Goal: Task Accomplishment & Management: Complete application form

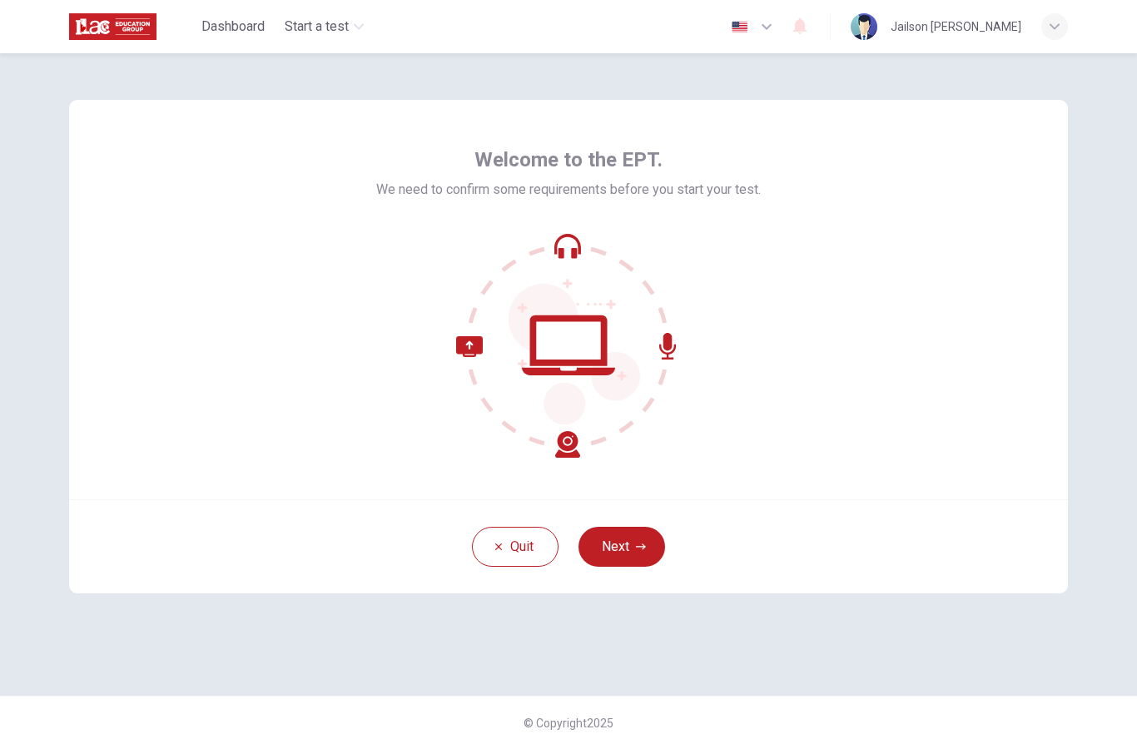
click at [627, 552] on button "Next" at bounding box center [621, 547] width 87 height 40
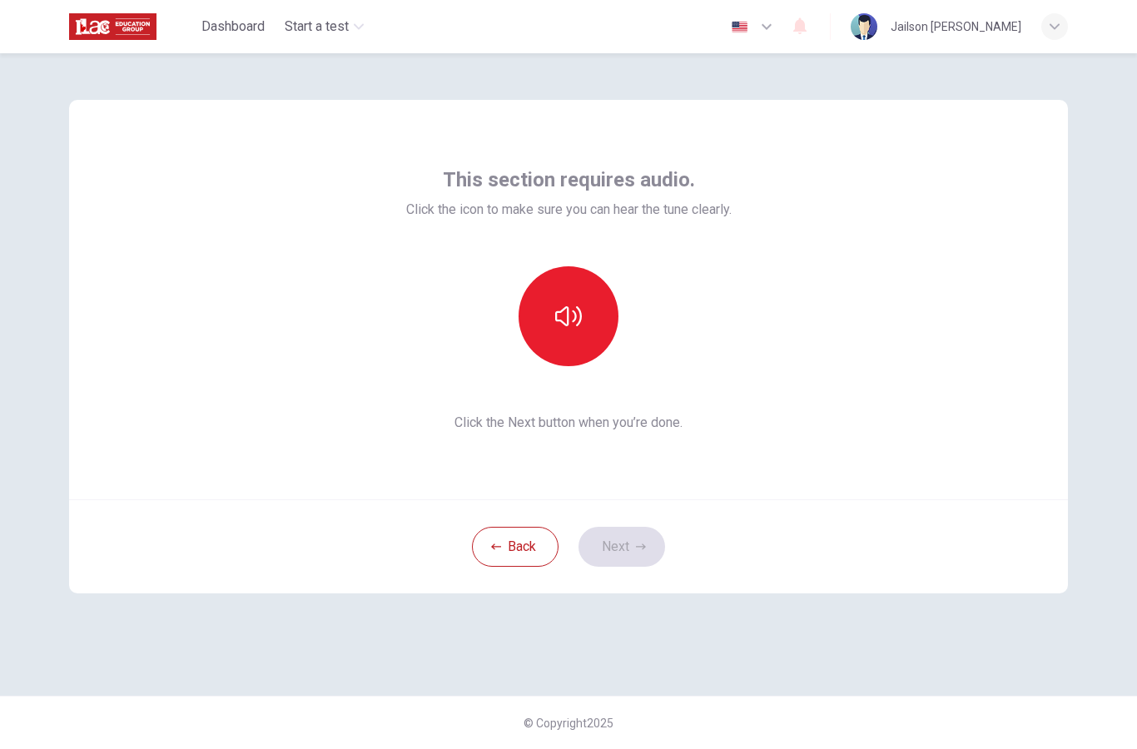
click at [570, 311] on icon "button" at bounding box center [568, 316] width 27 height 27
click at [581, 314] on icon "button" at bounding box center [568, 316] width 27 height 20
click at [622, 550] on button "Next" at bounding box center [621, 547] width 87 height 40
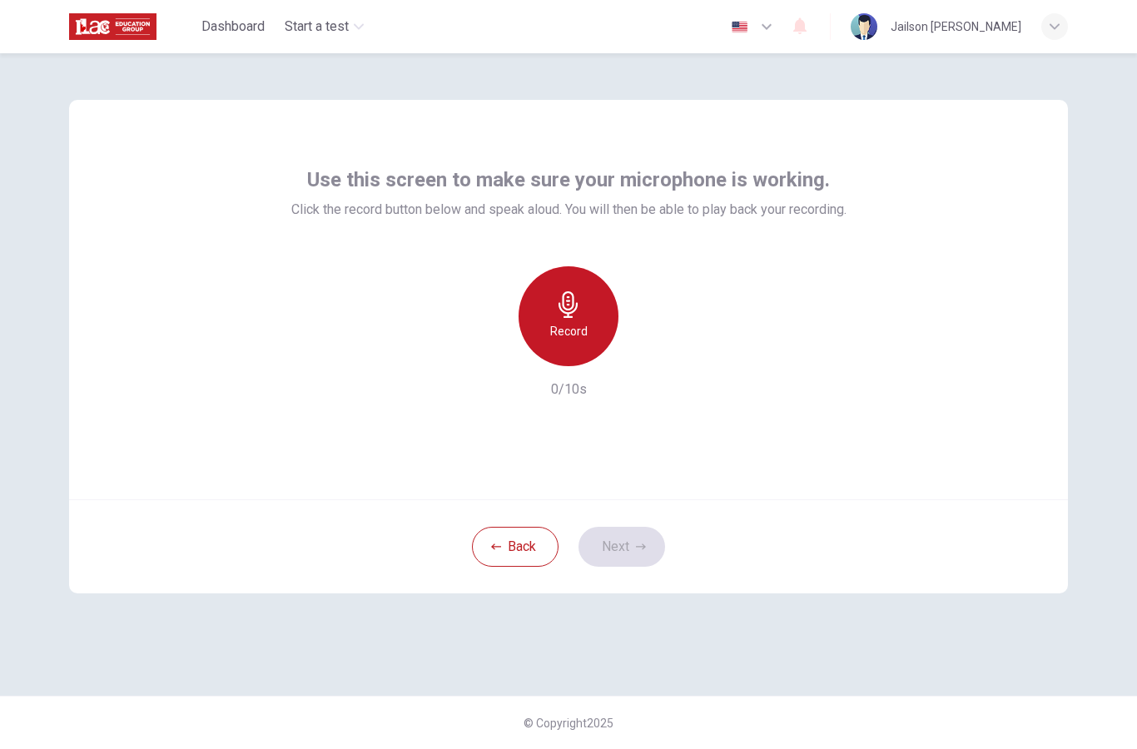
click at [573, 323] on h6 "Record" at bounding box center [568, 331] width 37 height 20
click at [577, 302] on icon "button" at bounding box center [568, 304] width 27 height 27
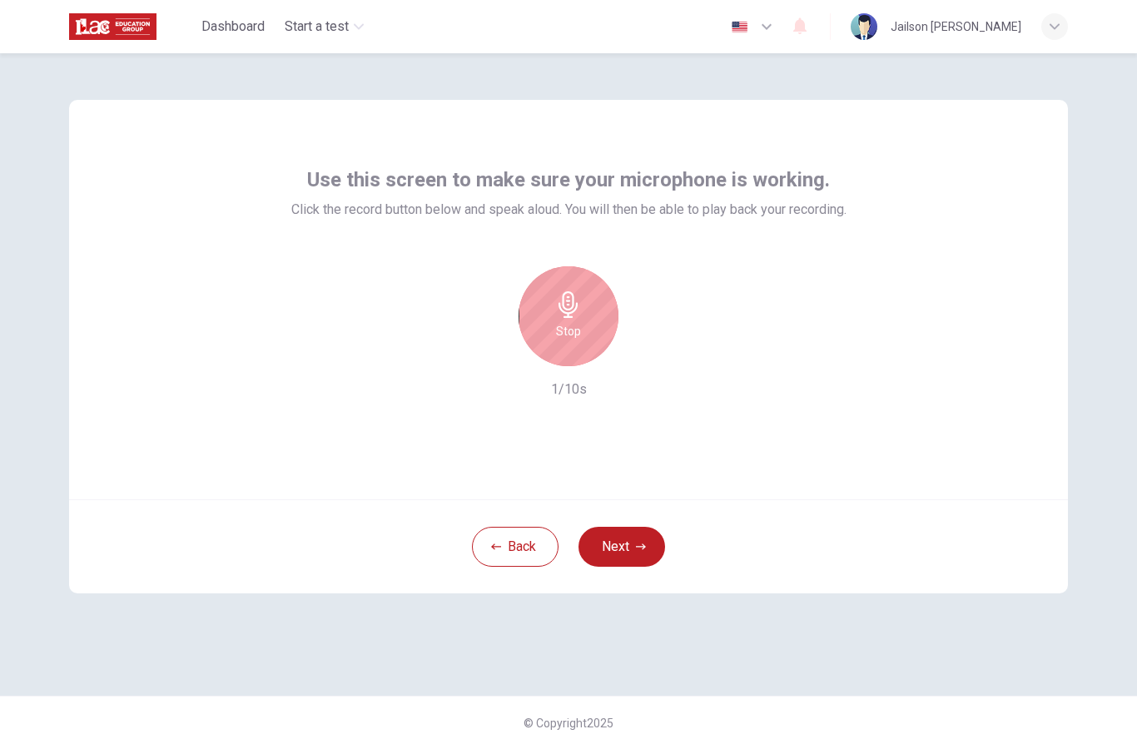
click at [581, 318] on div "Stop" at bounding box center [568, 316] width 100 height 100
click at [655, 349] on div "button" at bounding box center [645, 352] width 27 height 27
click at [628, 557] on button "Next" at bounding box center [621, 547] width 87 height 40
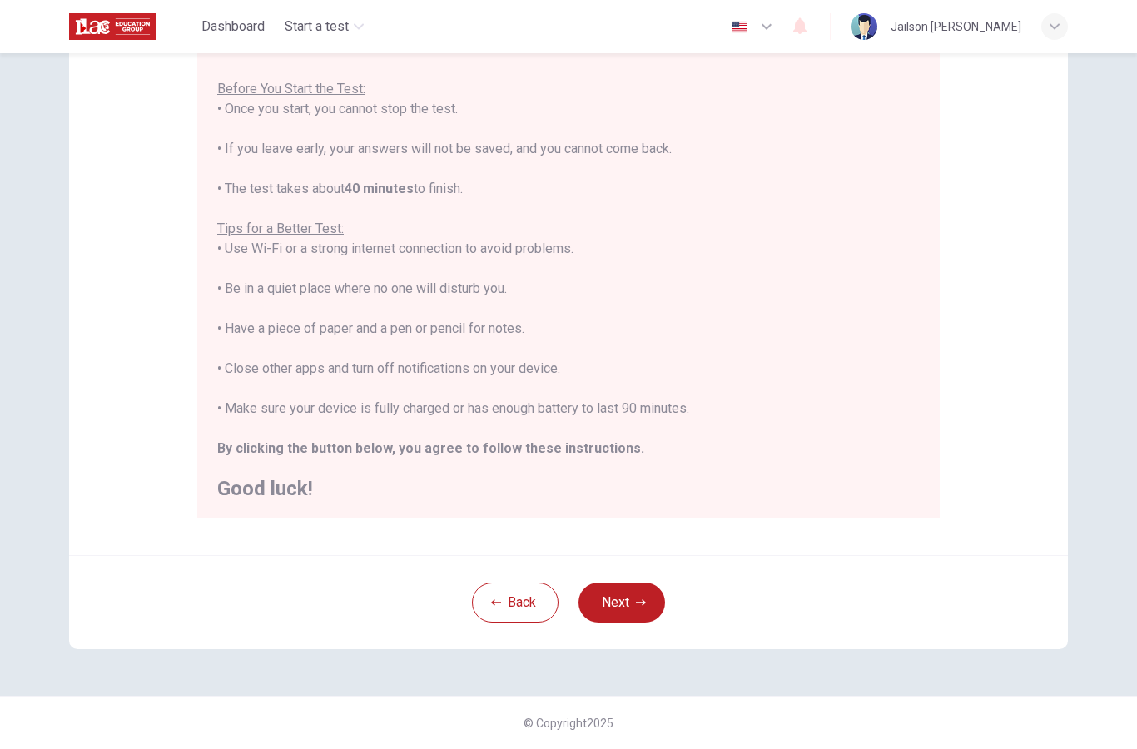
scroll to position [176, 0]
click at [636, 602] on icon "button" at bounding box center [641, 602] width 10 height 6
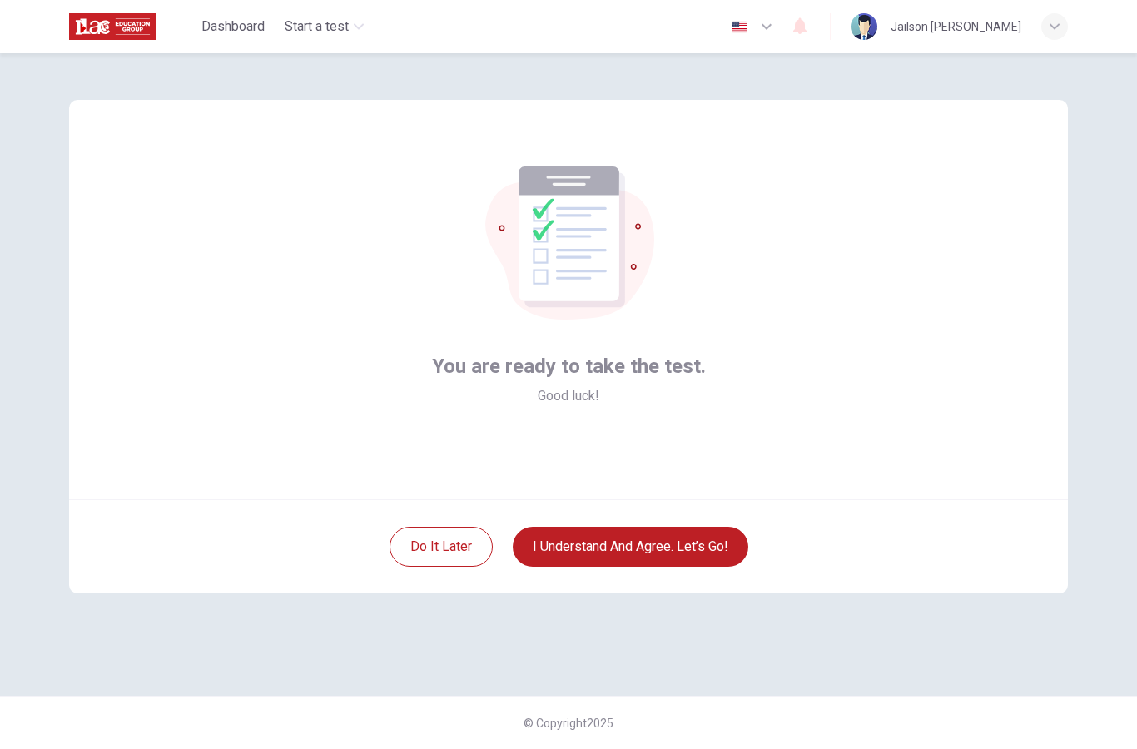
scroll to position [0, 0]
click at [644, 536] on button "I understand and agree. Let’s go!" at bounding box center [630, 547] width 235 height 40
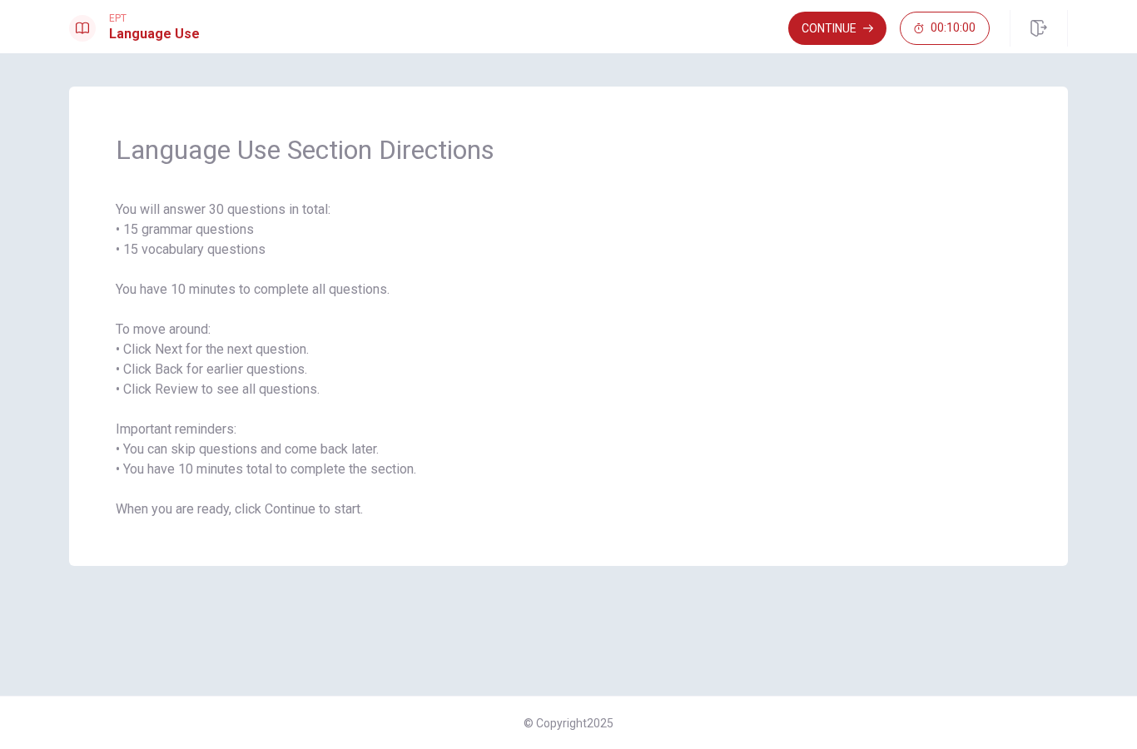
click at [836, 26] on button "Continue" at bounding box center [837, 28] width 98 height 33
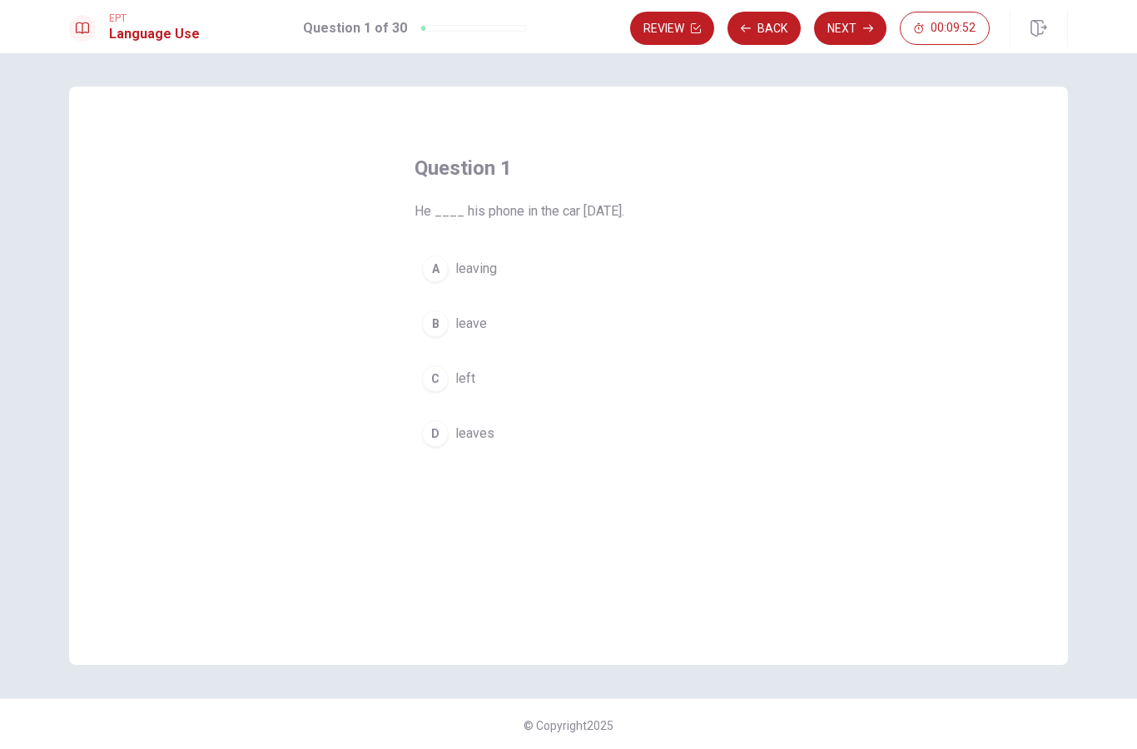
click at [486, 438] on span "leaves" at bounding box center [474, 434] width 39 height 20
click at [850, 23] on button "Next" at bounding box center [850, 28] width 72 height 33
click at [440, 379] on div "C" at bounding box center [435, 378] width 27 height 27
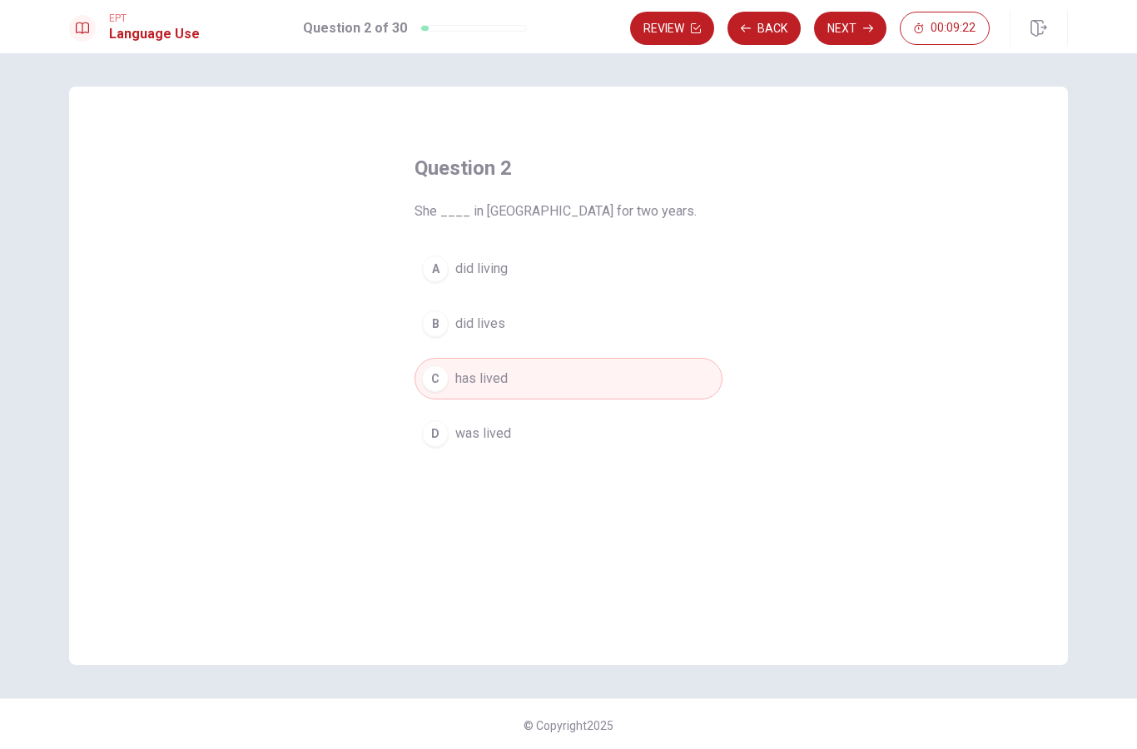
click at [853, 22] on button "Next" at bounding box center [850, 28] width 72 height 33
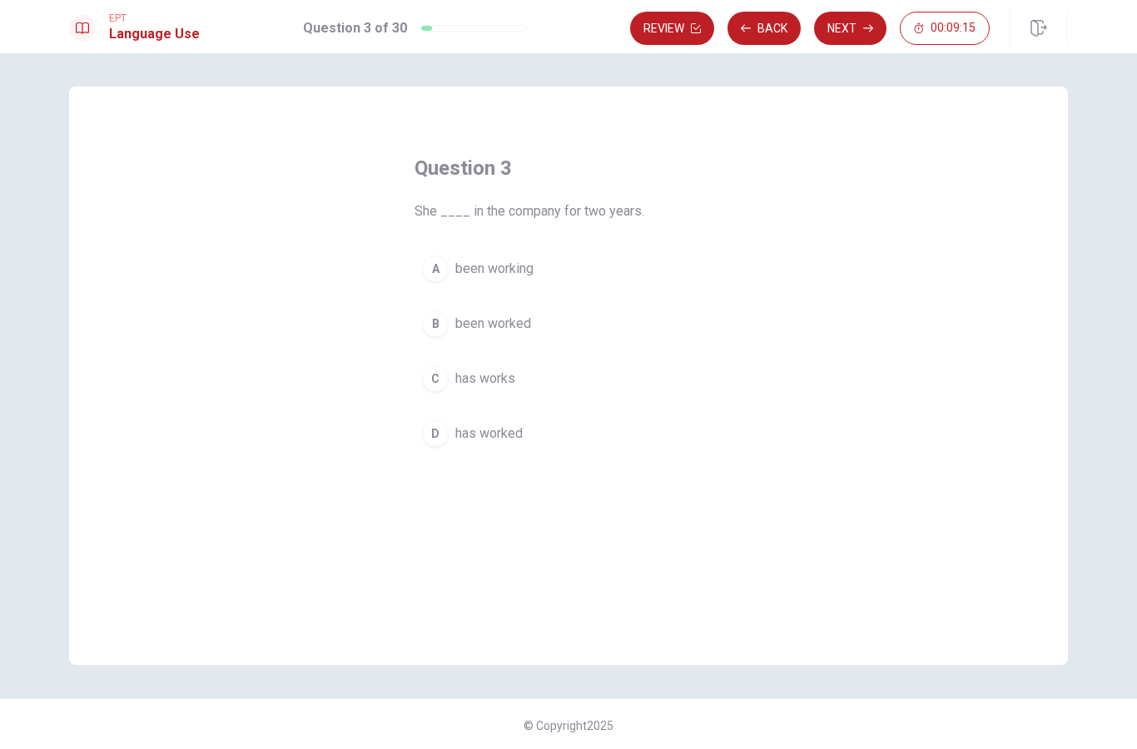
click at [438, 376] on div "C" at bounding box center [435, 378] width 27 height 27
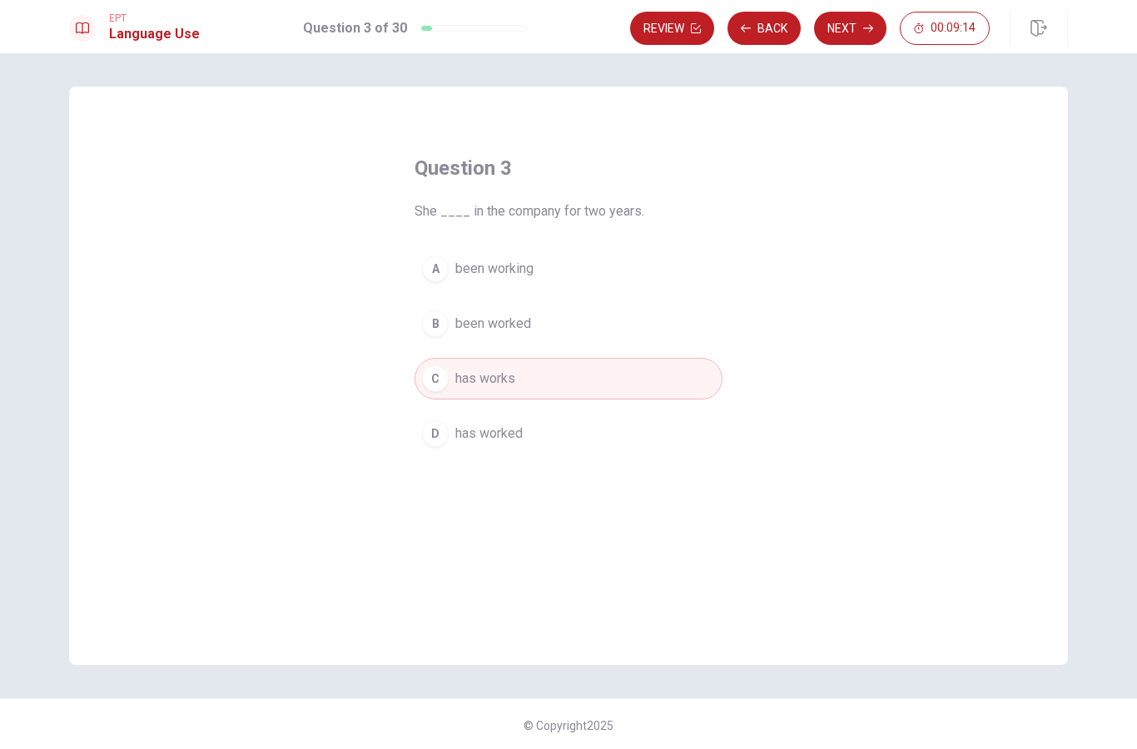
click at [856, 16] on button "Next" at bounding box center [850, 28] width 72 height 33
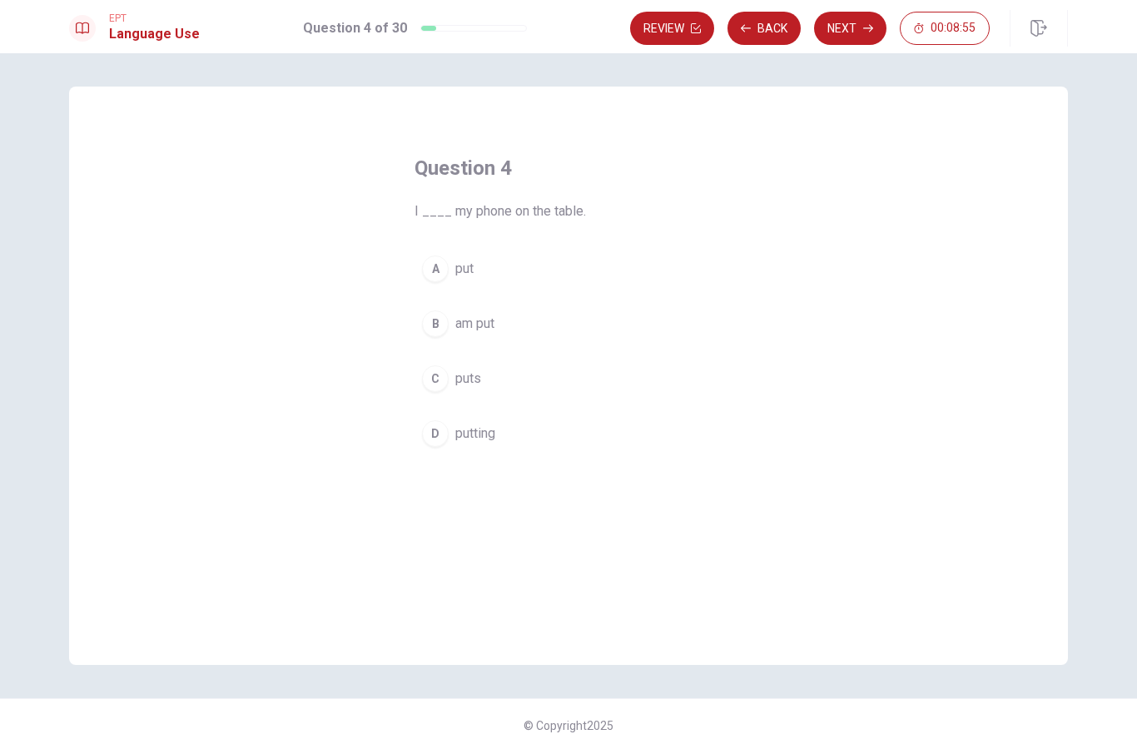
click at [440, 260] on div "A" at bounding box center [435, 268] width 27 height 27
click at [844, 22] on button "Next" at bounding box center [850, 28] width 72 height 33
click at [435, 432] on div "D" at bounding box center [435, 433] width 27 height 27
click at [846, 24] on button "Next" at bounding box center [850, 28] width 72 height 33
click at [445, 315] on div "B" at bounding box center [435, 323] width 27 height 27
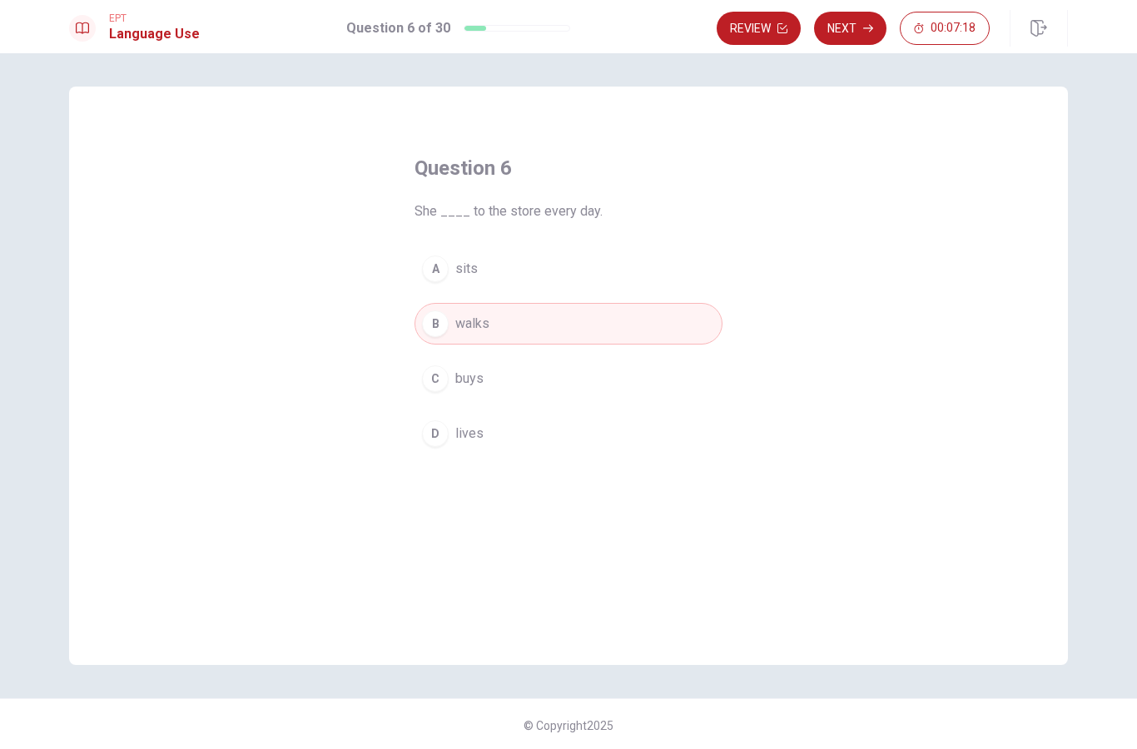
click at [448, 324] on div "B" at bounding box center [435, 323] width 27 height 27
click at [441, 393] on button "C buys" at bounding box center [568, 379] width 308 height 42
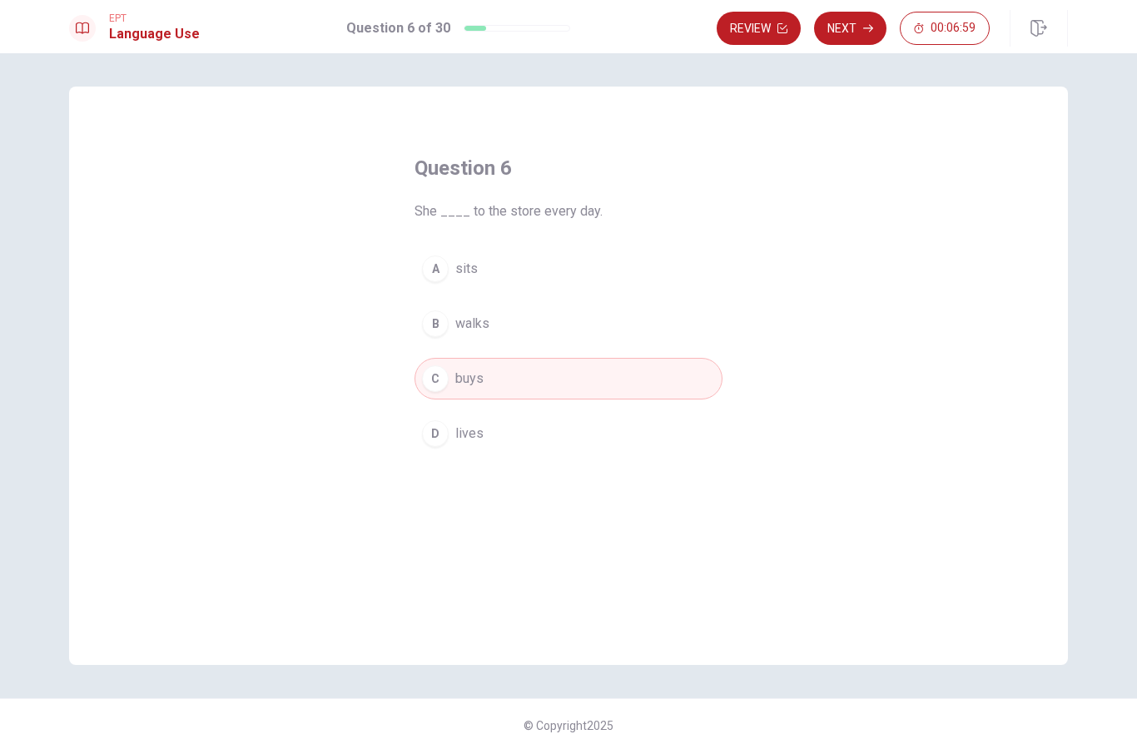
click at [437, 329] on div "B" at bounding box center [435, 323] width 27 height 27
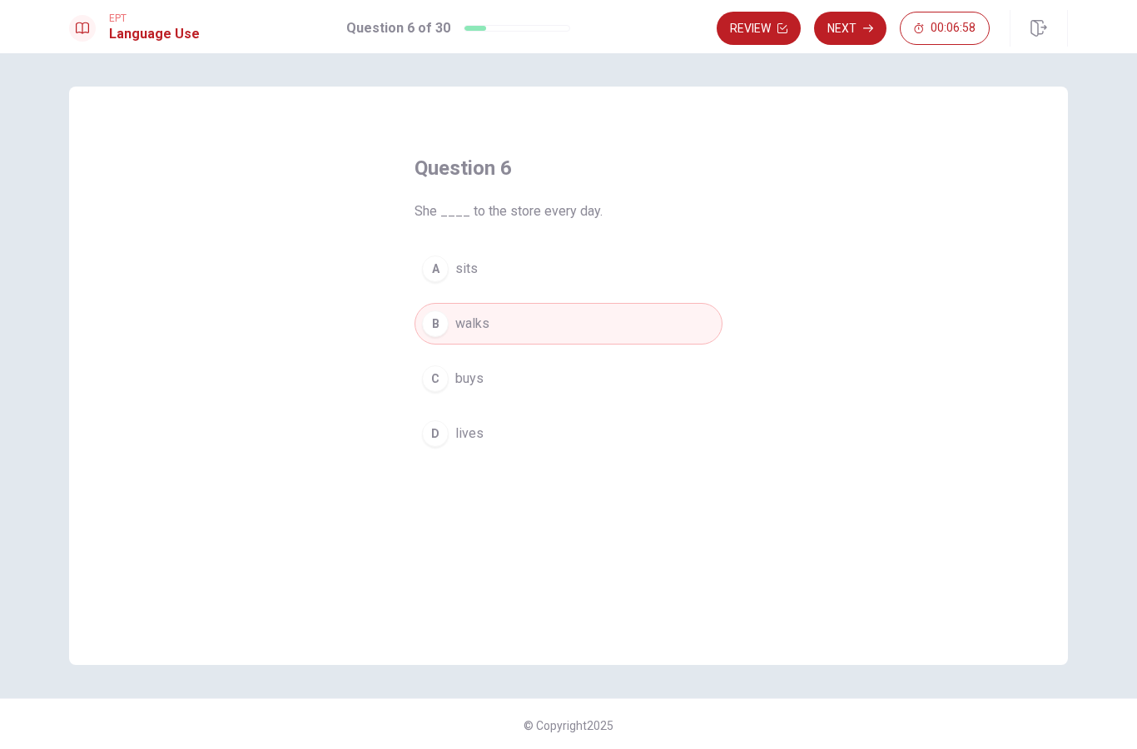
click at [854, 22] on button "Next" at bounding box center [850, 28] width 72 height 33
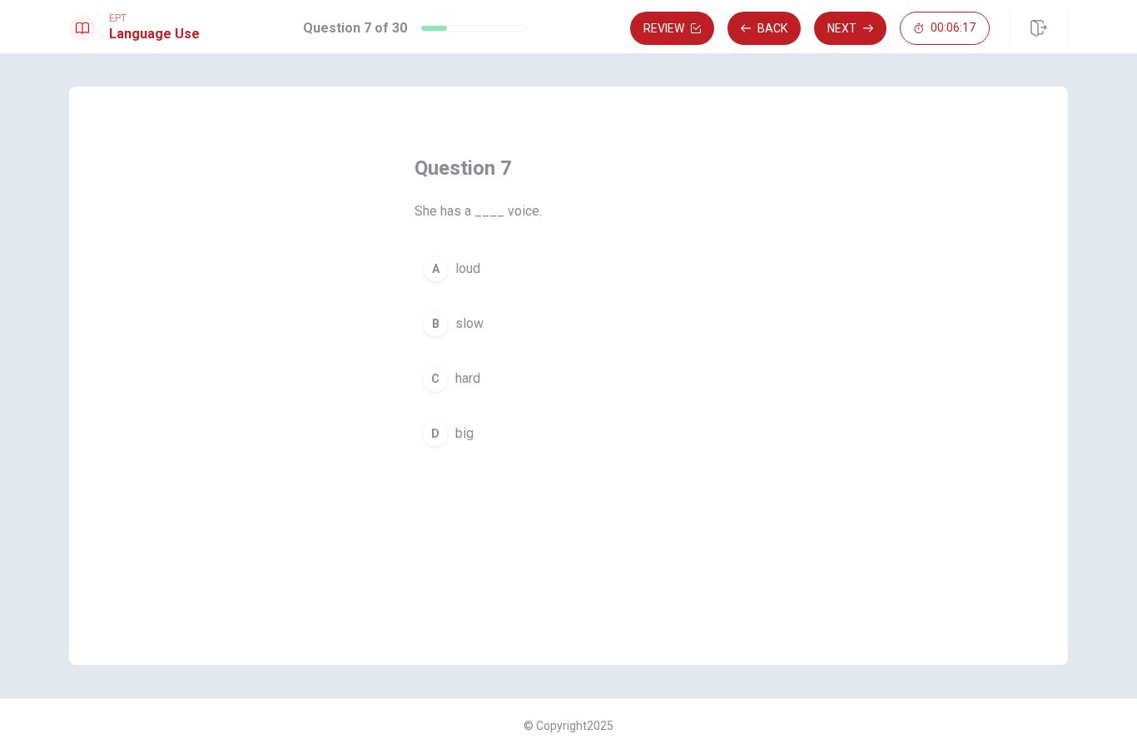
click at [439, 263] on div "A" at bounding box center [435, 268] width 27 height 27
click at [845, 29] on button "Next" at bounding box center [850, 28] width 72 height 33
click at [441, 432] on div "D" at bounding box center [435, 433] width 27 height 27
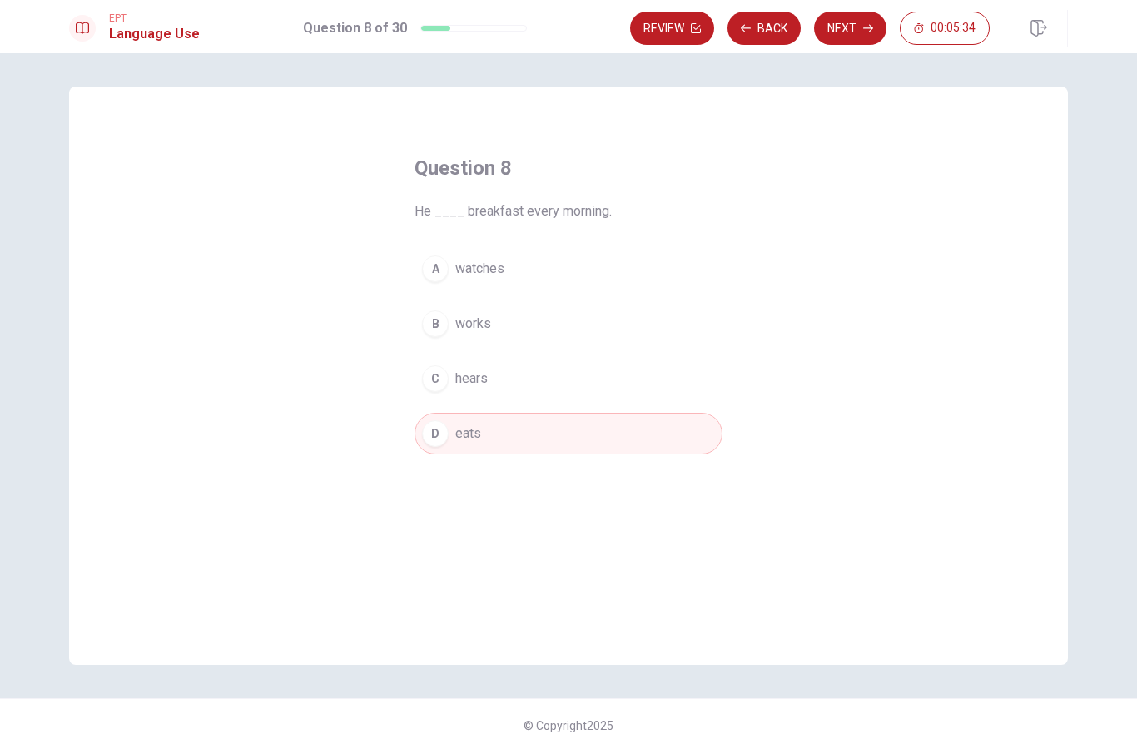
click at [850, 27] on button "Next" at bounding box center [850, 28] width 72 height 33
click at [439, 384] on div "C" at bounding box center [435, 378] width 27 height 27
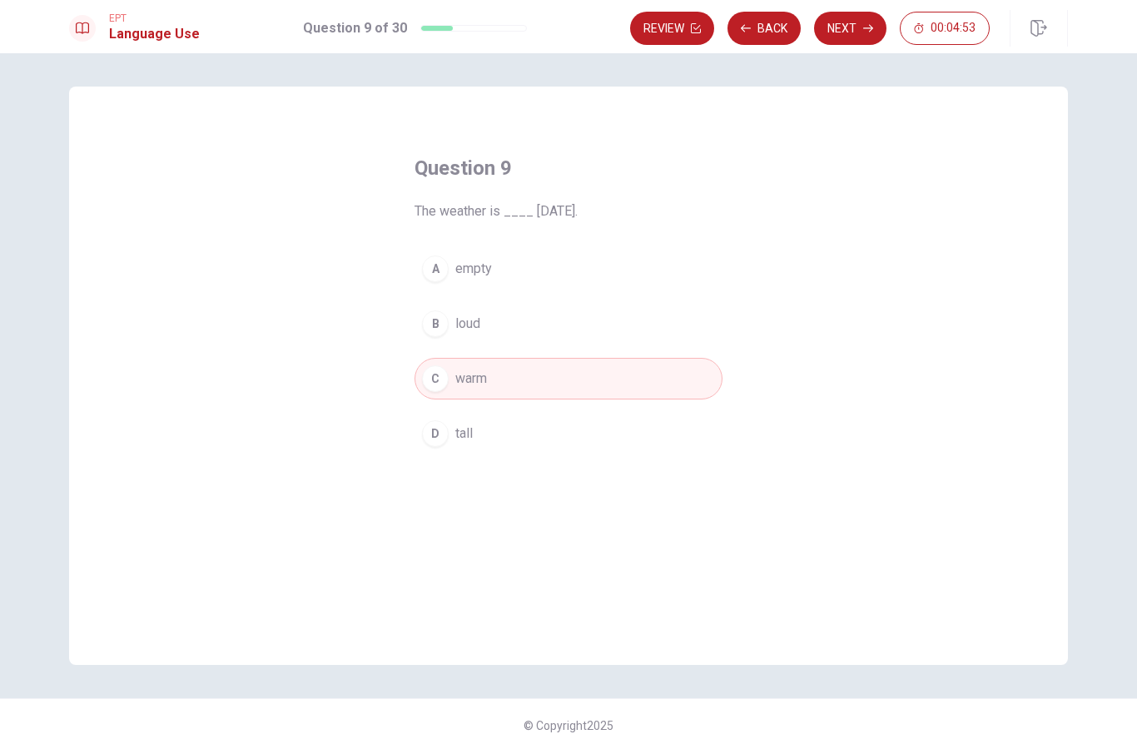
click at [848, 12] on button "Next" at bounding box center [850, 28] width 72 height 33
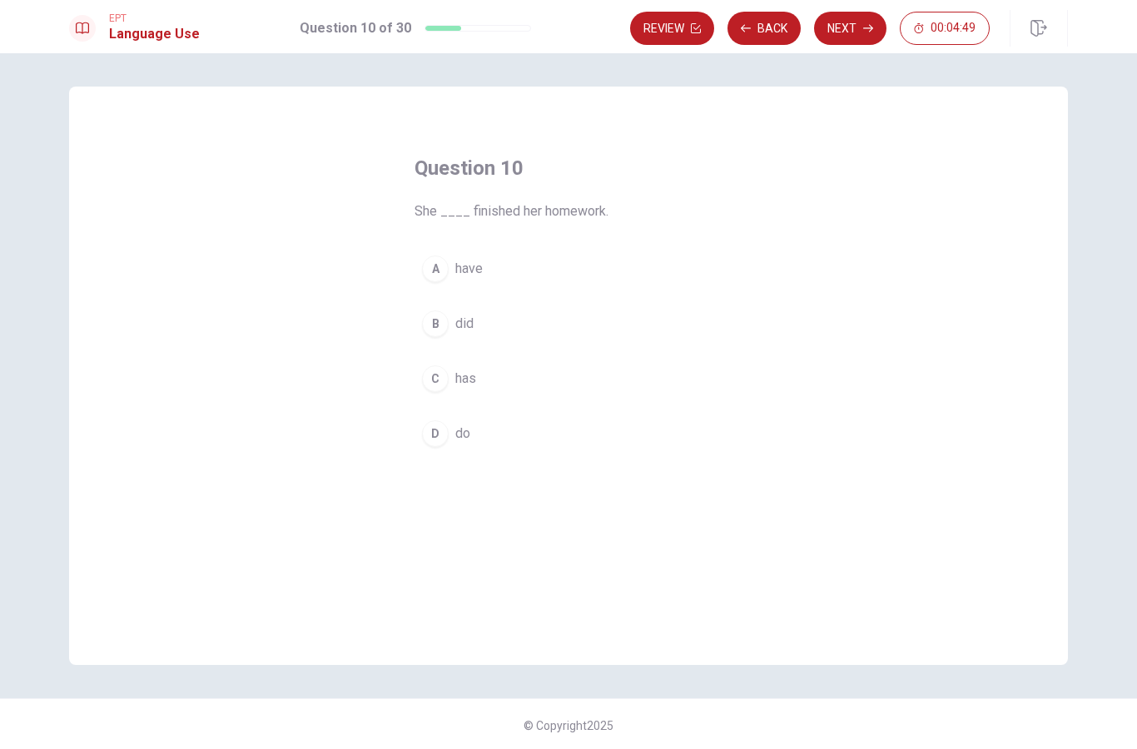
click at [437, 371] on div "C" at bounding box center [435, 378] width 27 height 27
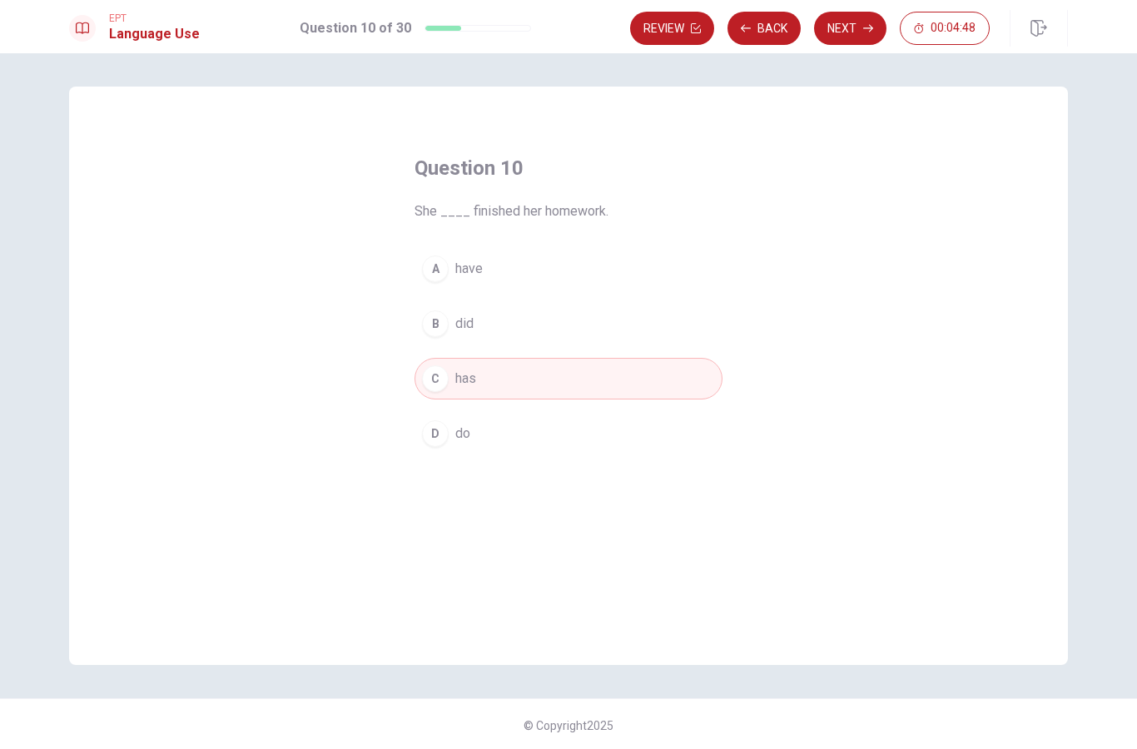
click at [851, 22] on button "Next" at bounding box center [850, 28] width 72 height 33
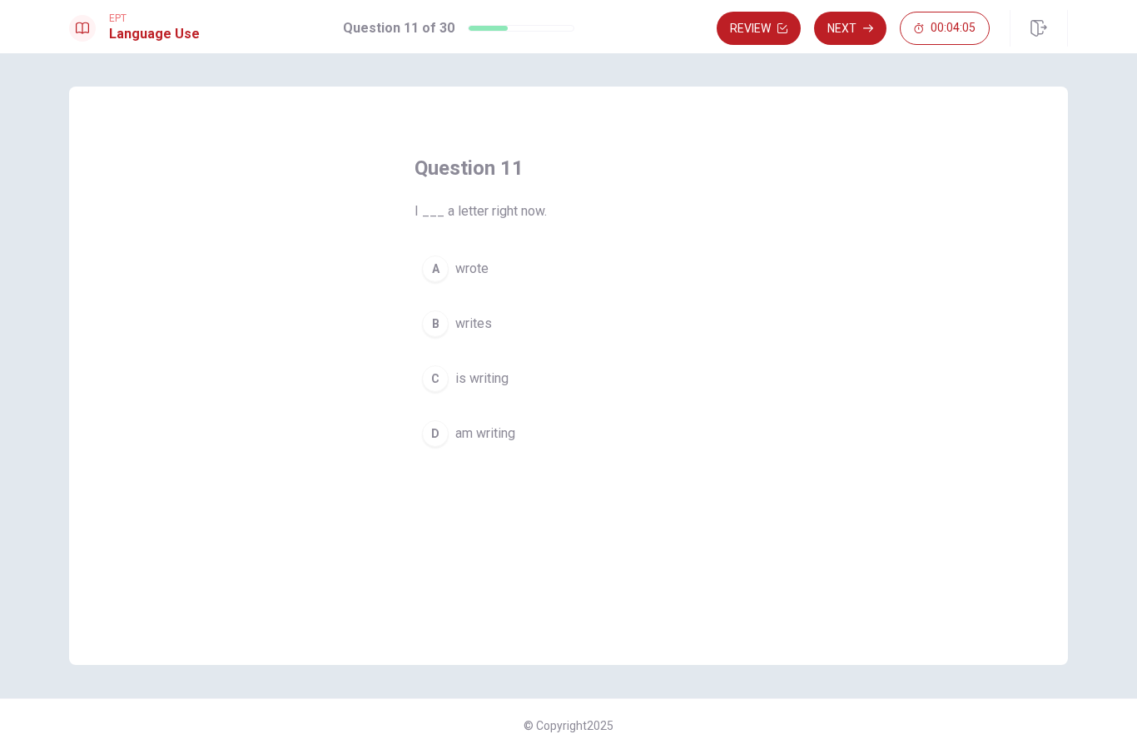
click at [460, 420] on button "D am writing" at bounding box center [568, 434] width 308 height 42
click at [847, 33] on button "Next" at bounding box center [850, 28] width 72 height 33
click at [441, 262] on div "A" at bounding box center [435, 268] width 27 height 27
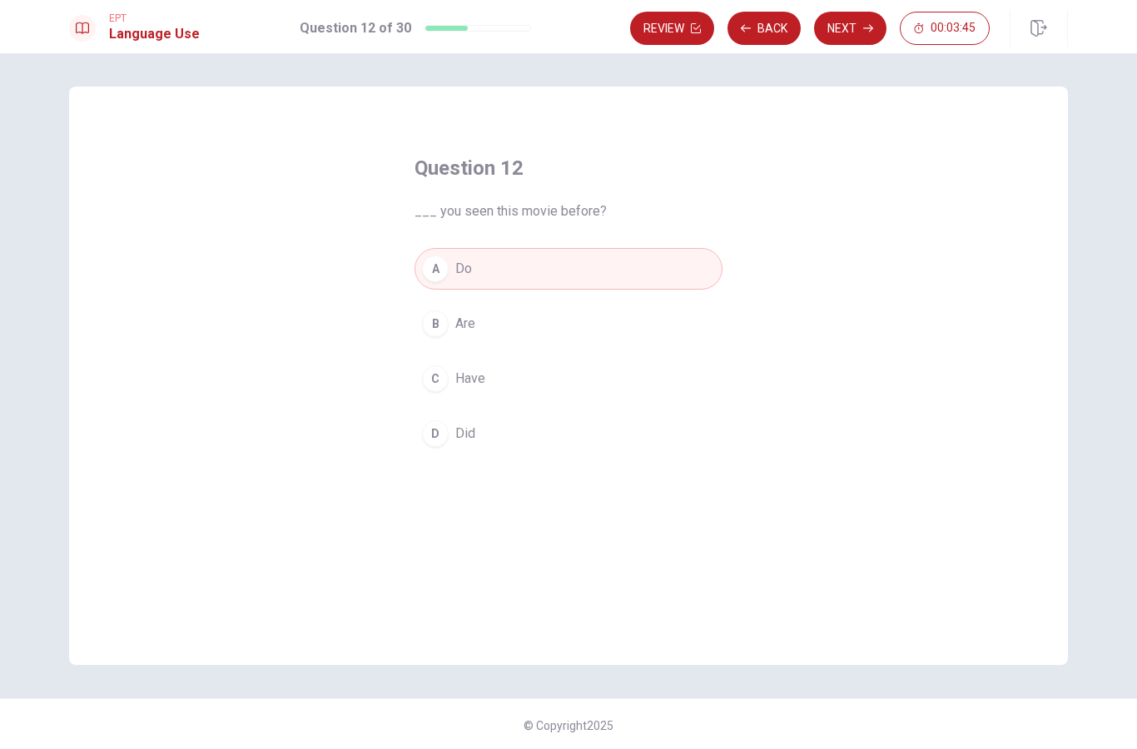
click at [855, 22] on button "Next" at bounding box center [850, 28] width 72 height 33
click at [441, 437] on div "D" at bounding box center [435, 433] width 27 height 27
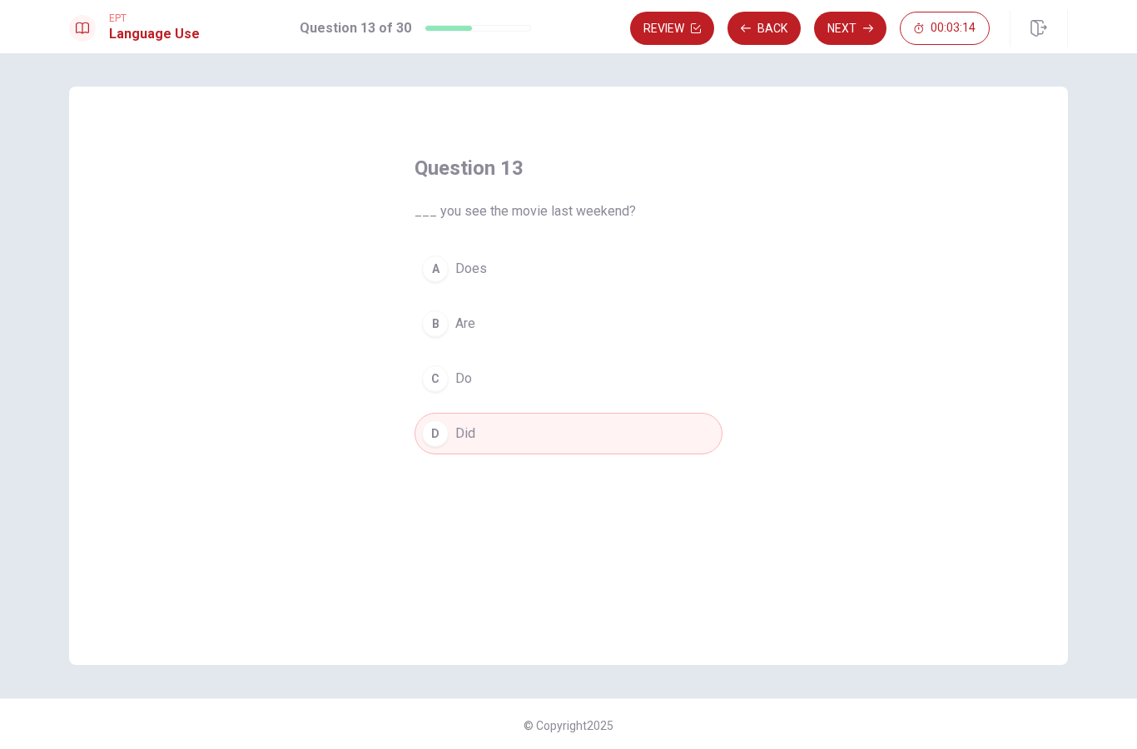
click at [850, 27] on button "Next" at bounding box center [850, 28] width 72 height 33
click at [439, 267] on div "A" at bounding box center [435, 268] width 27 height 27
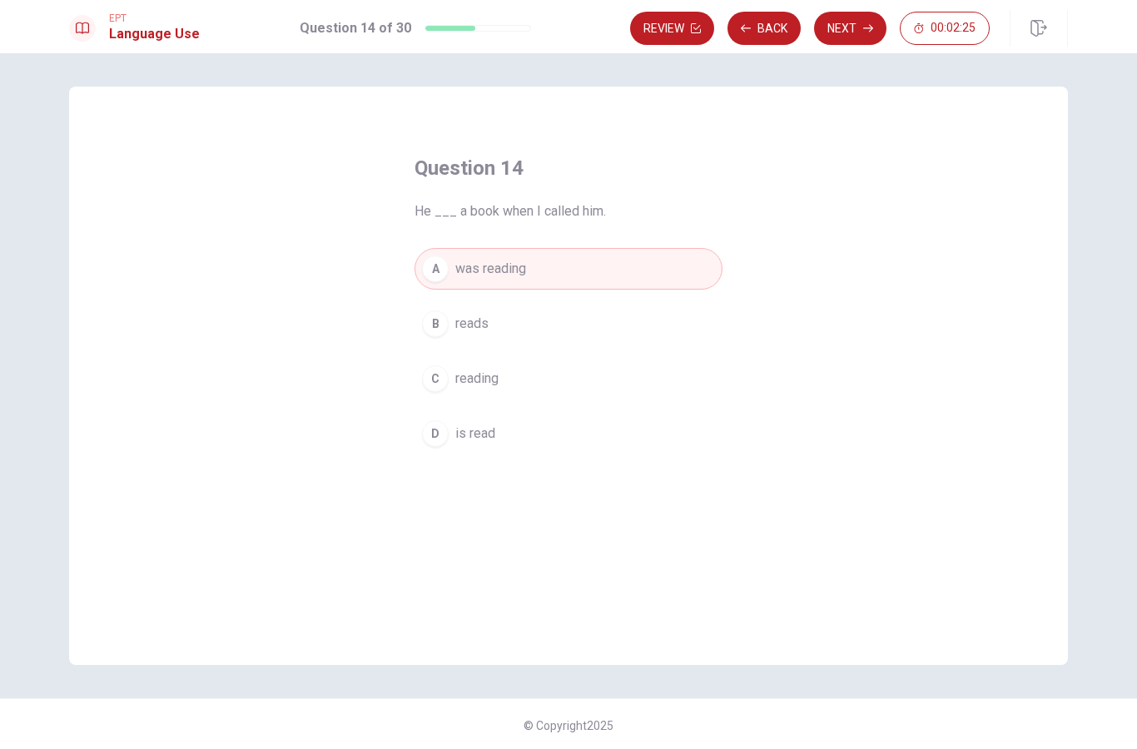
click at [839, 29] on button "Next" at bounding box center [850, 28] width 72 height 33
click at [435, 384] on div "C" at bounding box center [435, 378] width 27 height 27
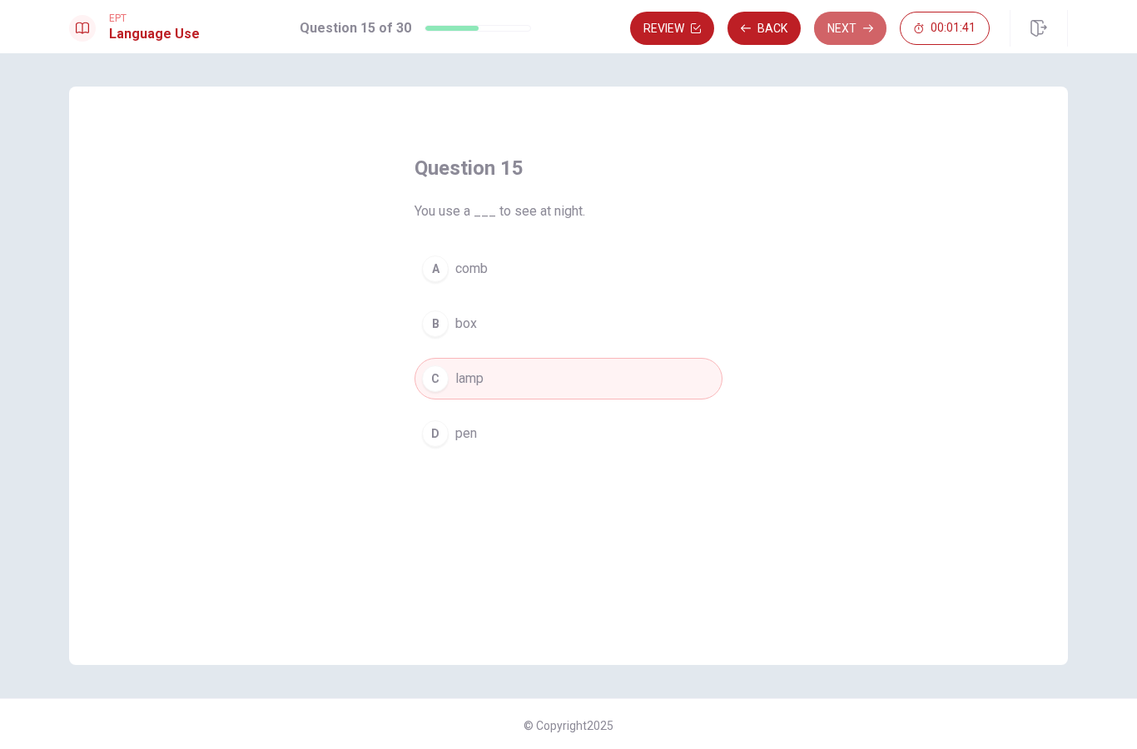
click at [861, 23] on button "Next" at bounding box center [850, 28] width 72 height 33
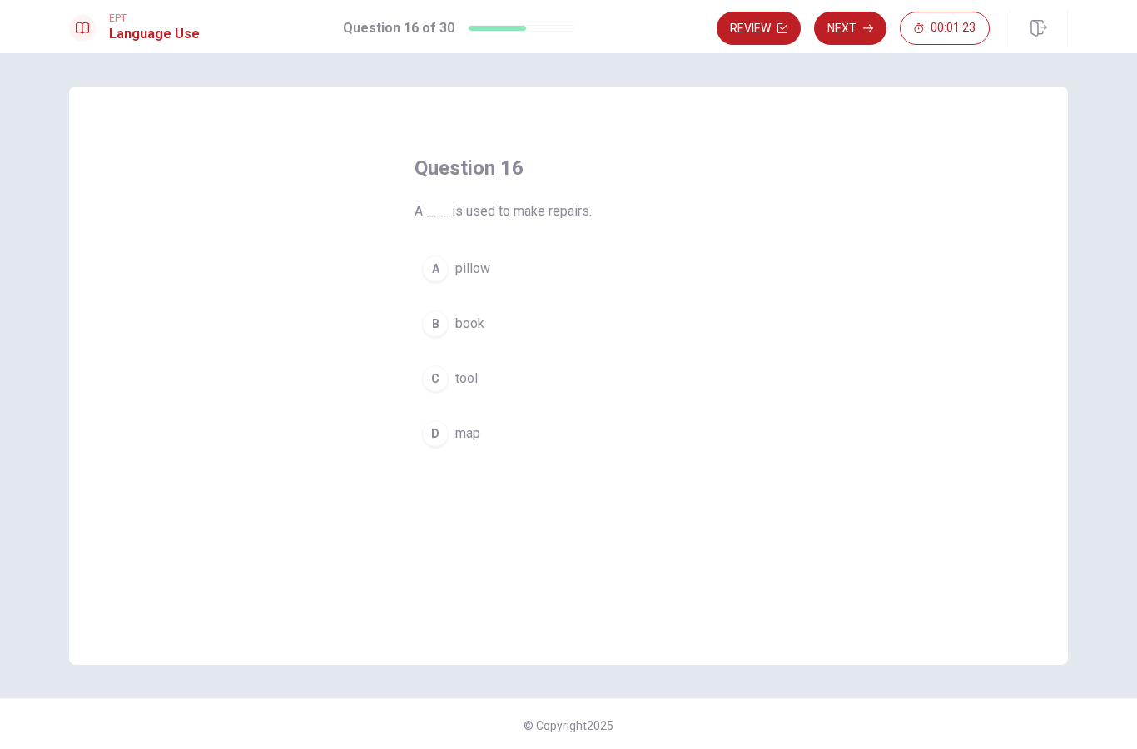
click at [436, 270] on div "A" at bounding box center [435, 268] width 27 height 27
click at [862, 19] on button "Next" at bounding box center [850, 28] width 72 height 33
click at [429, 439] on div "D" at bounding box center [435, 433] width 27 height 27
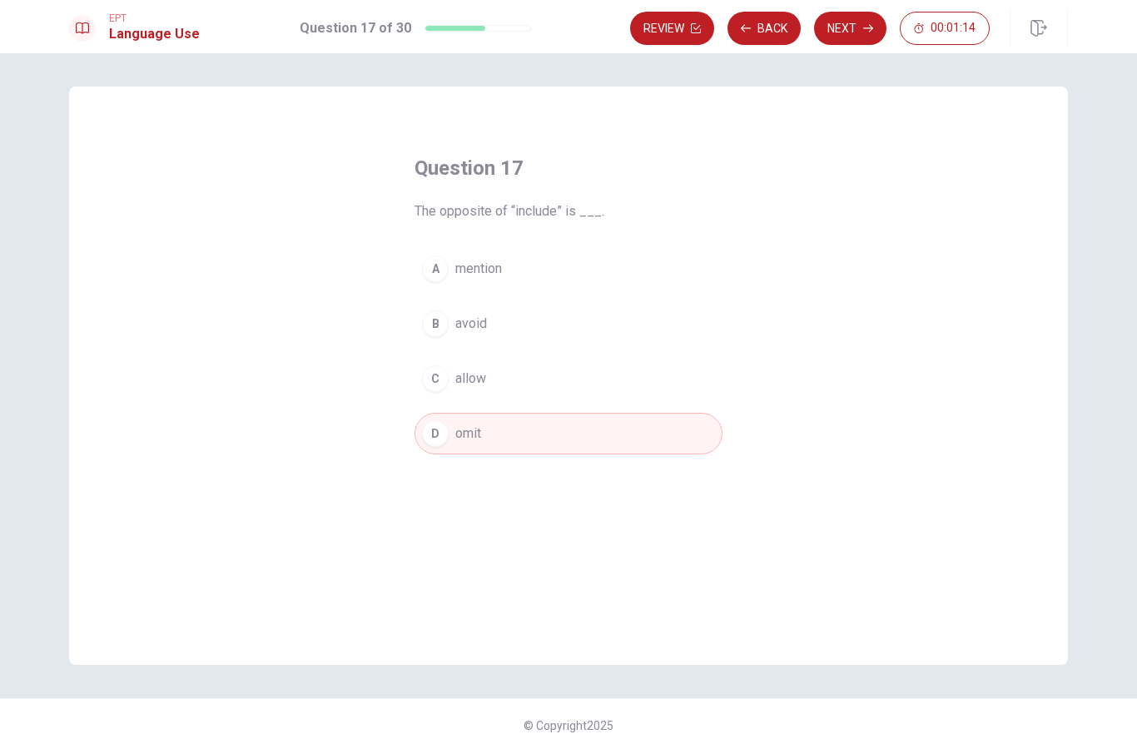
click at [846, 32] on button "Next" at bounding box center [850, 28] width 72 height 33
click at [439, 325] on div "B" at bounding box center [435, 323] width 27 height 27
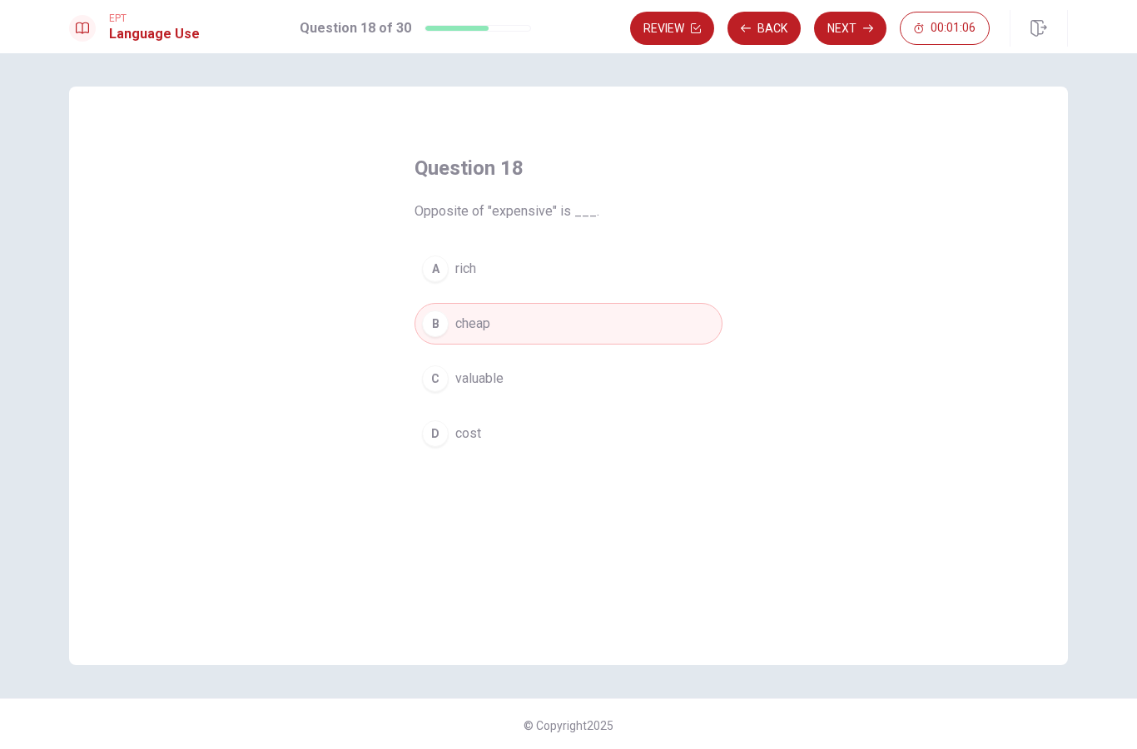
click at [846, 25] on button "Next" at bounding box center [850, 28] width 72 height 33
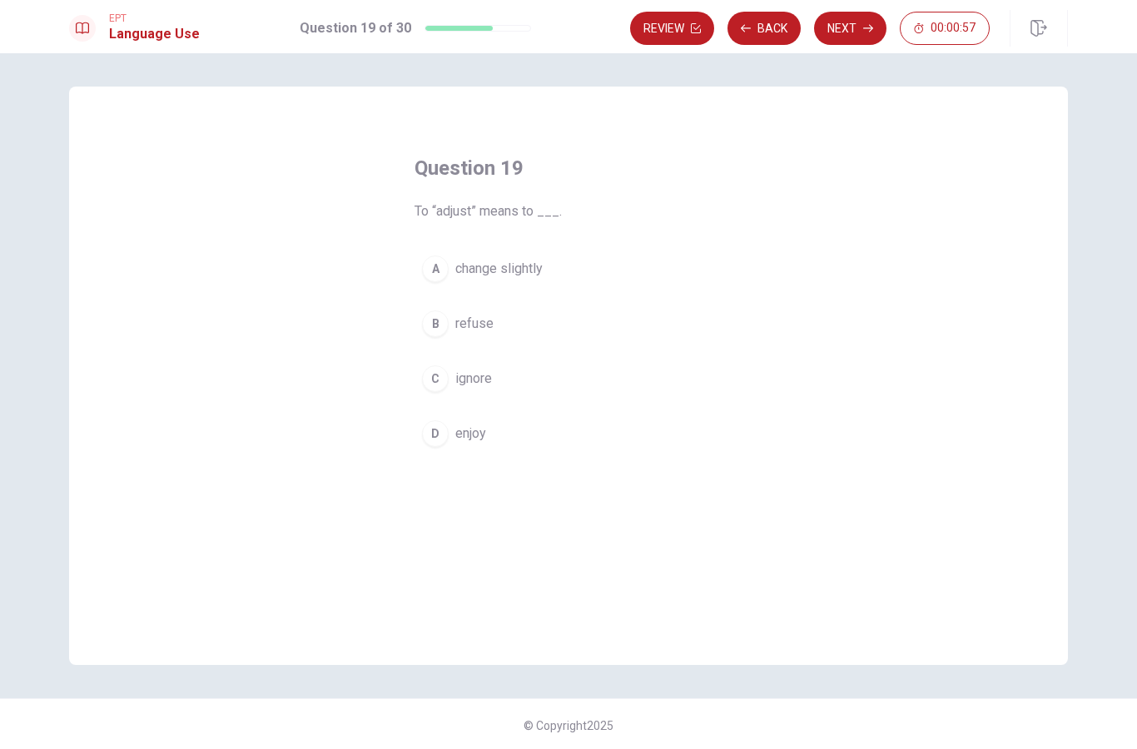
click at [437, 328] on div "B" at bounding box center [435, 323] width 27 height 27
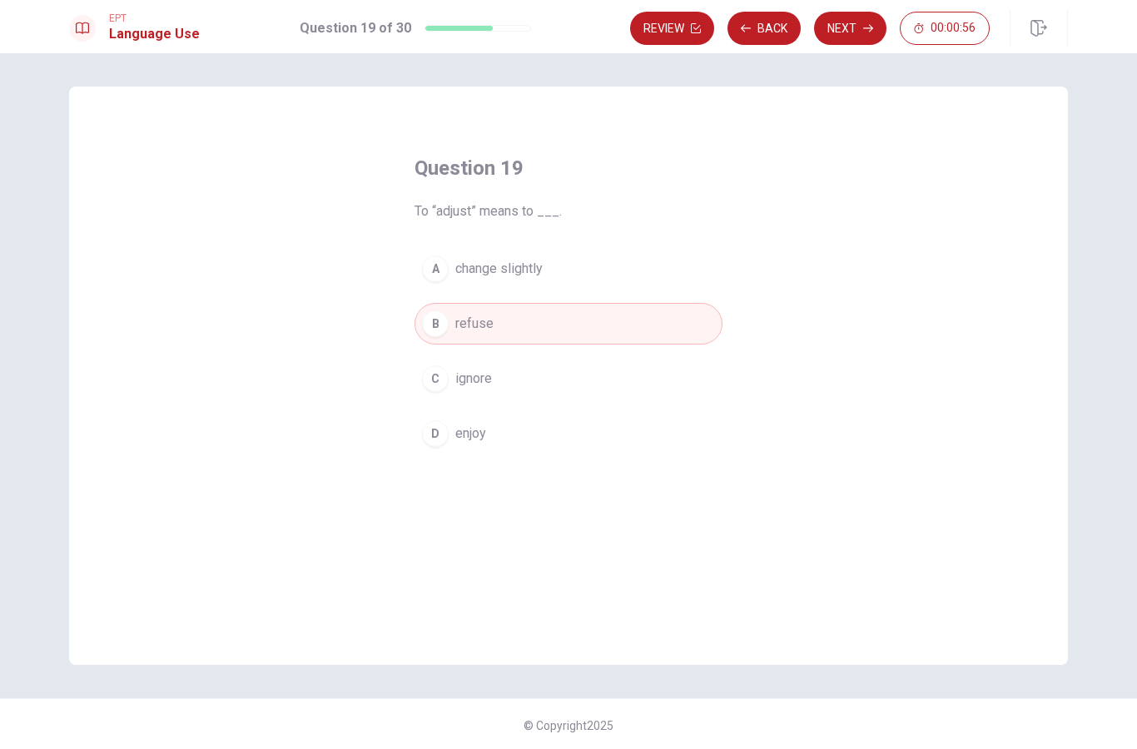
click at [848, 21] on button "Next" at bounding box center [850, 28] width 72 height 33
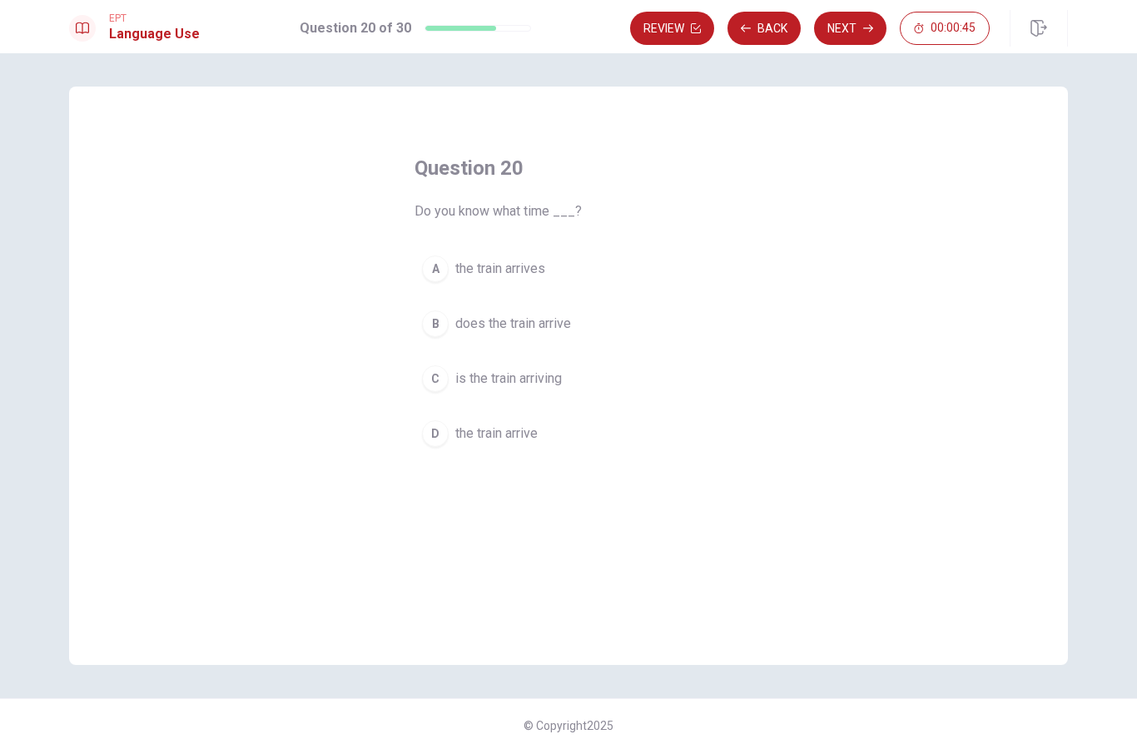
click at [443, 333] on div "B" at bounding box center [435, 323] width 27 height 27
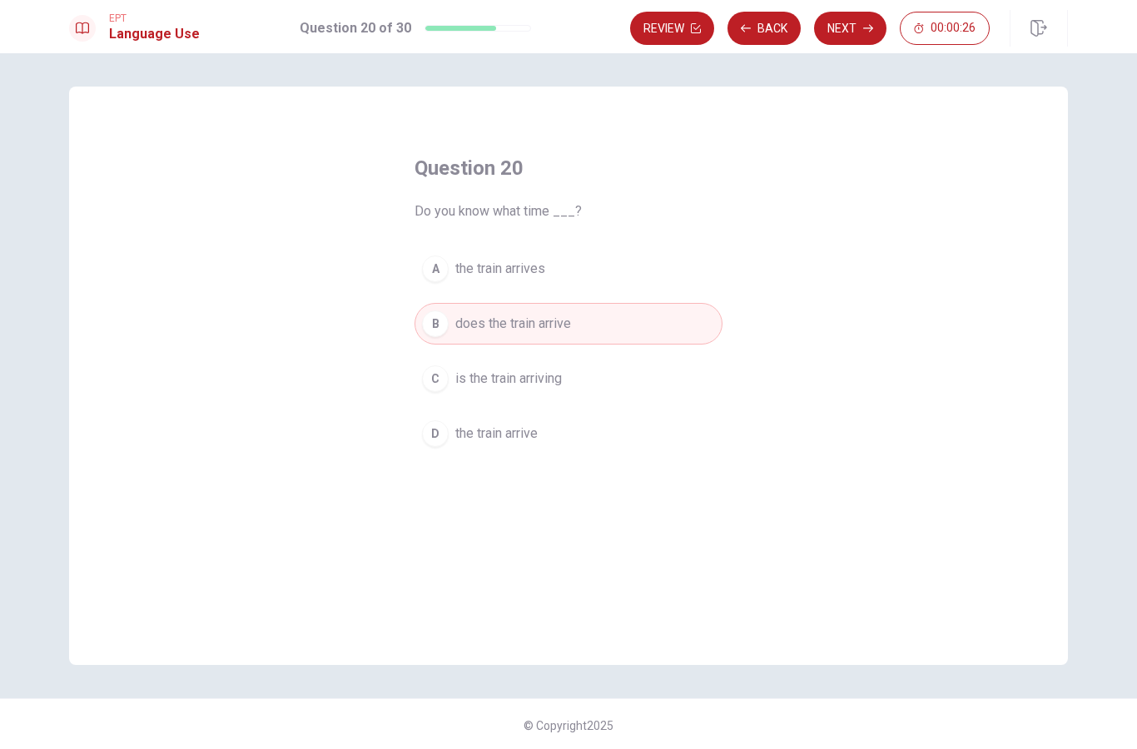
click at [434, 439] on div "D" at bounding box center [435, 433] width 27 height 27
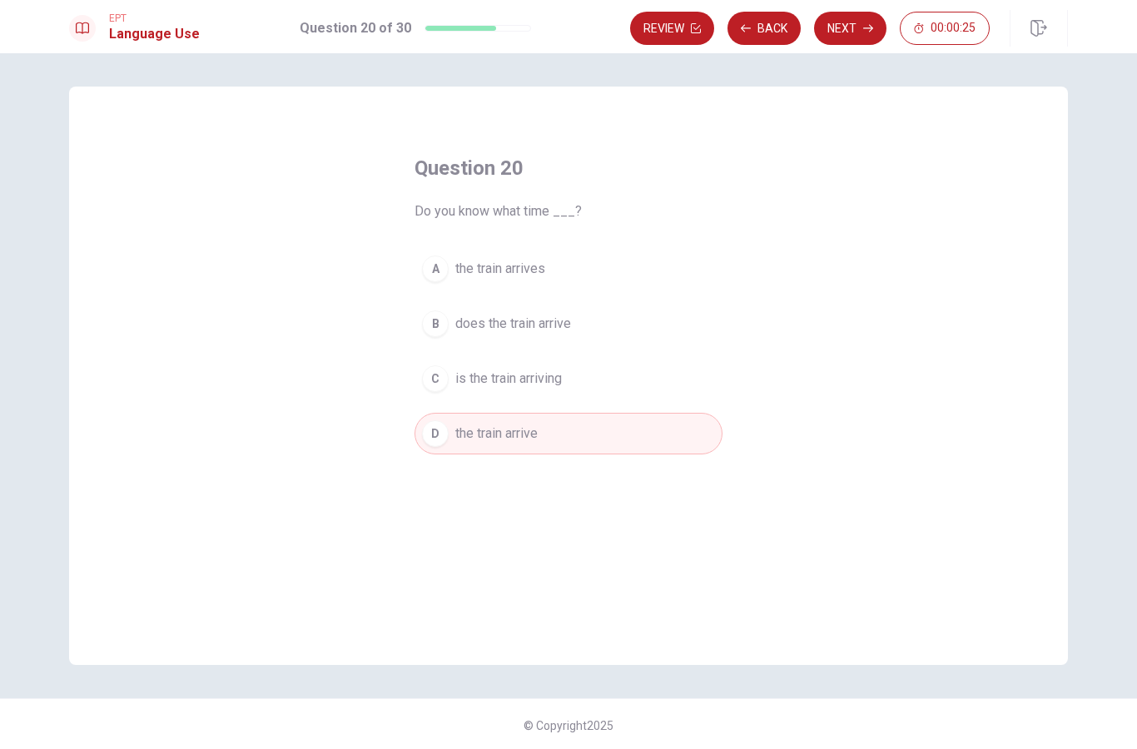
click at [843, 27] on button "Next" at bounding box center [850, 28] width 72 height 33
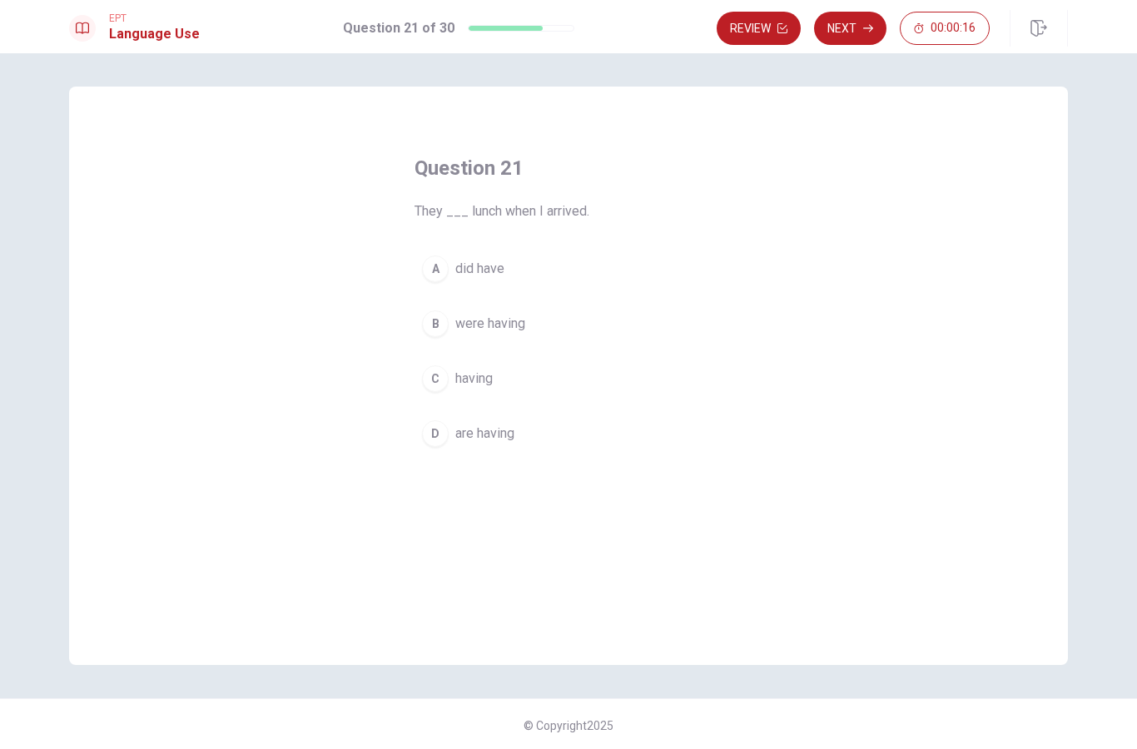
click at [436, 318] on div "B" at bounding box center [435, 323] width 27 height 27
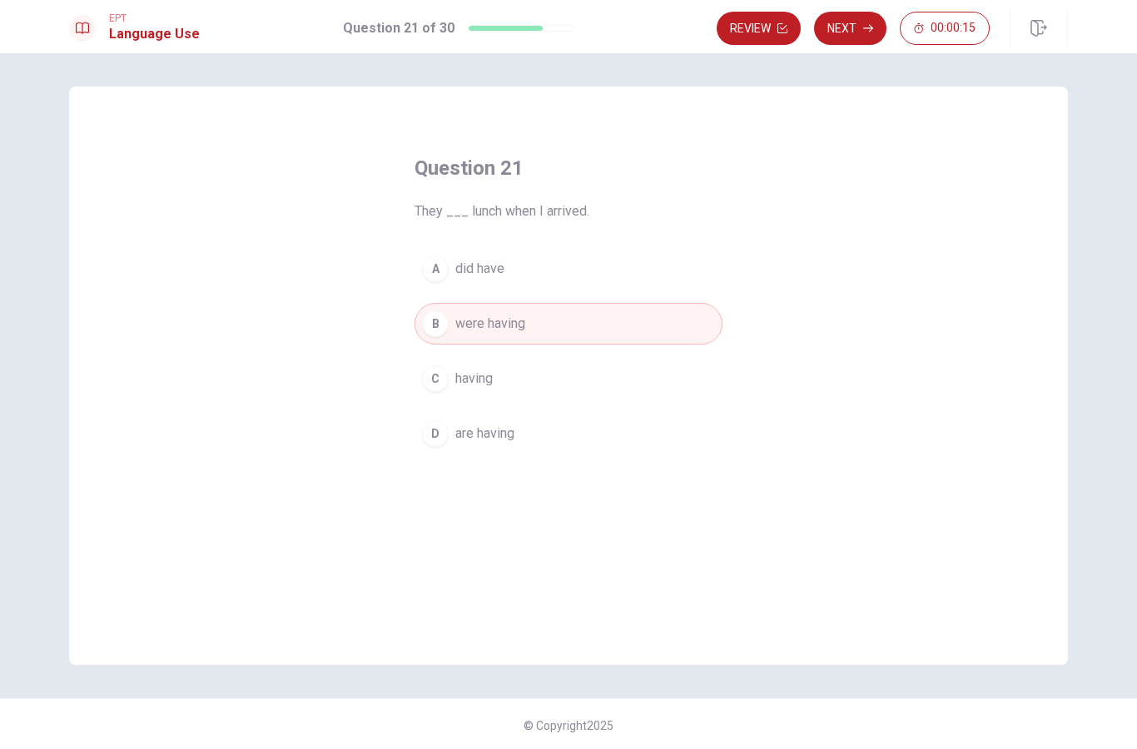
click at [849, 21] on button "Next" at bounding box center [850, 28] width 72 height 33
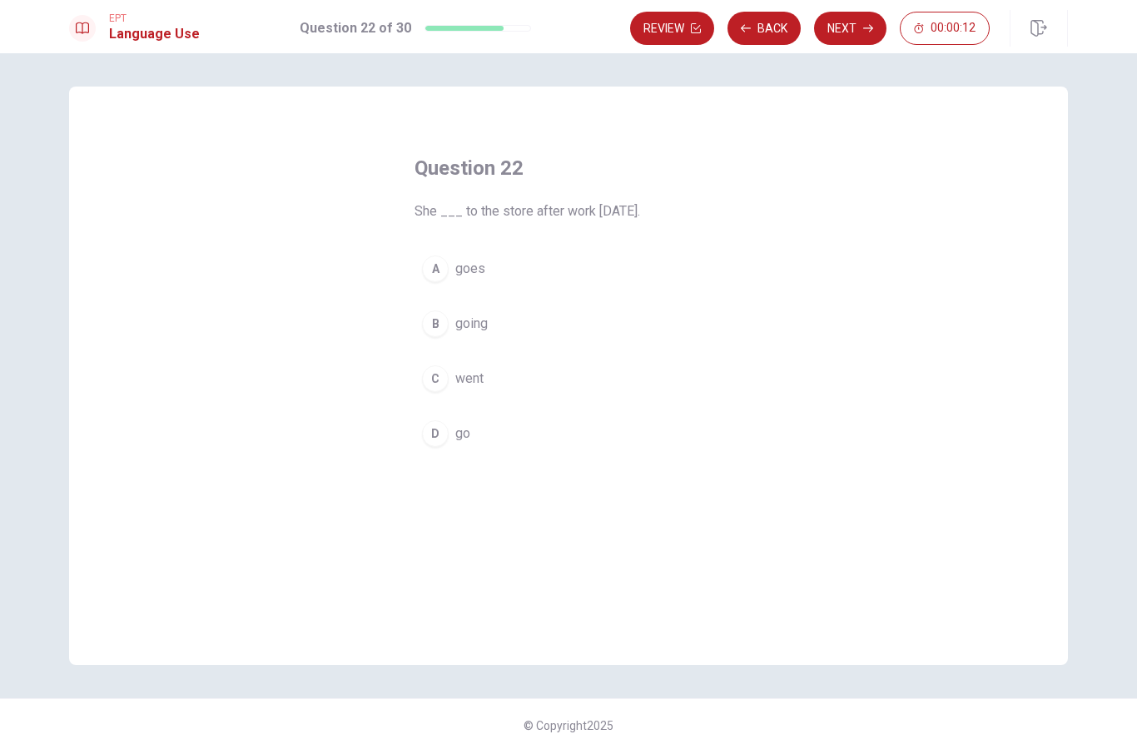
click at [433, 263] on div "A" at bounding box center [435, 268] width 27 height 27
click at [850, 22] on button "Next" at bounding box center [850, 28] width 72 height 33
click at [439, 449] on div "D" at bounding box center [435, 453] width 27 height 27
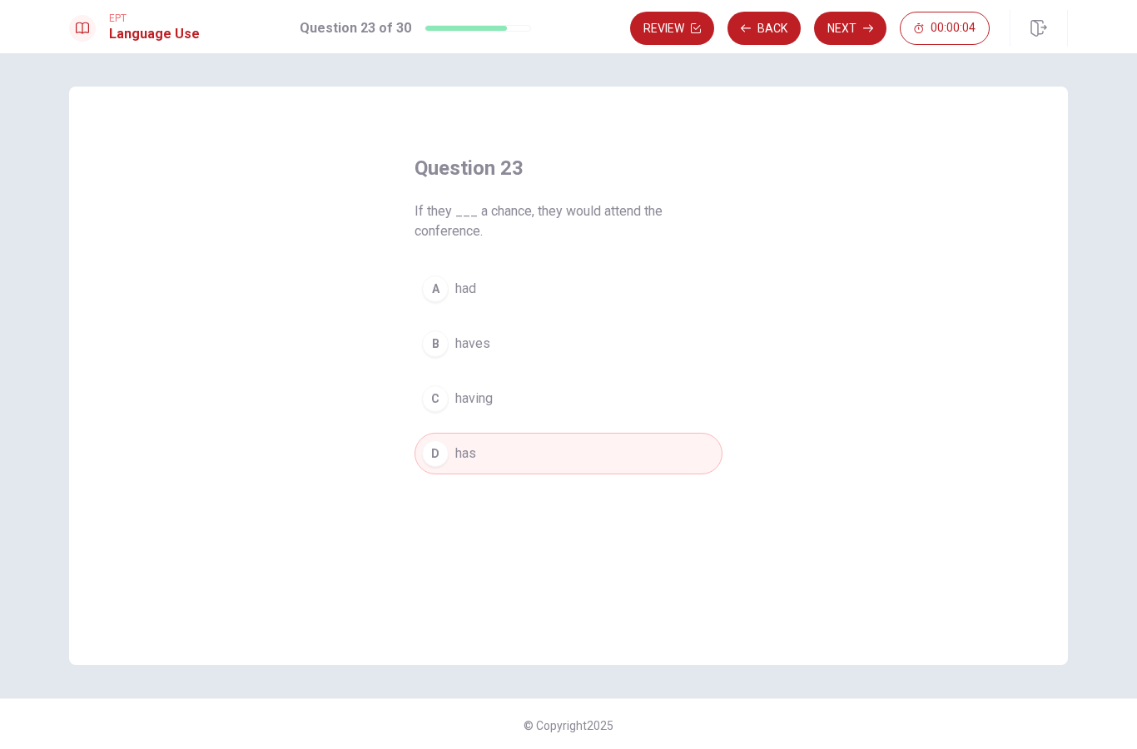
click at [437, 288] on div "A" at bounding box center [435, 288] width 27 height 27
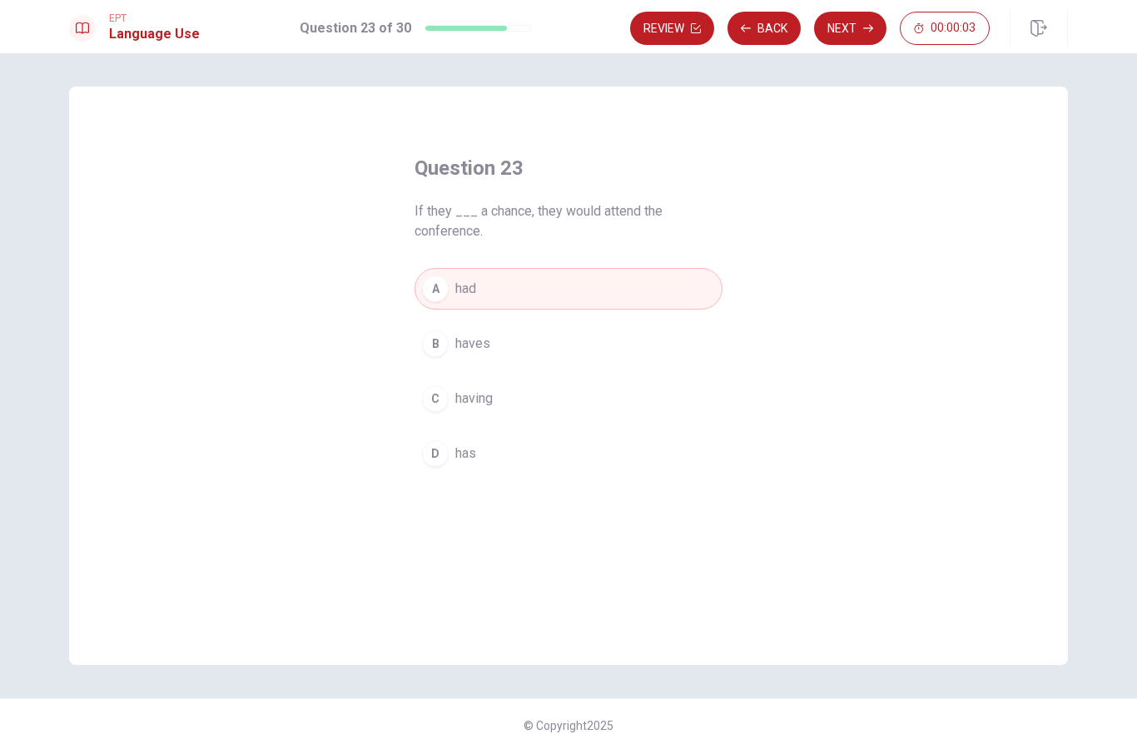
click at [843, 18] on button "Next" at bounding box center [850, 28] width 72 height 33
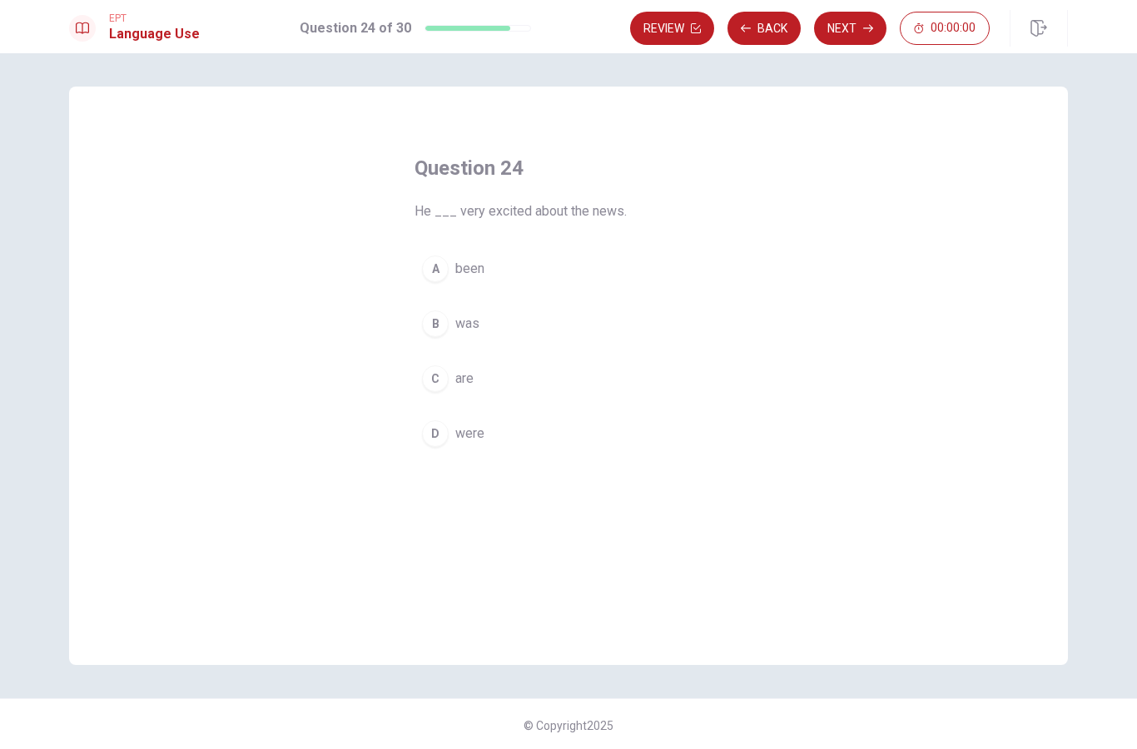
click at [434, 325] on div "B" at bounding box center [435, 323] width 27 height 27
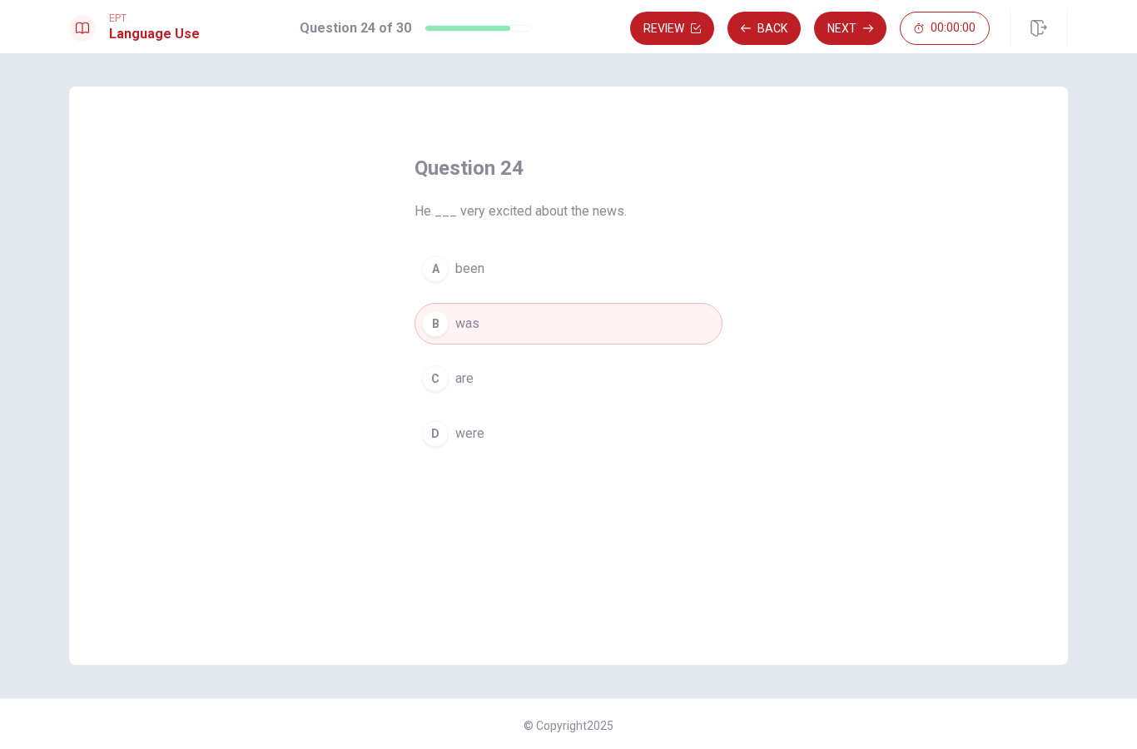
click at [844, 33] on button "Next" at bounding box center [850, 28] width 72 height 33
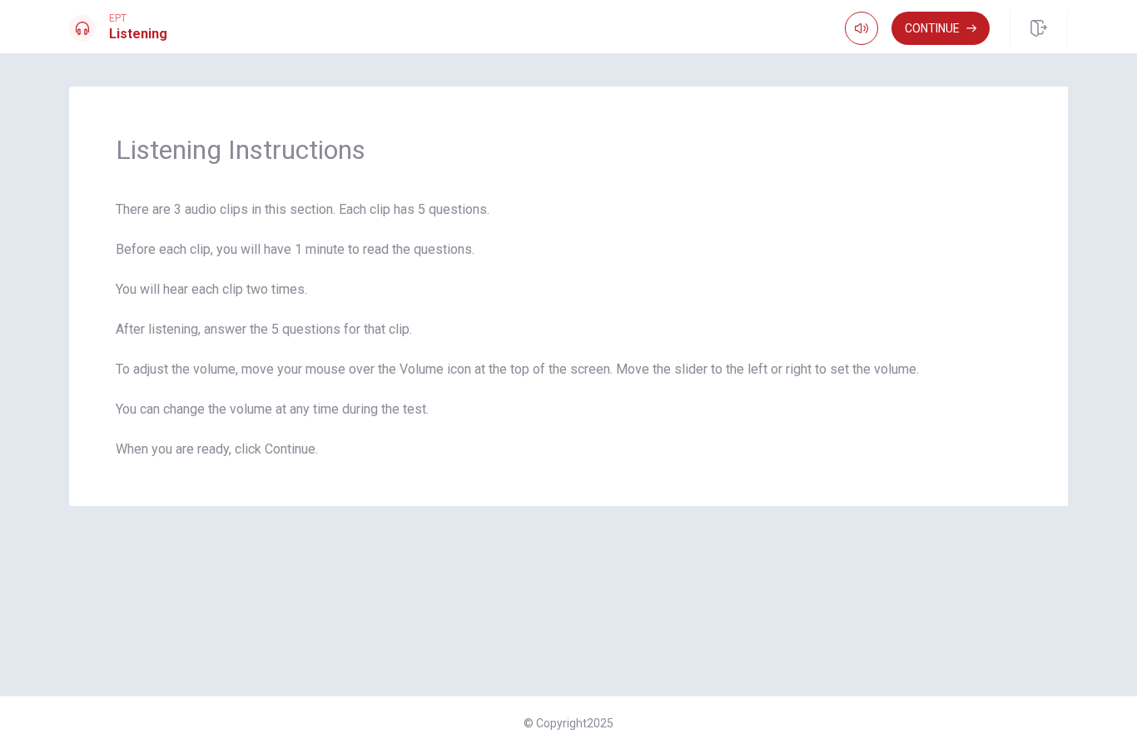
click at [867, 31] on button "button" at bounding box center [861, 28] width 33 height 33
click at [855, 30] on icon "button" at bounding box center [861, 28] width 13 height 10
click at [926, 23] on button "Continue" at bounding box center [940, 28] width 98 height 33
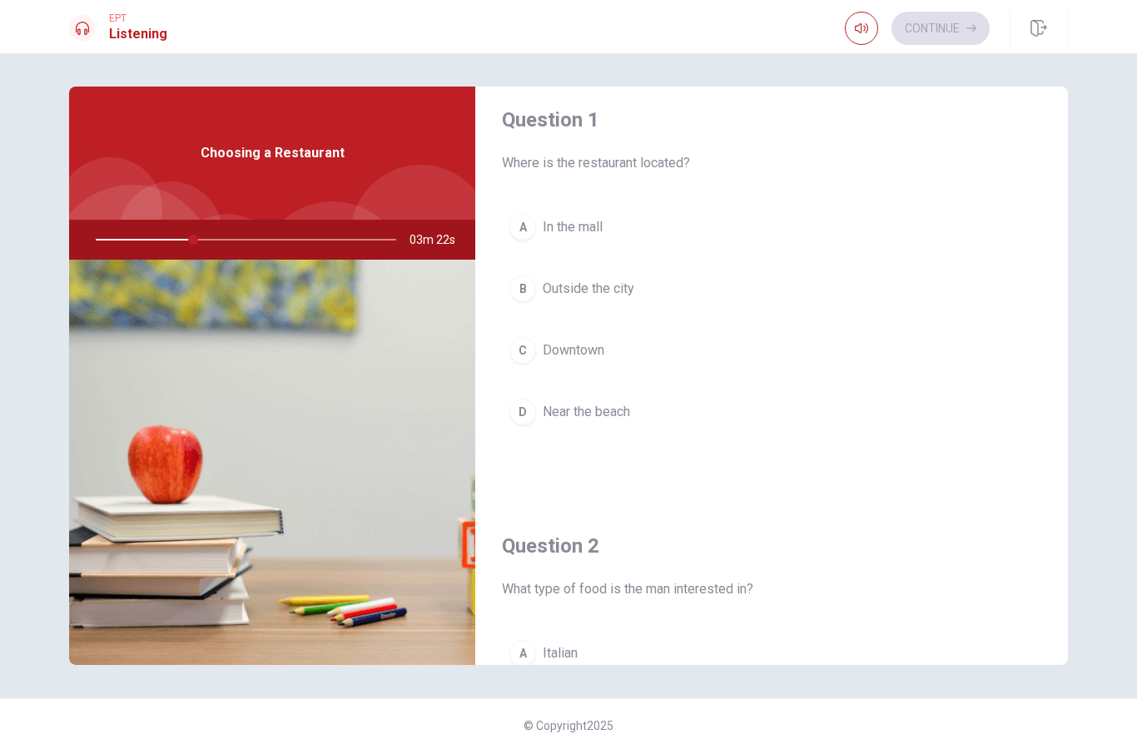
scroll to position [7, 0]
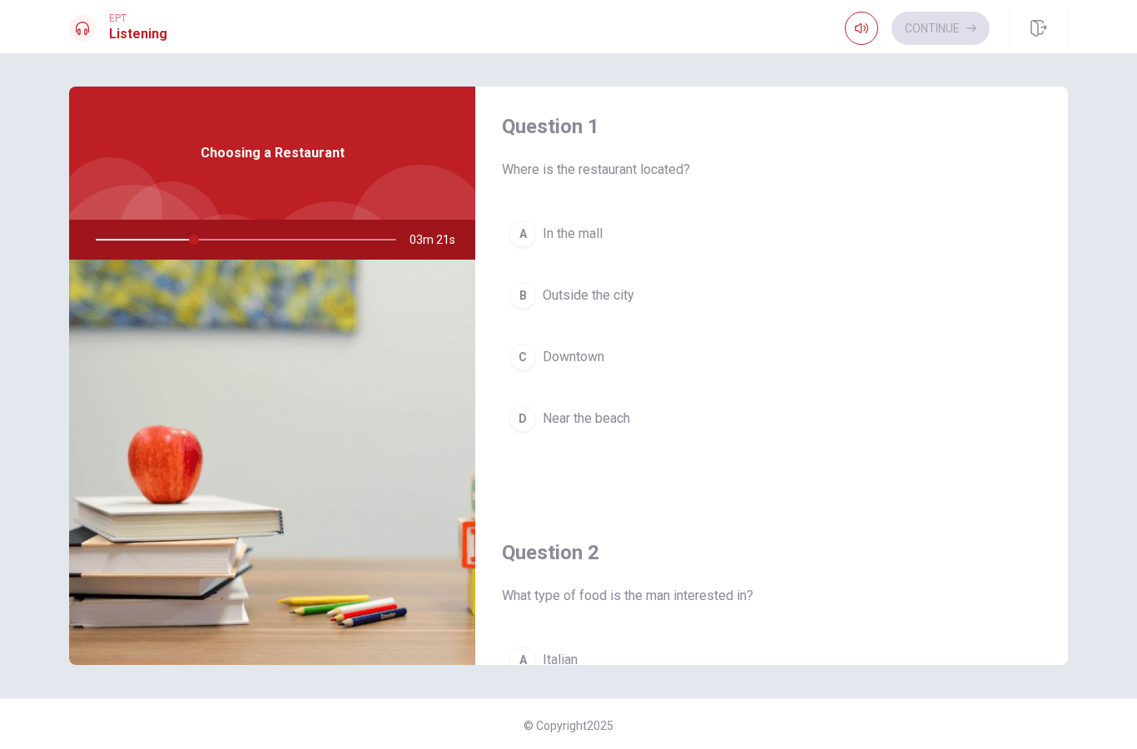
click at [527, 359] on div "C" at bounding box center [522, 357] width 27 height 27
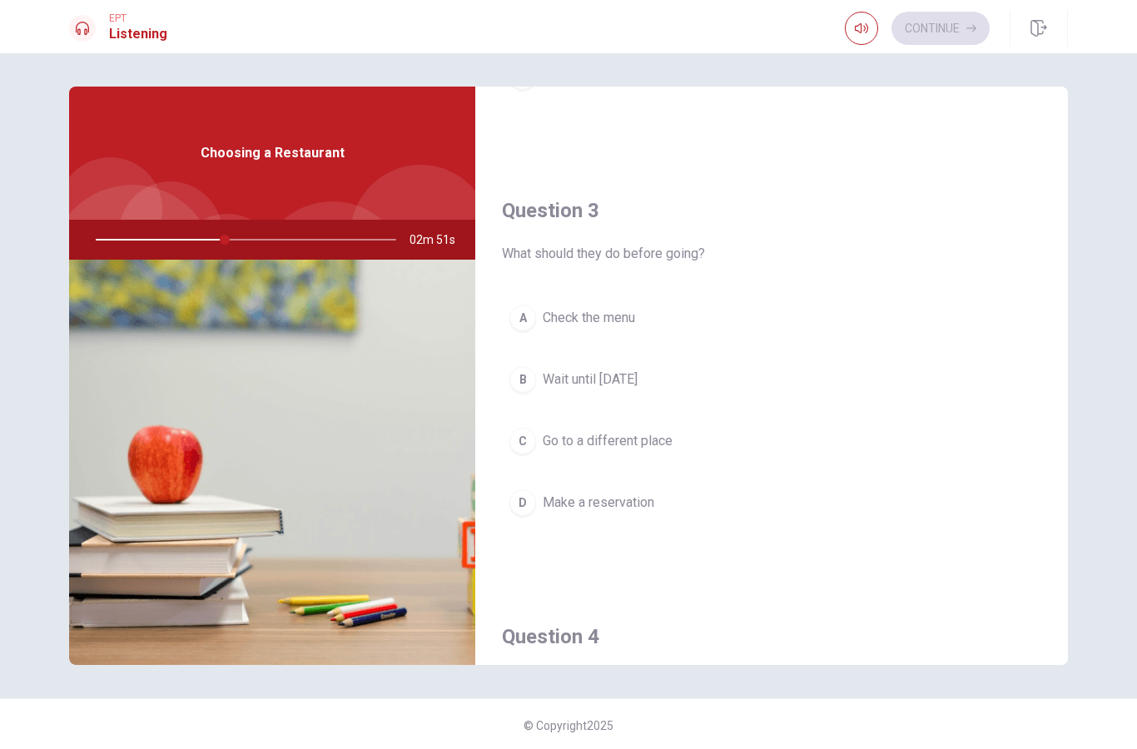
scroll to position [790, 0]
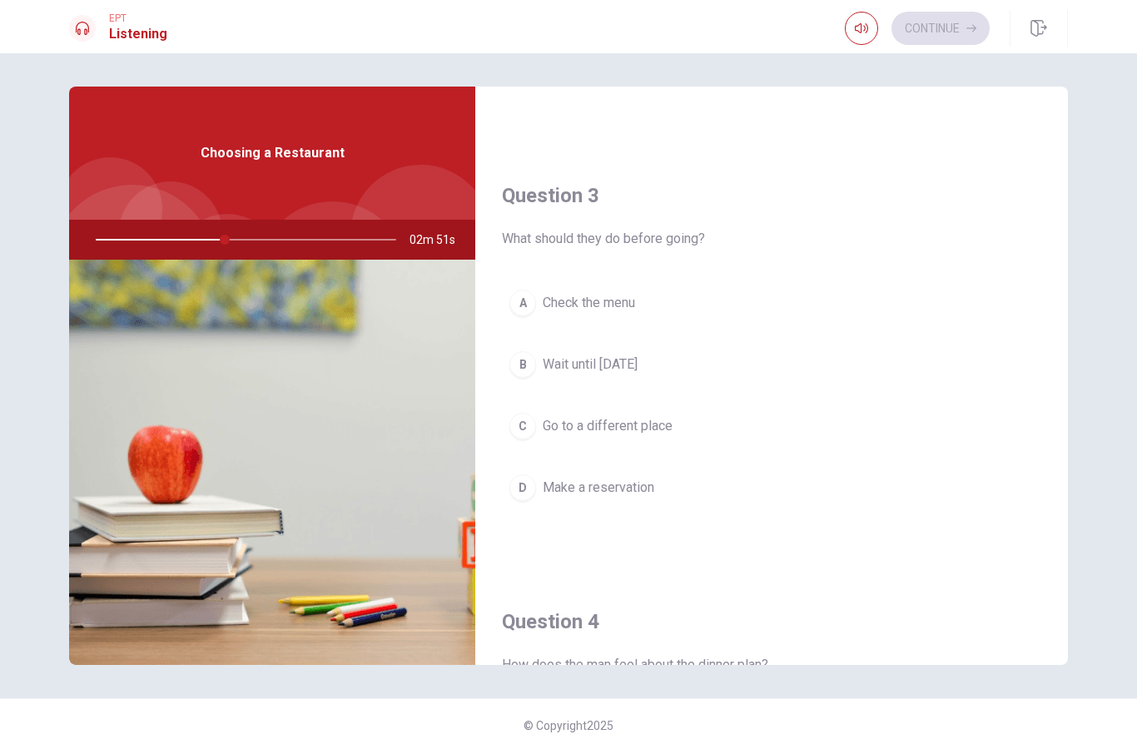
click at [527, 492] on div "D" at bounding box center [522, 487] width 27 height 27
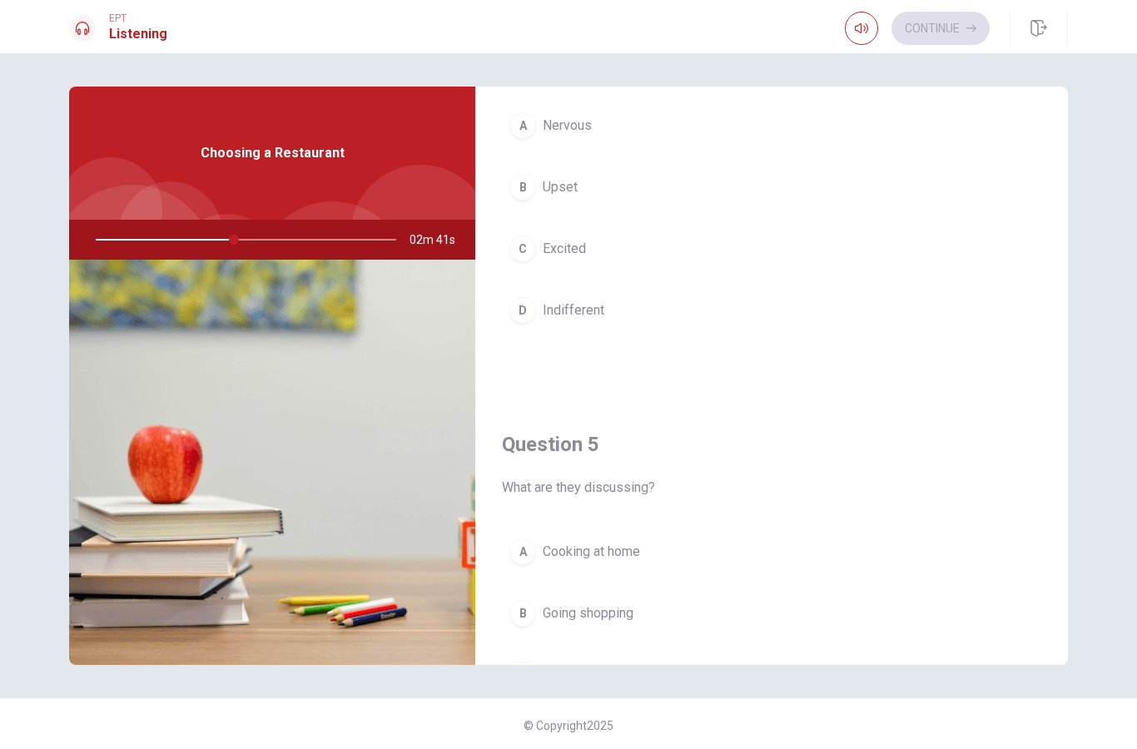
scroll to position [1440, 0]
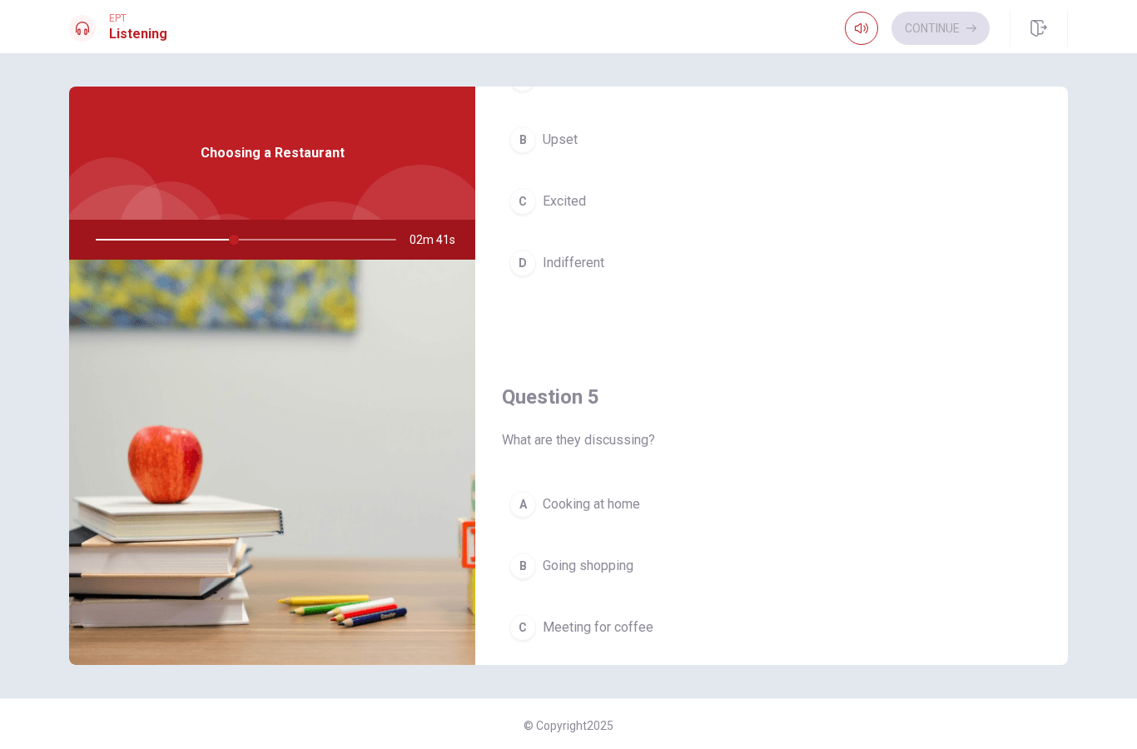
click at [535, 270] on button "D Indifferent" at bounding box center [771, 263] width 539 height 42
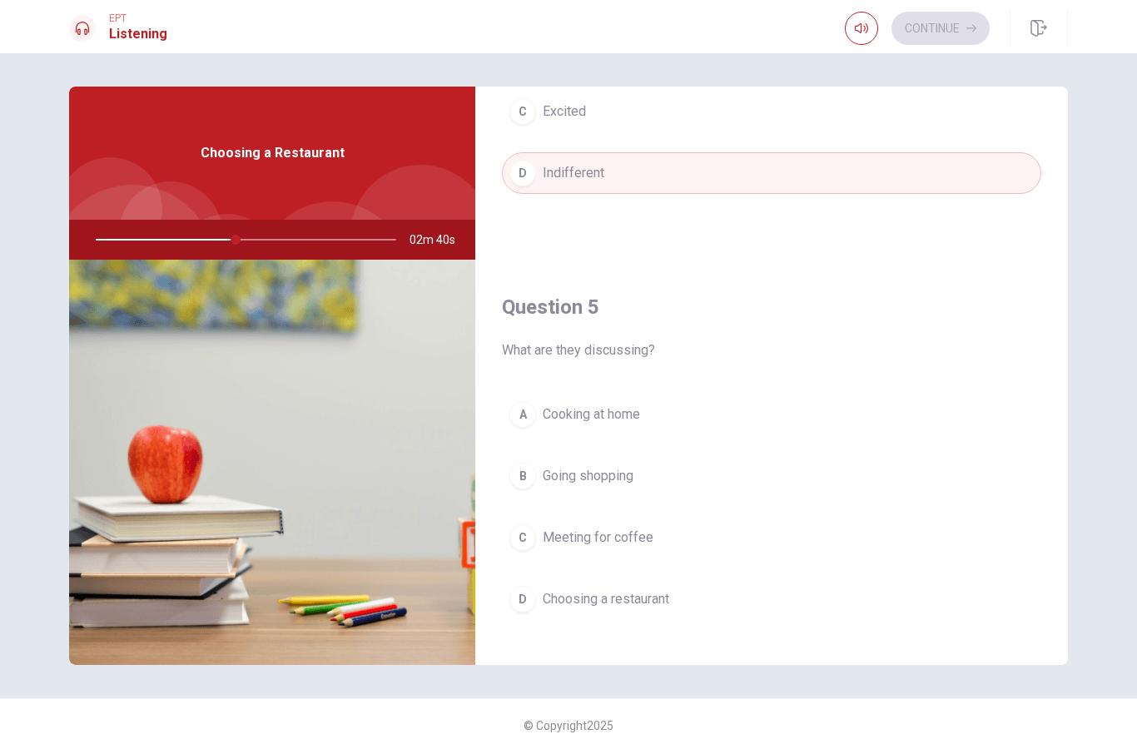
scroll to position [1542, 0]
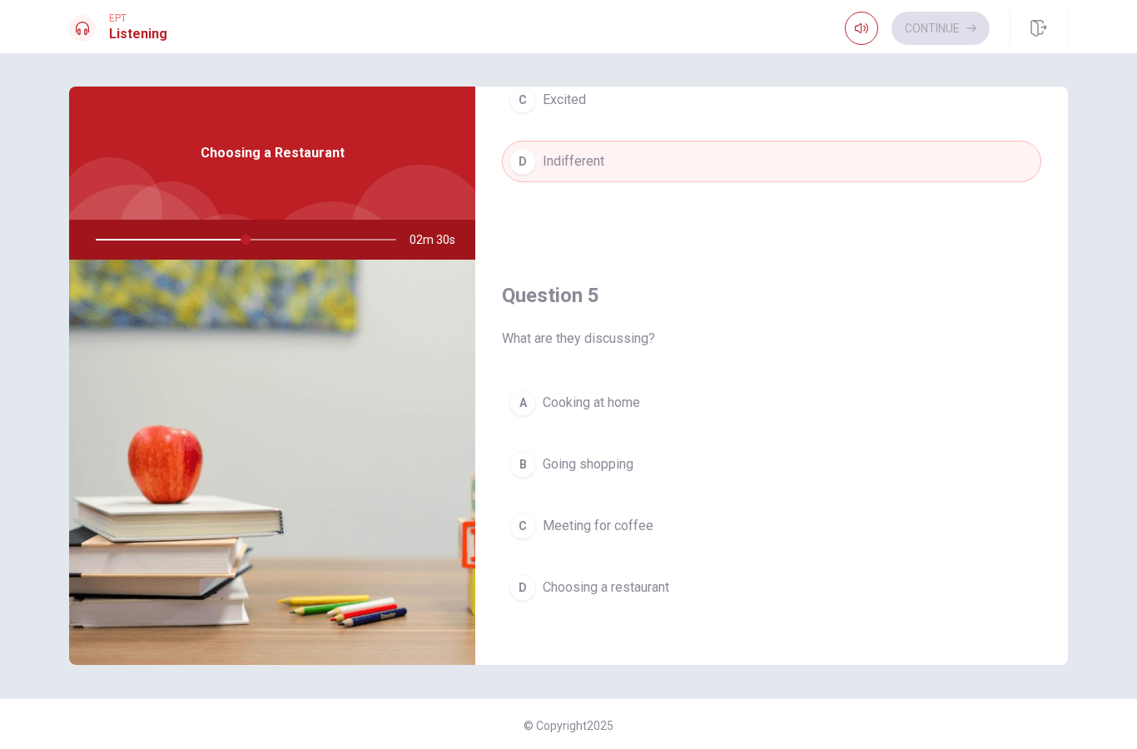
click at [523, 581] on div "D" at bounding box center [522, 587] width 27 height 27
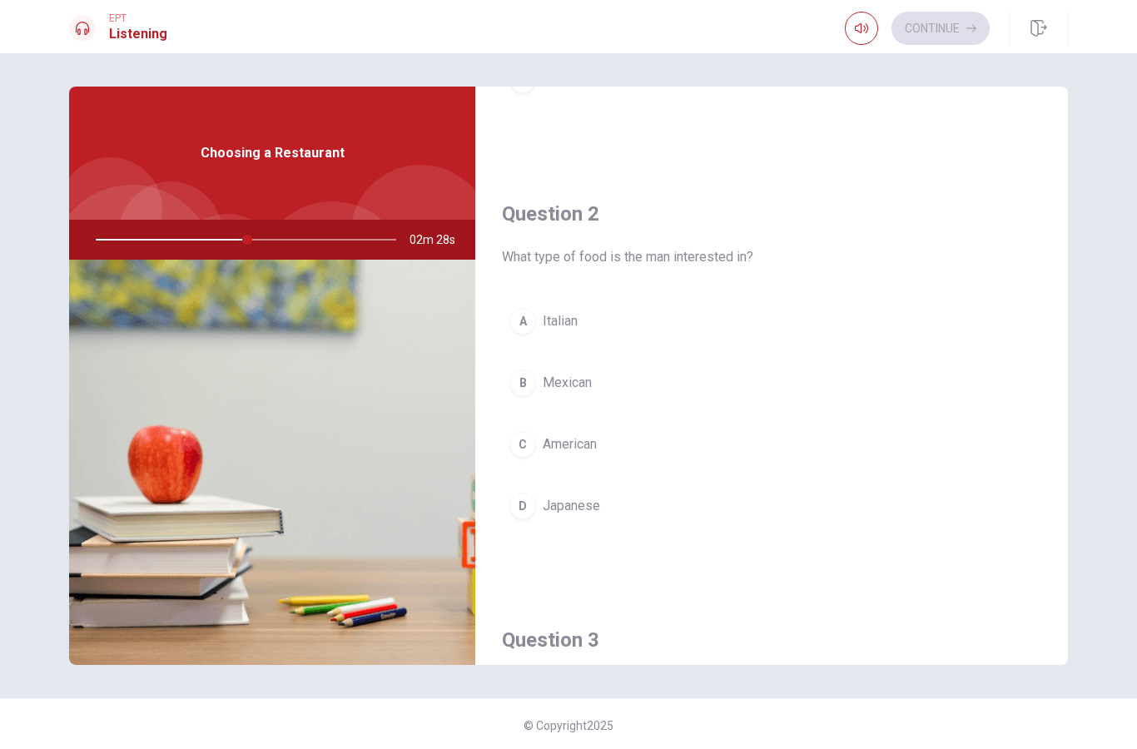
scroll to position [304, 0]
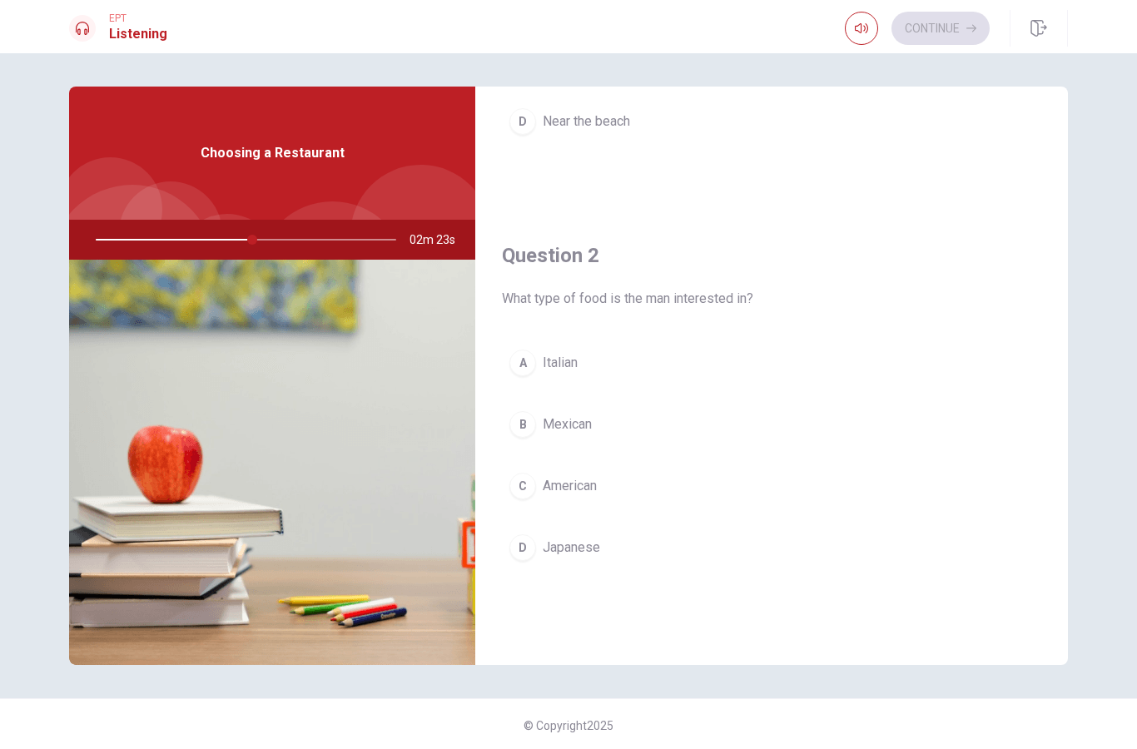
click at [193, 241] on div at bounding box center [243, 240] width 334 height 40
click at [276, 182] on div "Choosing a Restaurant" at bounding box center [272, 153] width 406 height 133
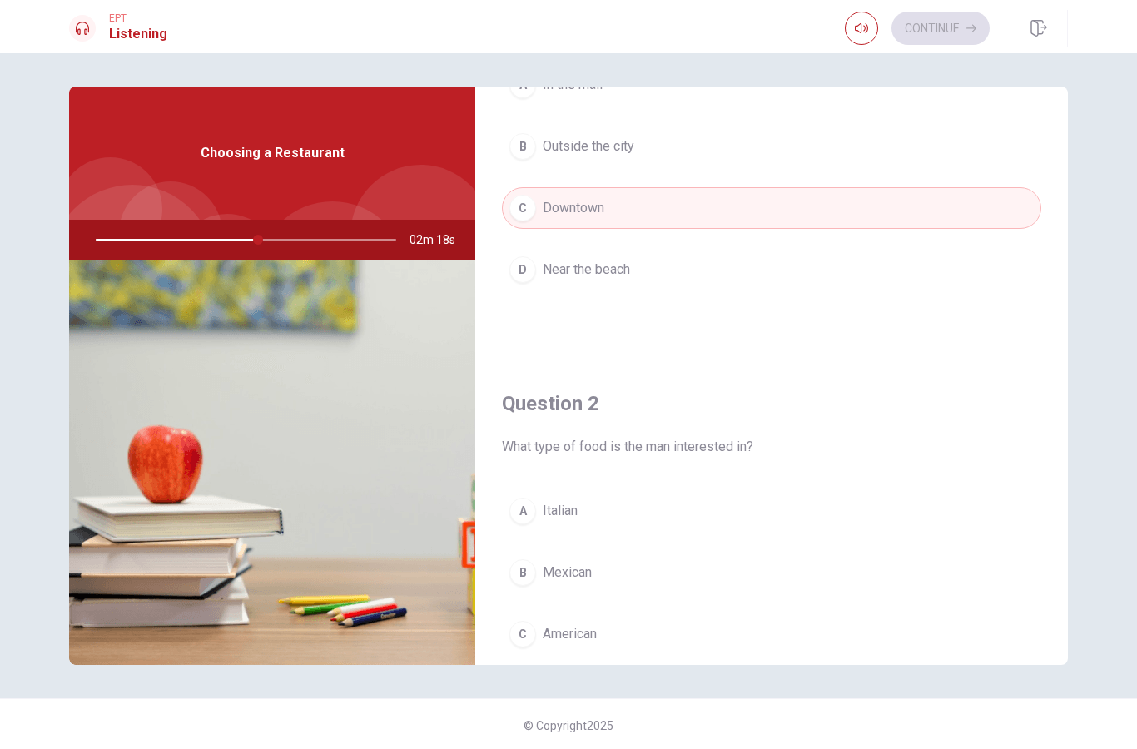
scroll to position [155, 0]
click at [856, 31] on icon "button" at bounding box center [861, 28] width 13 height 10
click at [862, 22] on icon "button" at bounding box center [861, 28] width 13 height 13
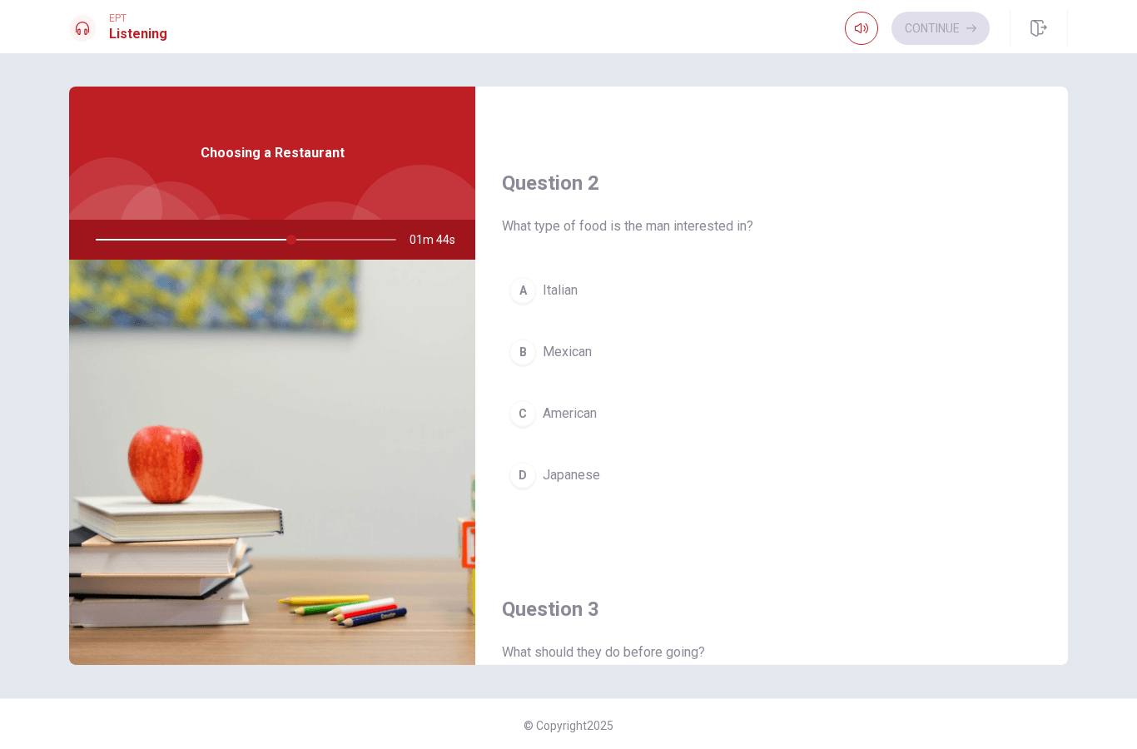
scroll to position [378, 0]
click at [526, 473] on div "D" at bounding box center [522, 473] width 27 height 27
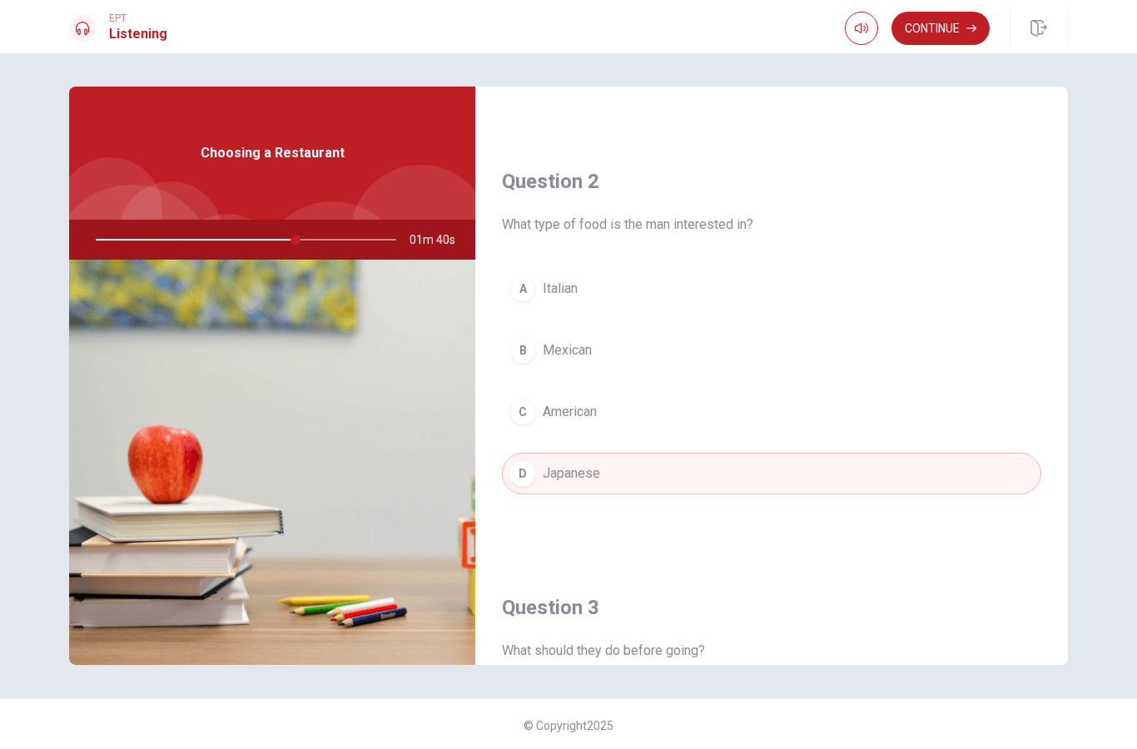
click at [953, 17] on button "Continue" at bounding box center [940, 28] width 98 height 33
click at [806, 602] on h4 "Question 3" at bounding box center [771, 607] width 539 height 27
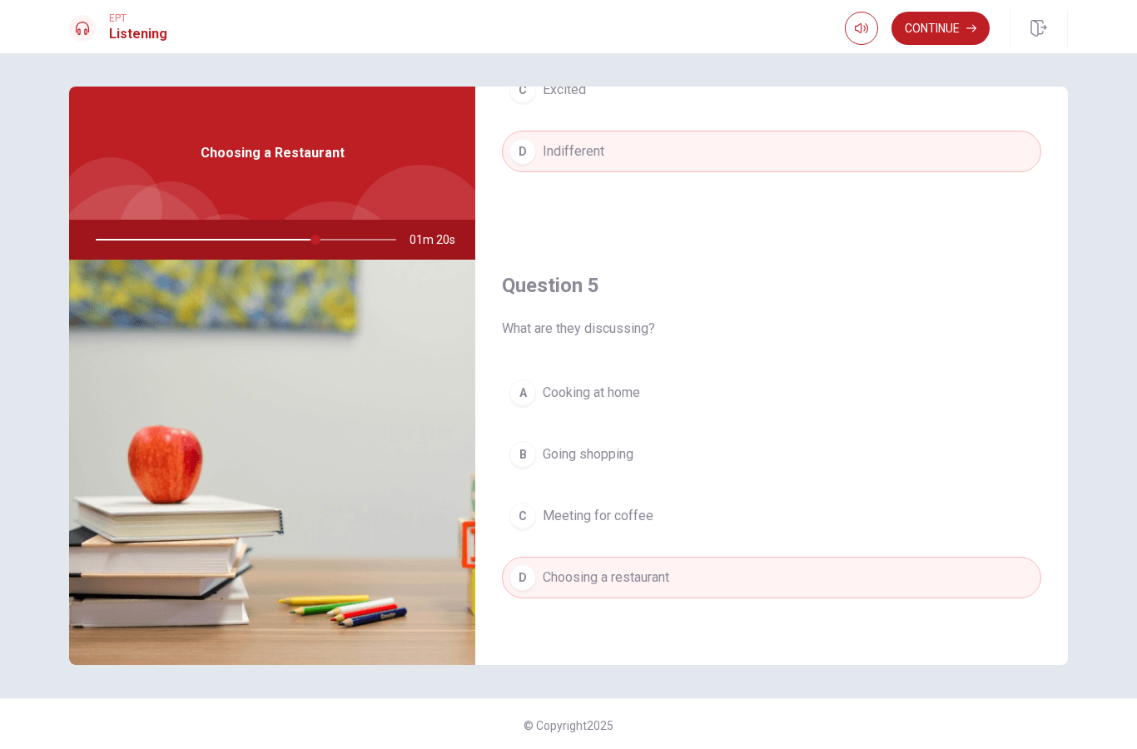
scroll to position [1552, 0]
click at [517, 463] on div "B" at bounding box center [522, 454] width 27 height 27
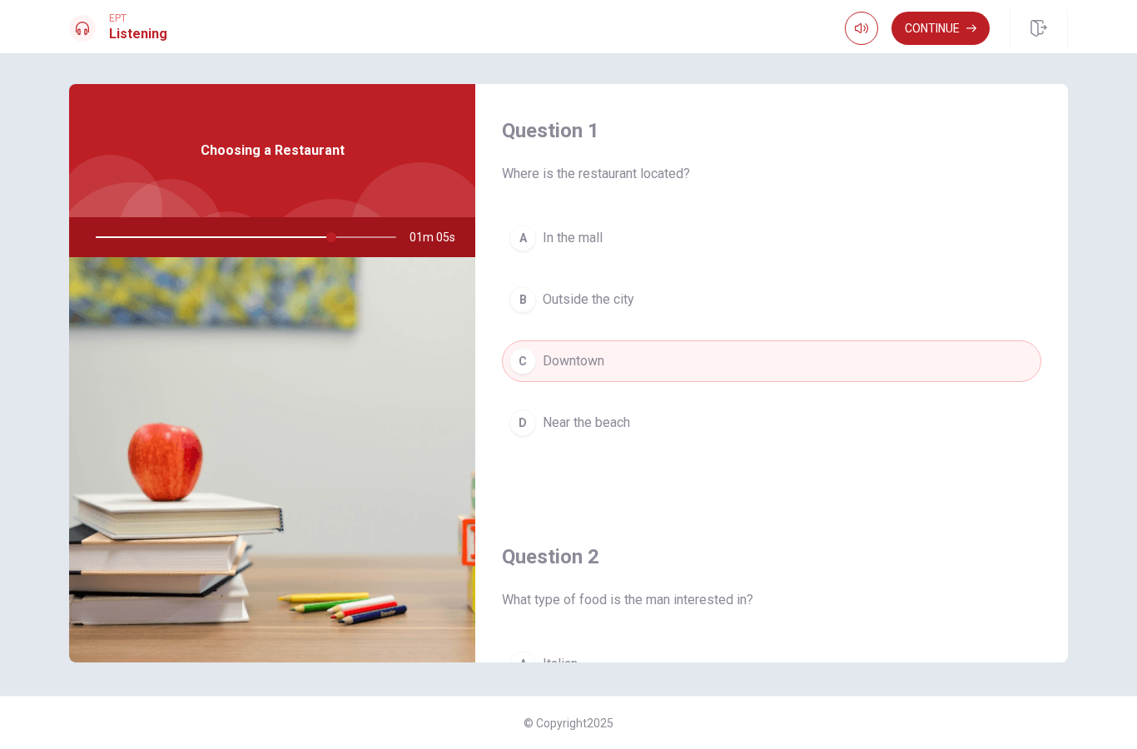
scroll to position [0, 0]
click at [939, 17] on button "Continue" at bounding box center [940, 28] width 98 height 33
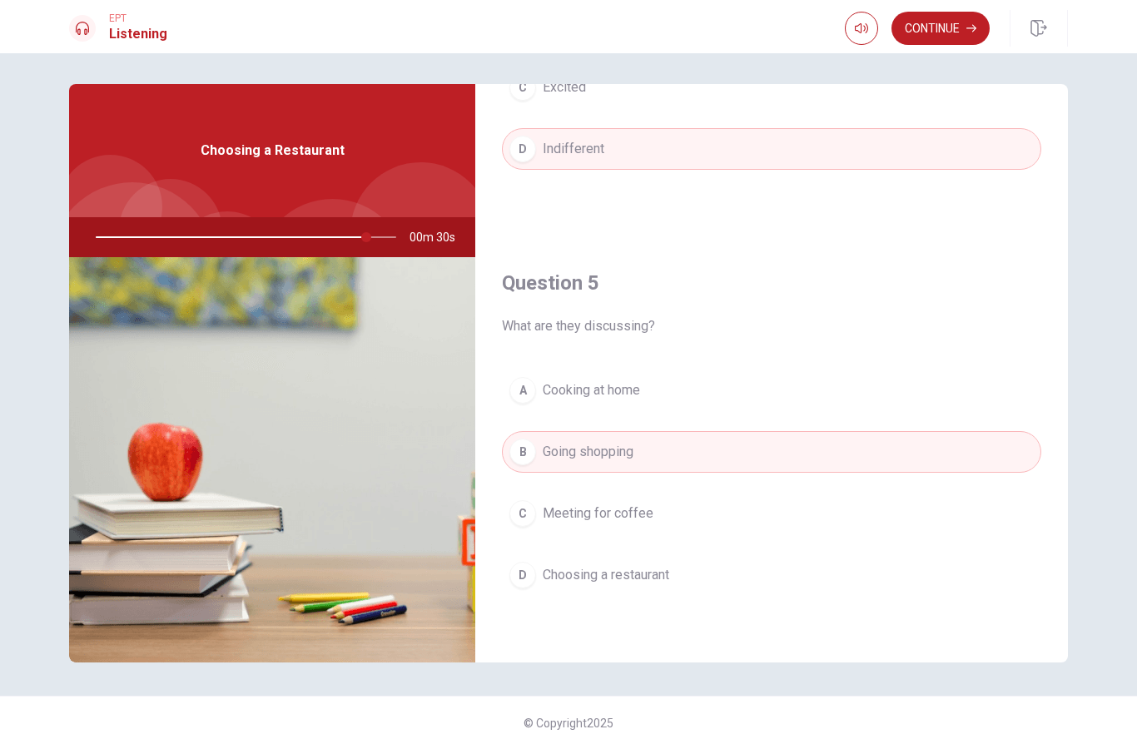
scroll to position [1552, 0]
click at [950, 16] on button "Continue" at bounding box center [940, 28] width 98 height 33
click at [398, 514] on input "You must click this to continue" at bounding box center [568, 374] width 1137 height 749
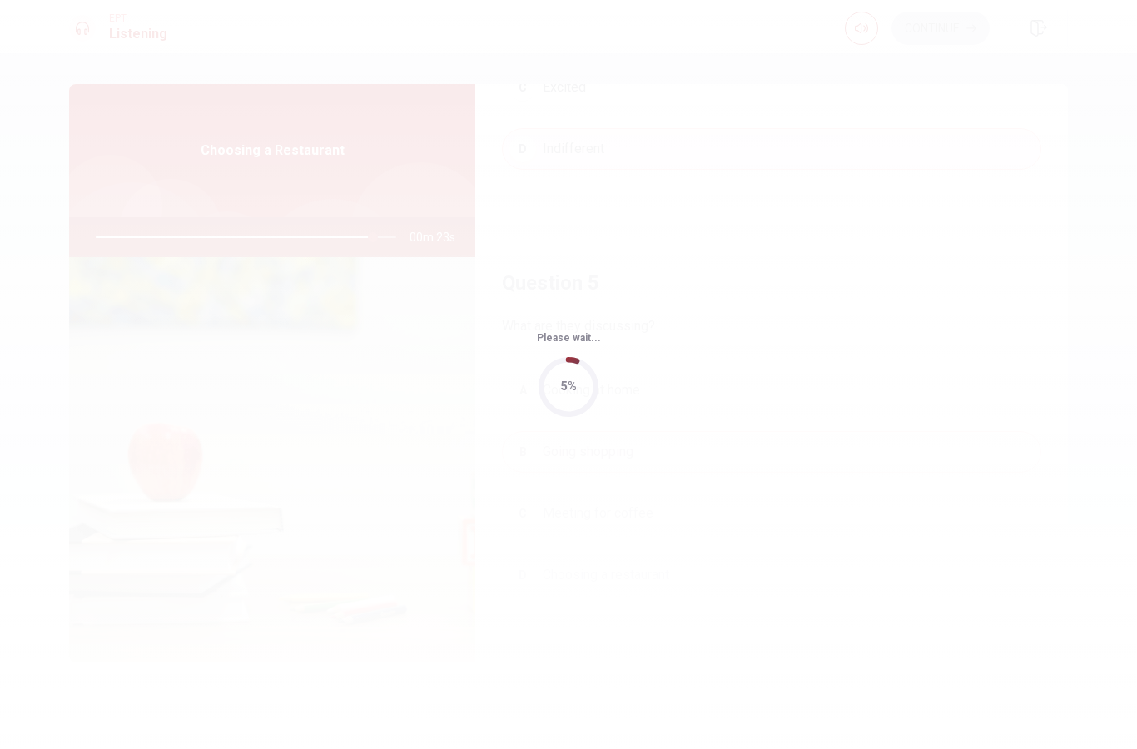
type input "93"
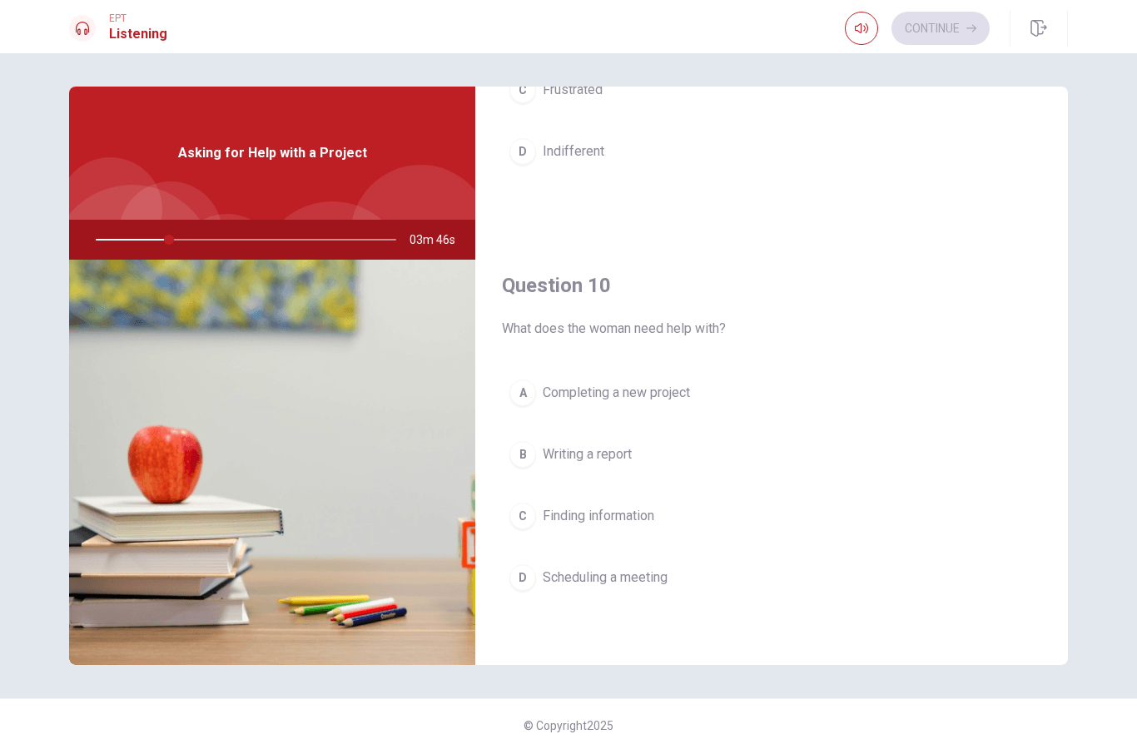
click at [537, 587] on button "D Scheduling a meeting" at bounding box center [771, 578] width 539 height 42
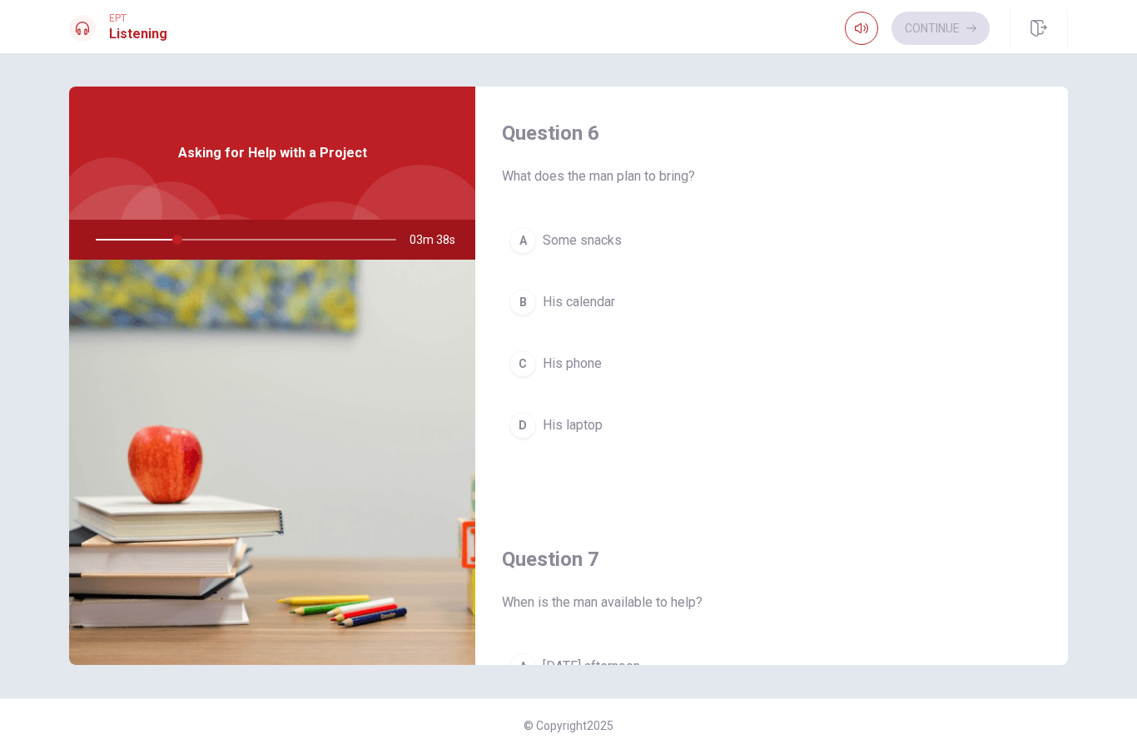
scroll to position [0, 0]
click at [528, 369] on div "C" at bounding box center [522, 363] width 27 height 27
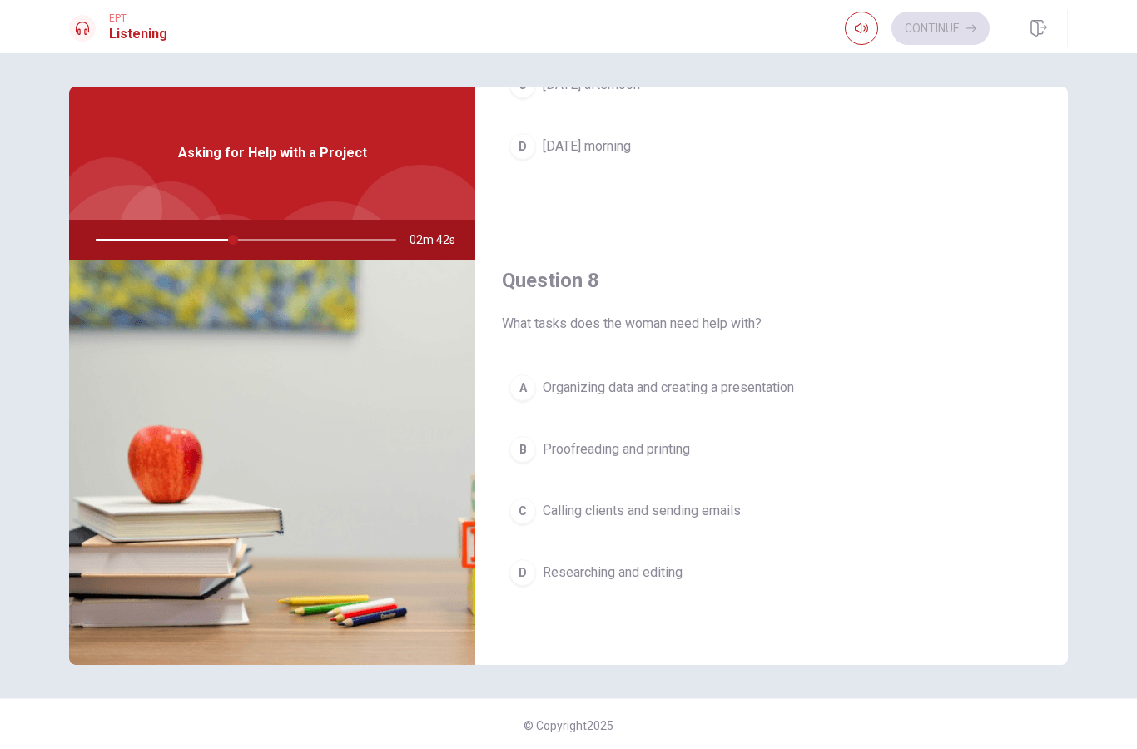
scroll to position [706, 0]
click at [528, 518] on div "C" at bounding box center [522, 509] width 27 height 27
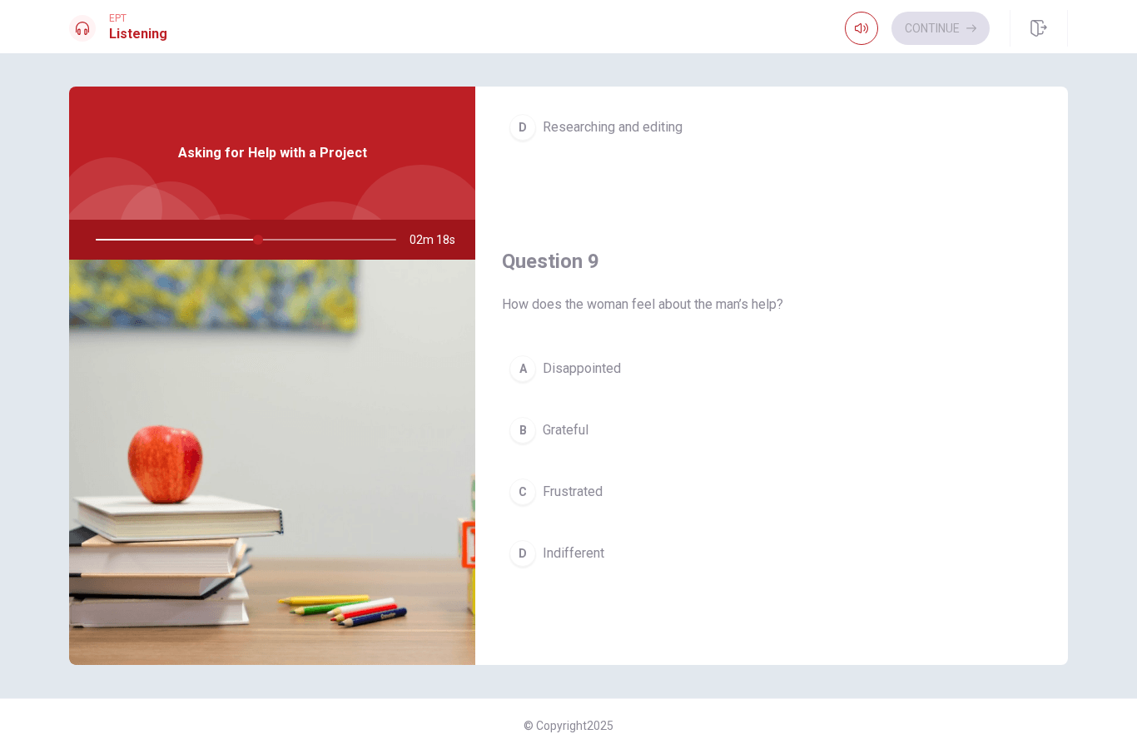
scroll to position [1151, 0]
click at [521, 430] on div "B" at bounding box center [522, 429] width 27 height 27
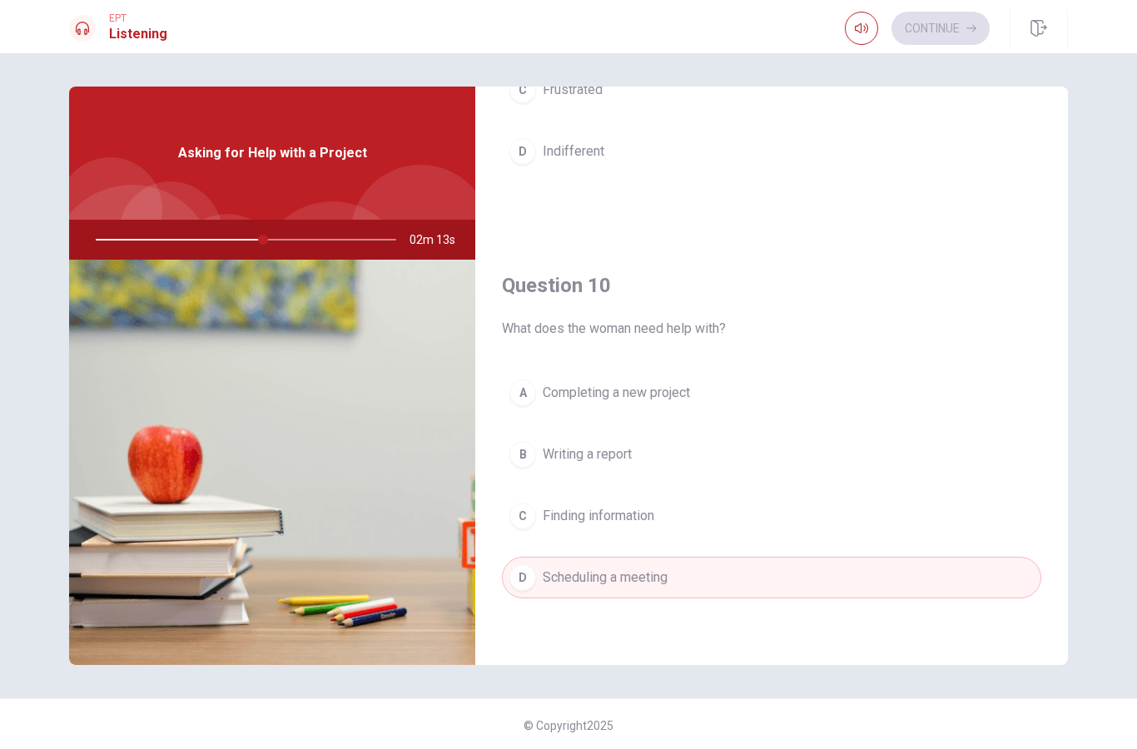
scroll to position [1552, 0]
click at [523, 517] on div "C" at bounding box center [522, 516] width 27 height 27
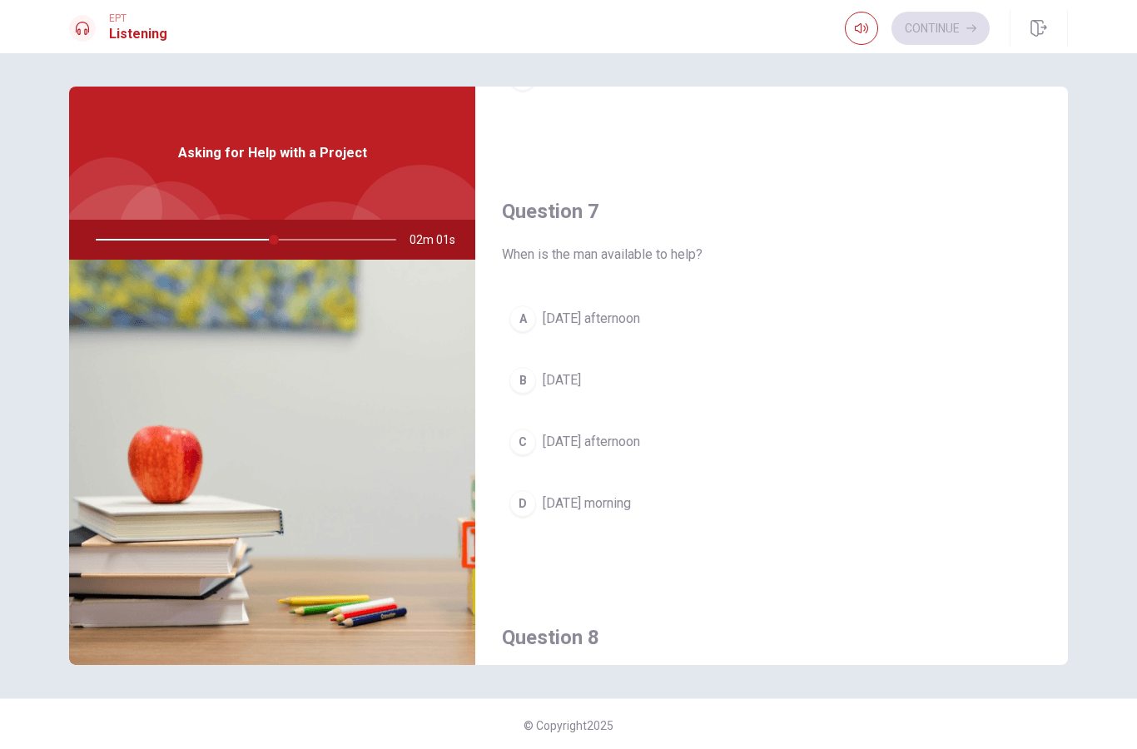
scroll to position [346, 0]
click at [509, 442] on div "C" at bounding box center [522, 443] width 27 height 27
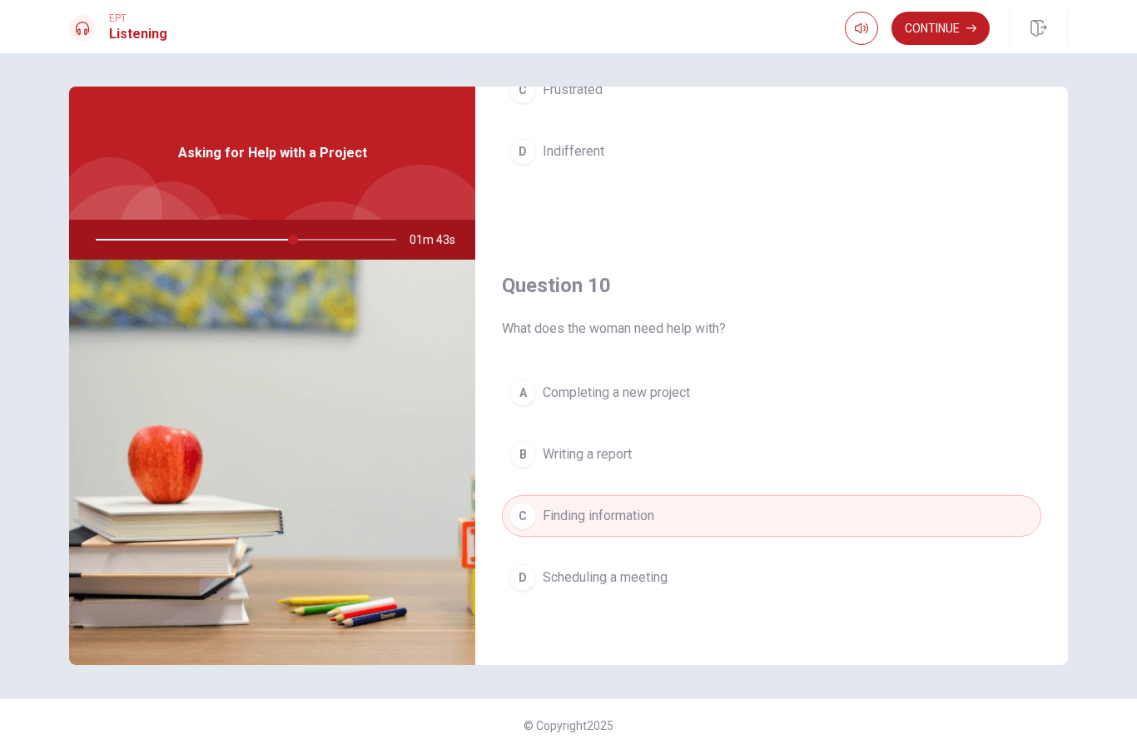
scroll to position [1552, 0]
click at [934, 21] on button "Continue" at bounding box center [940, 28] width 98 height 33
click at [403, 513] on input "You must click this to continue" at bounding box center [568, 374] width 1137 height 749
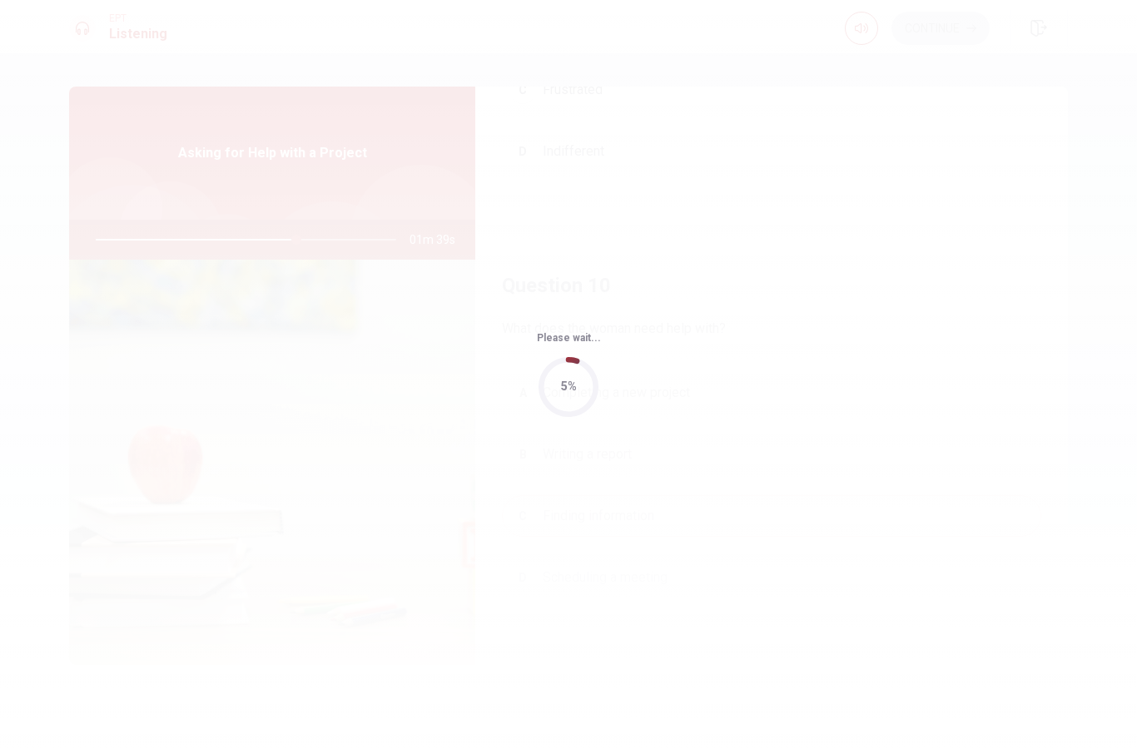
type input "67"
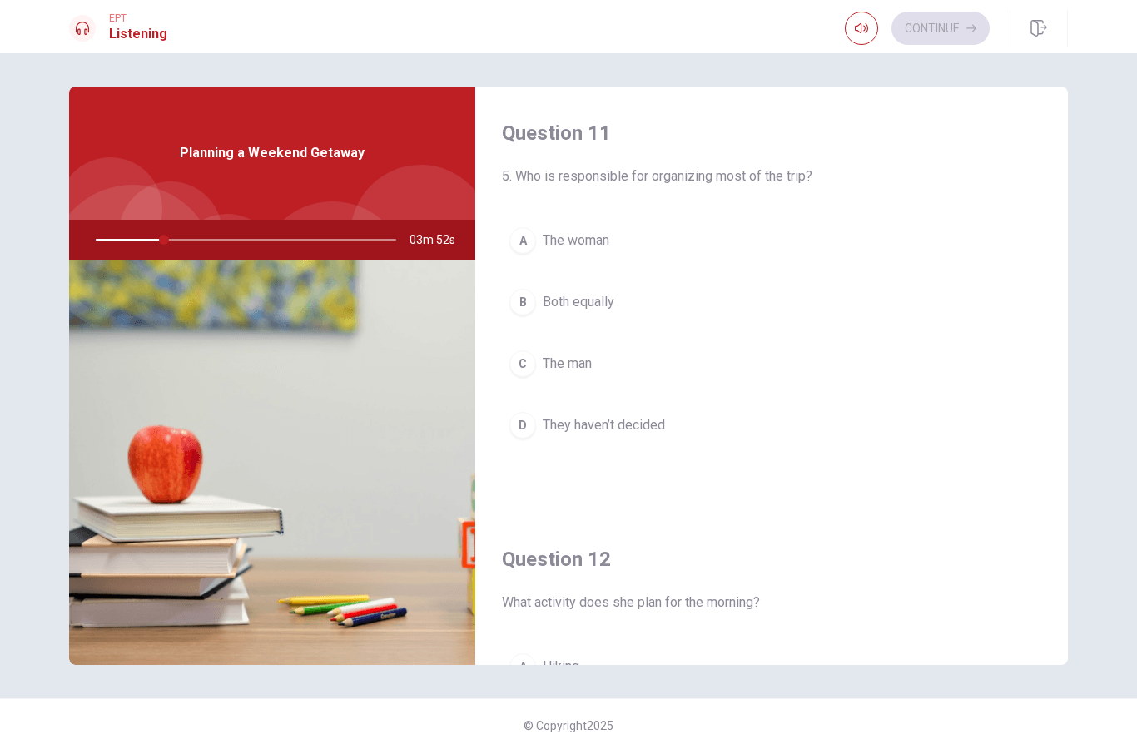
scroll to position [0, 0]
click at [513, 240] on div "A" at bounding box center [522, 240] width 27 height 27
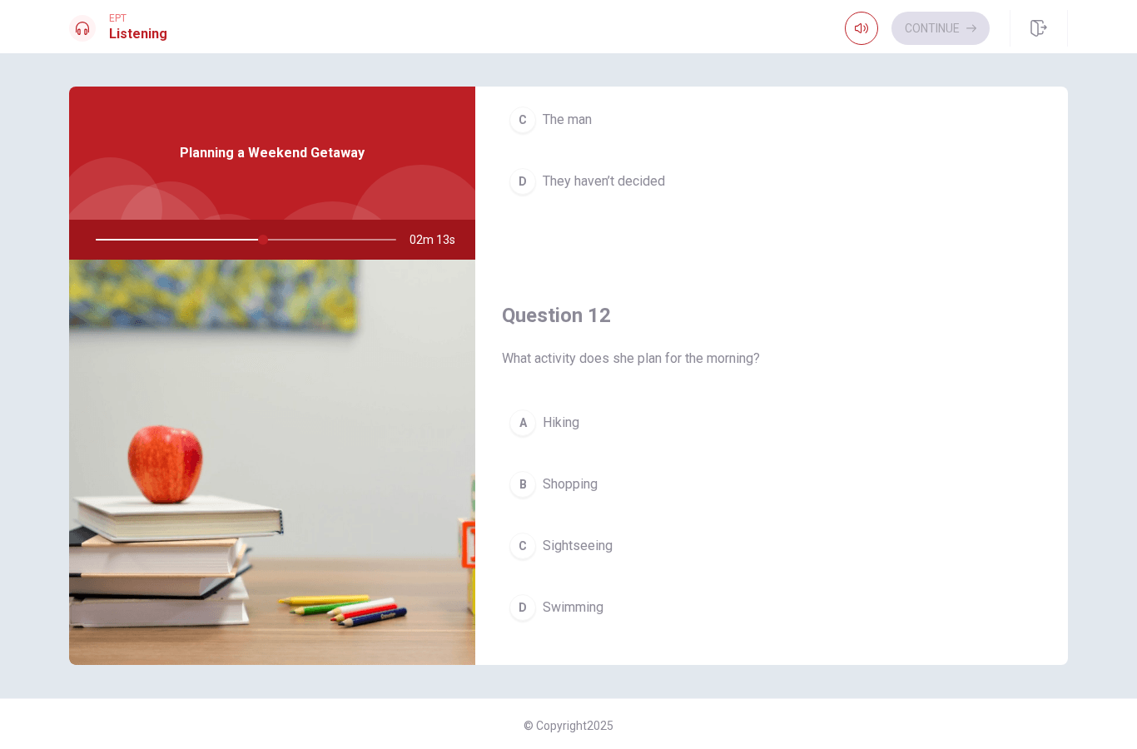
scroll to position [260, 0]
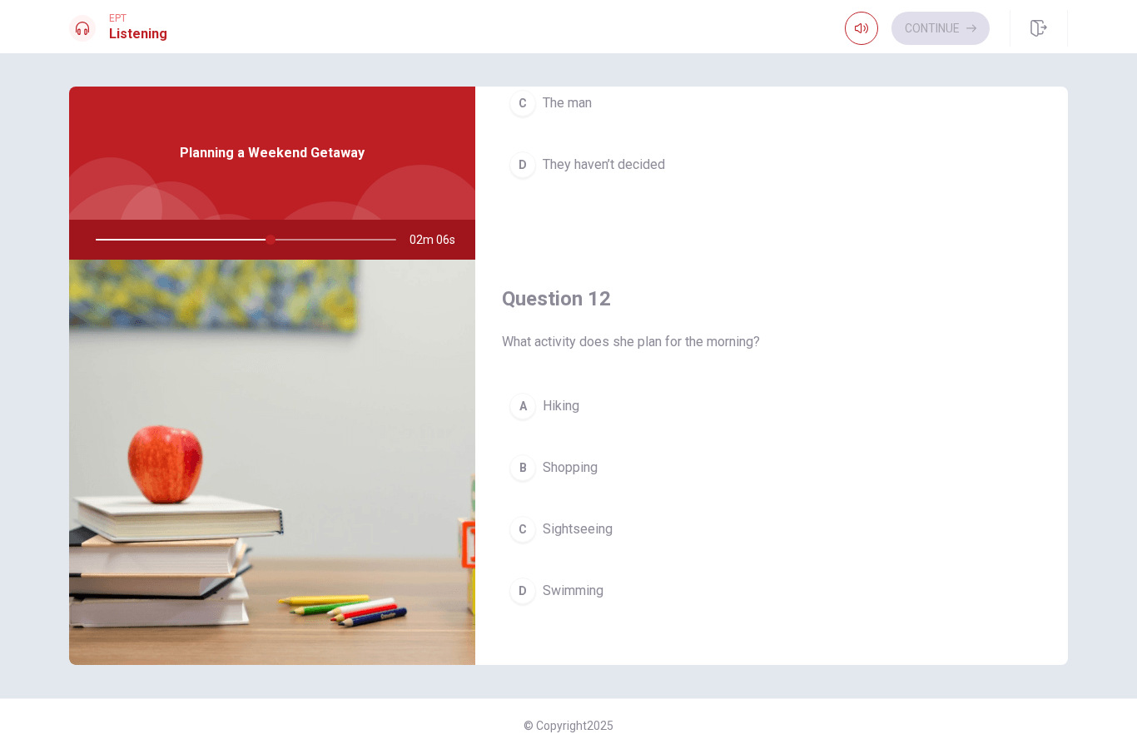
click at [516, 537] on div "C" at bounding box center [522, 529] width 27 height 27
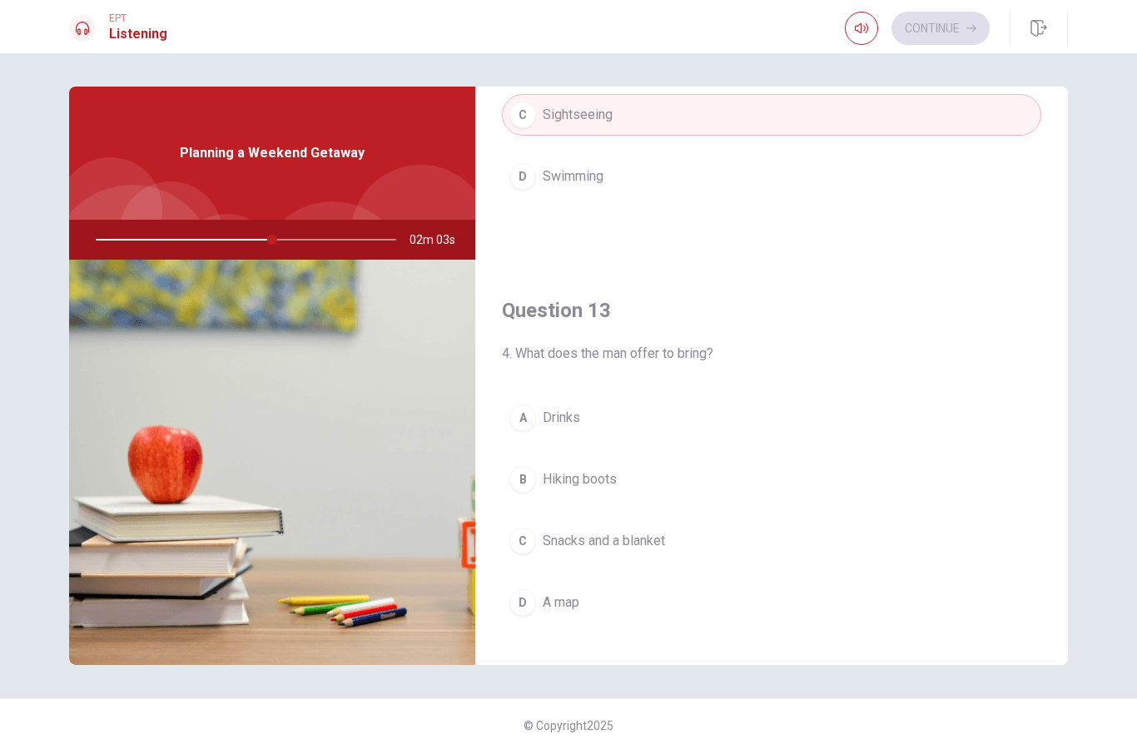
scroll to position [684, 0]
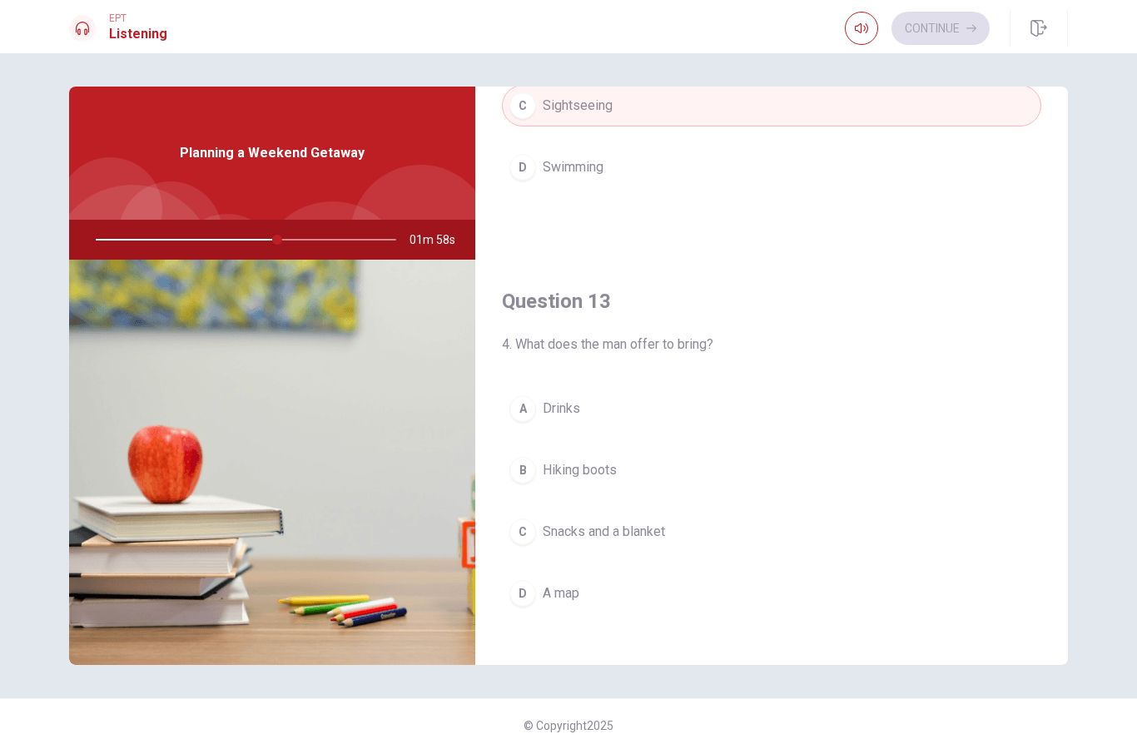
click at [523, 413] on div "A" at bounding box center [522, 408] width 27 height 27
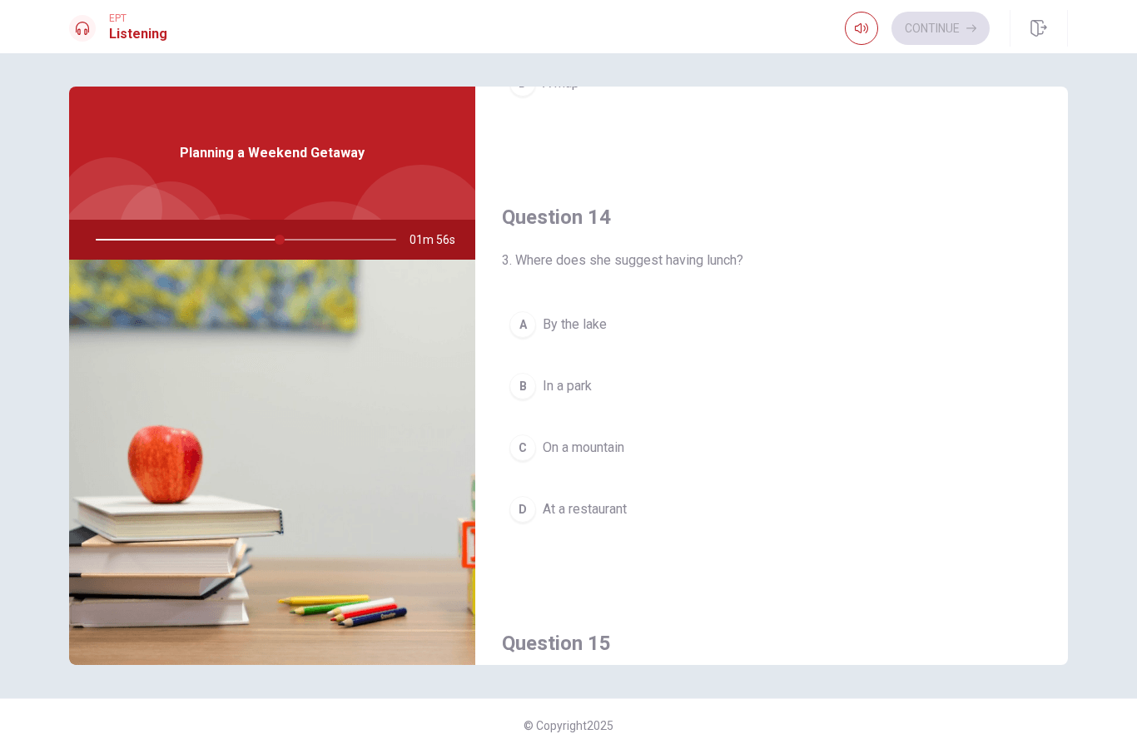
scroll to position [1205, 0]
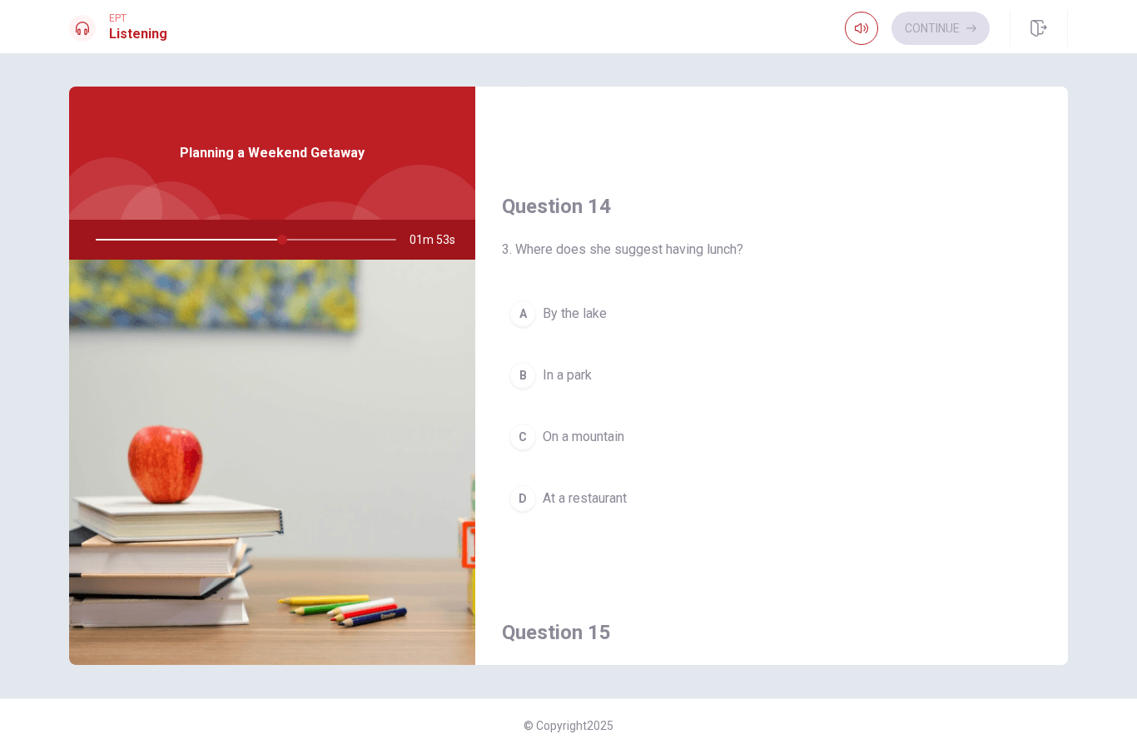
click at [525, 503] on div "D" at bounding box center [522, 498] width 27 height 27
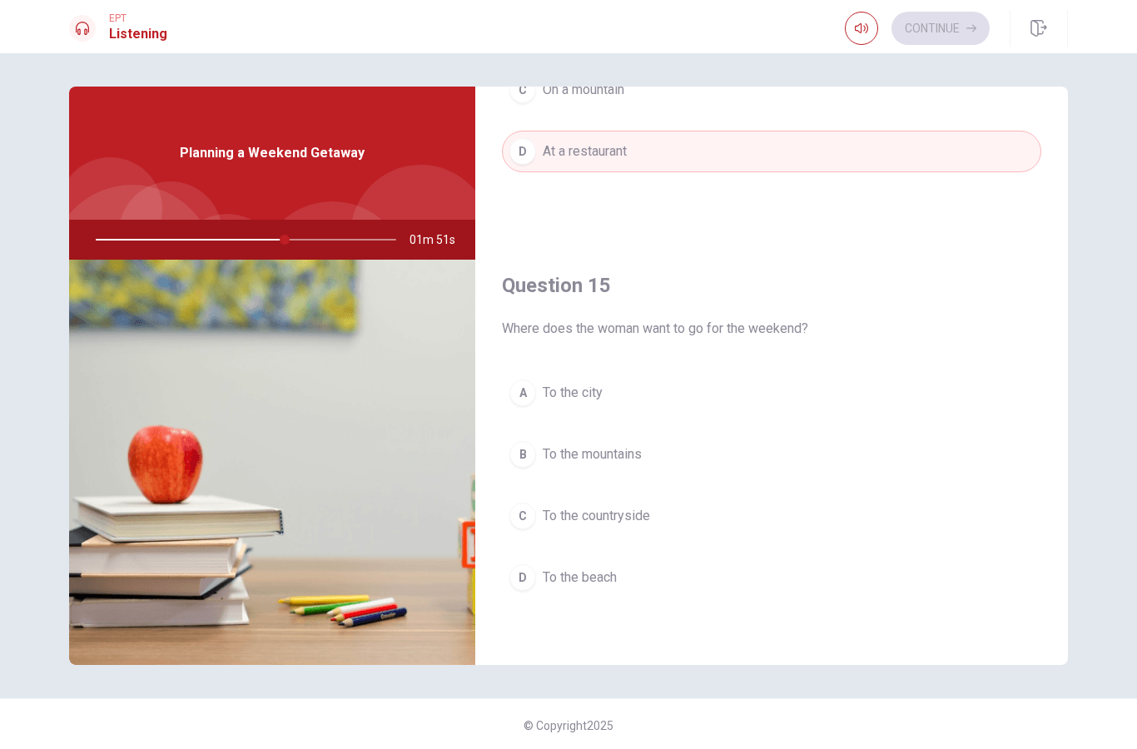
scroll to position [1552, 0]
click at [521, 393] on div "A" at bounding box center [522, 392] width 27 height 27
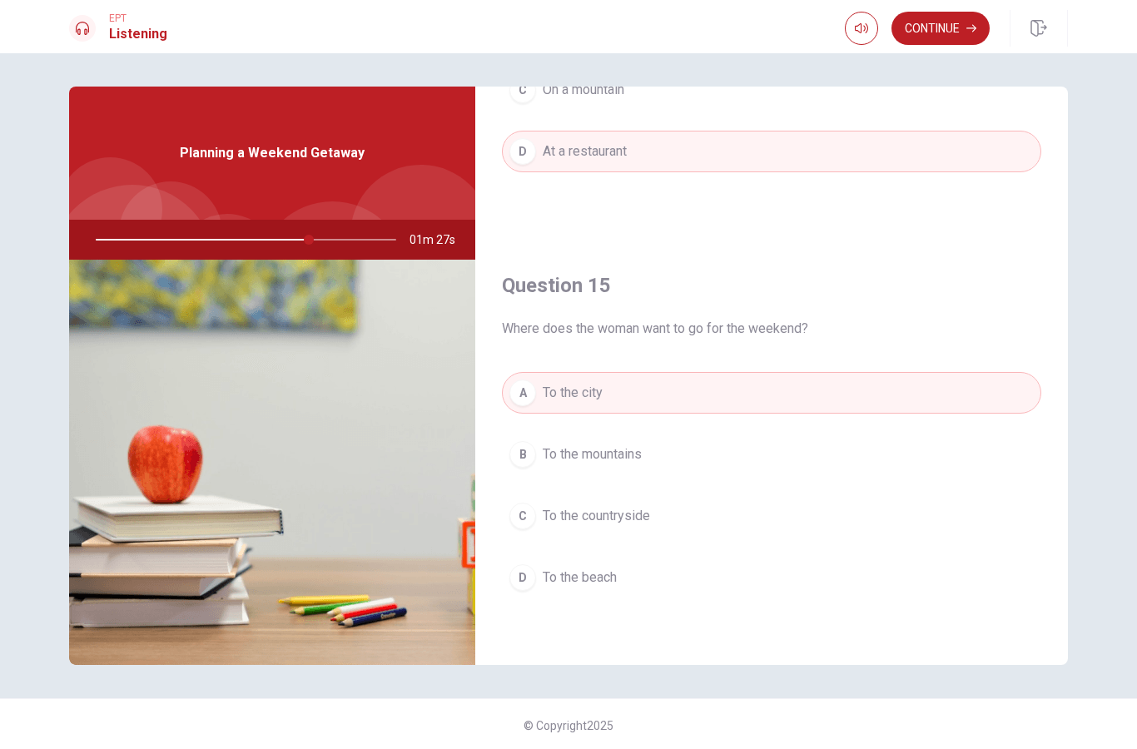
click at [934, 23] on button "Continue" at bounding box center [940, 28] width 98 height 33
click at [399, 525] on input "You must click this to continue" at bounding box center [568, 374] width 1137 height 749
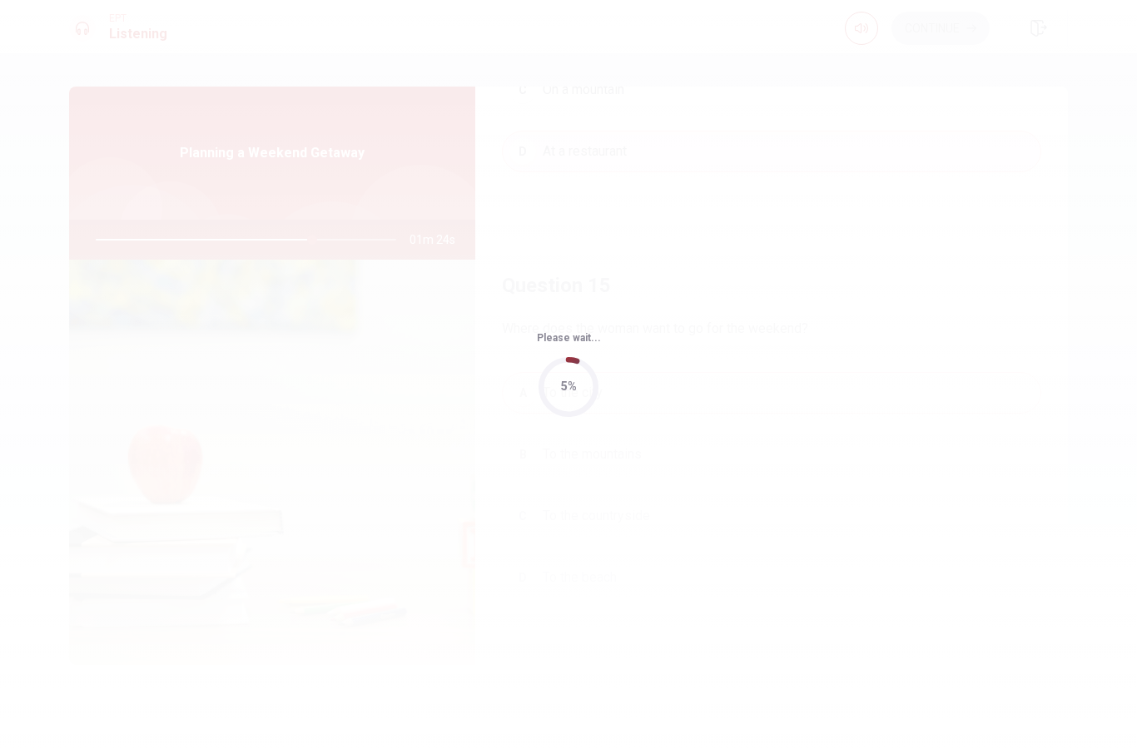
type input "72"
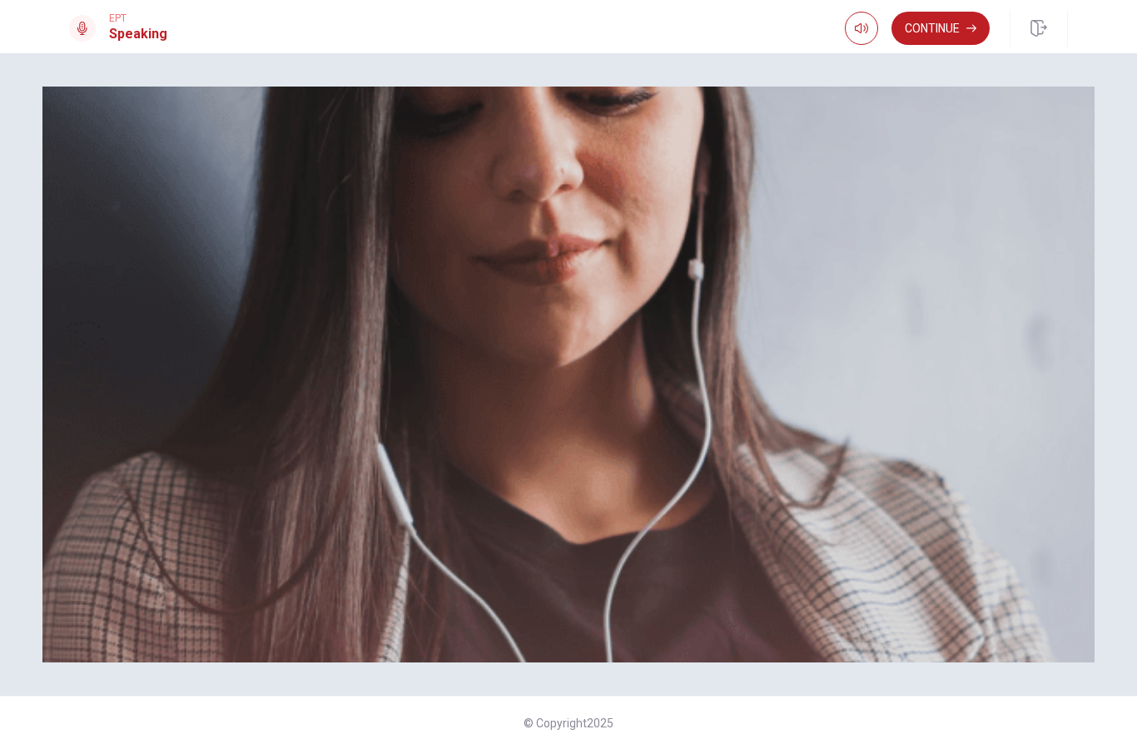
click at [921, 24] on button "Continue" at bounding box center [940, 28] width 98 height 33
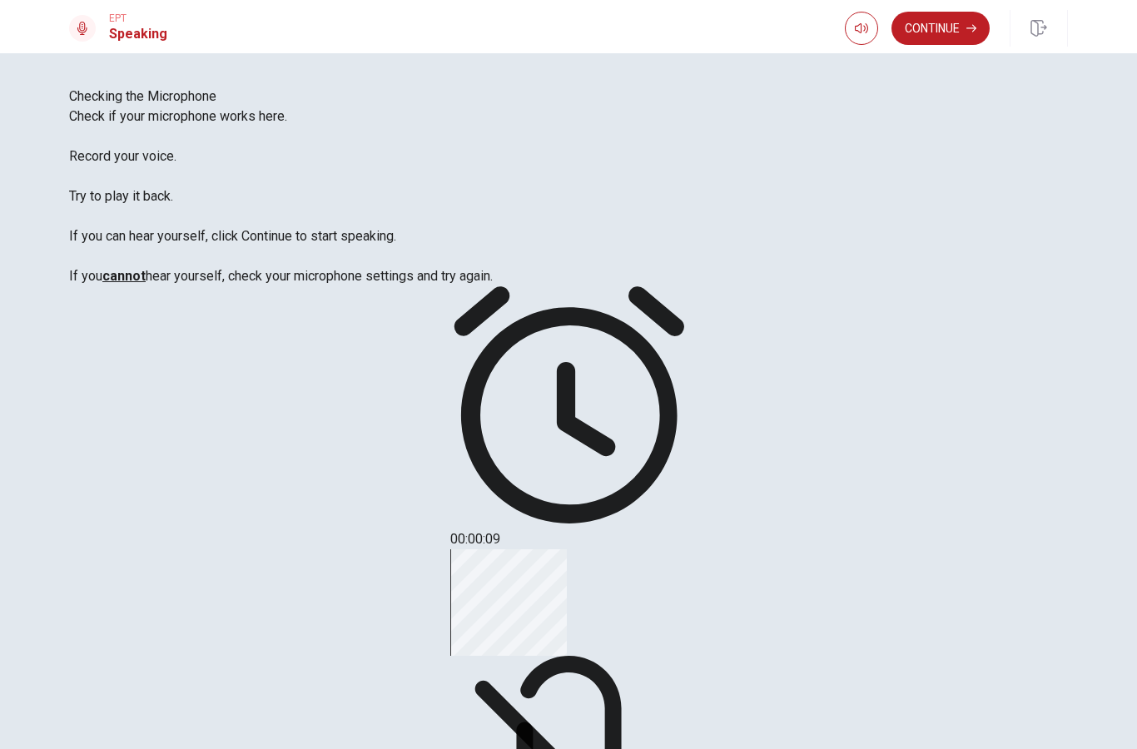
click at [687, 549] on div "Stop Recording" at bounding box center [568, 743] width 237 height 389
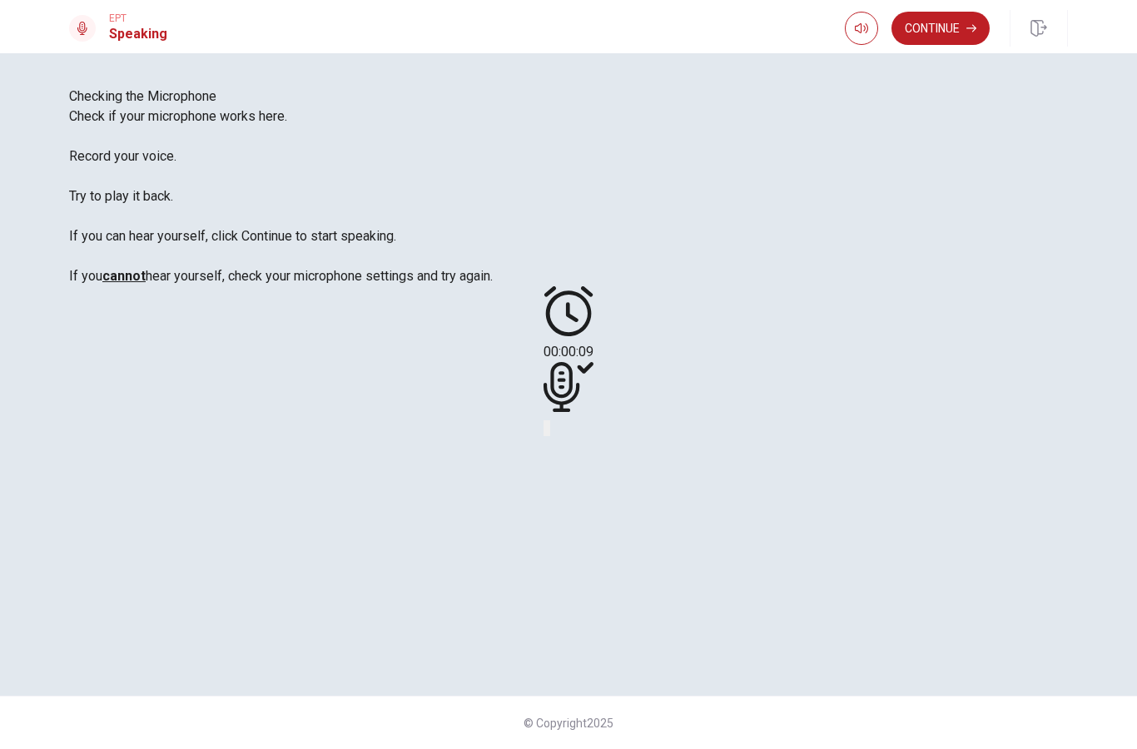
click at [579, 412] on icon at bounding box center [561, 387] width 36 height 50
click at [548, 432] on icon "Play Audio" at bounding box center [548, 432] width 0 height 0
click at [942, 25] on button "Continue" at bounding box center [940, 28] width 98 height 33
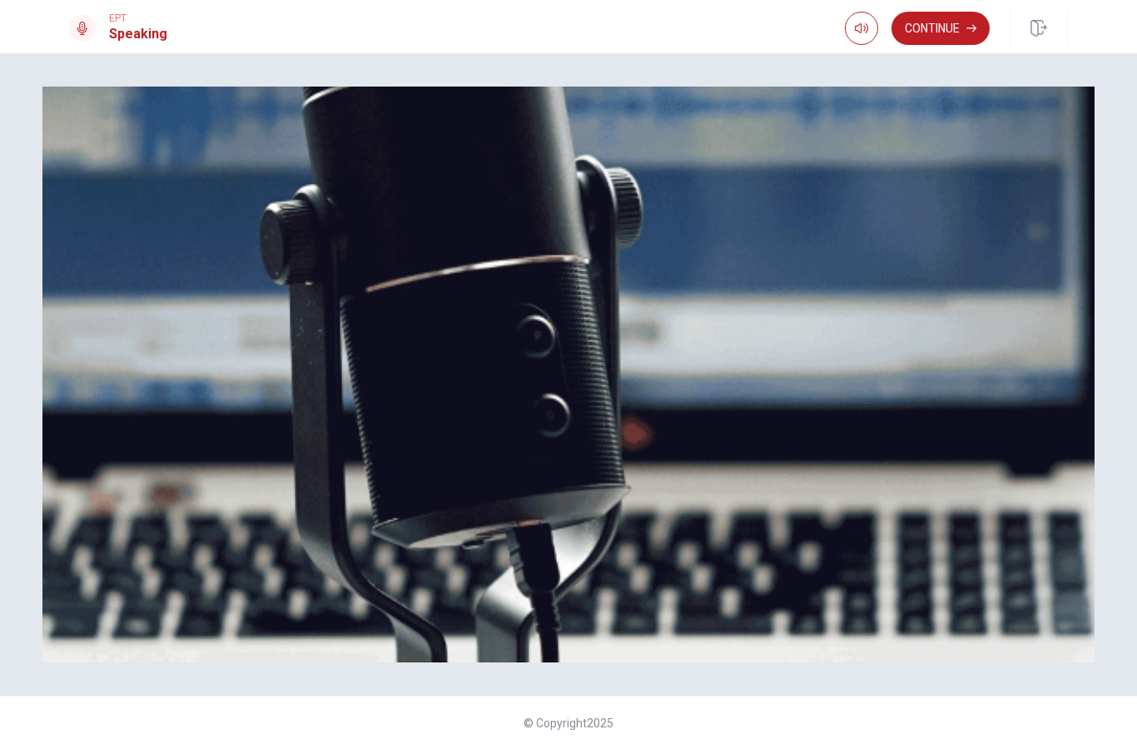
click at [948, 32] on button "Continue" at bounding box center [940, 28] width 98 height 33
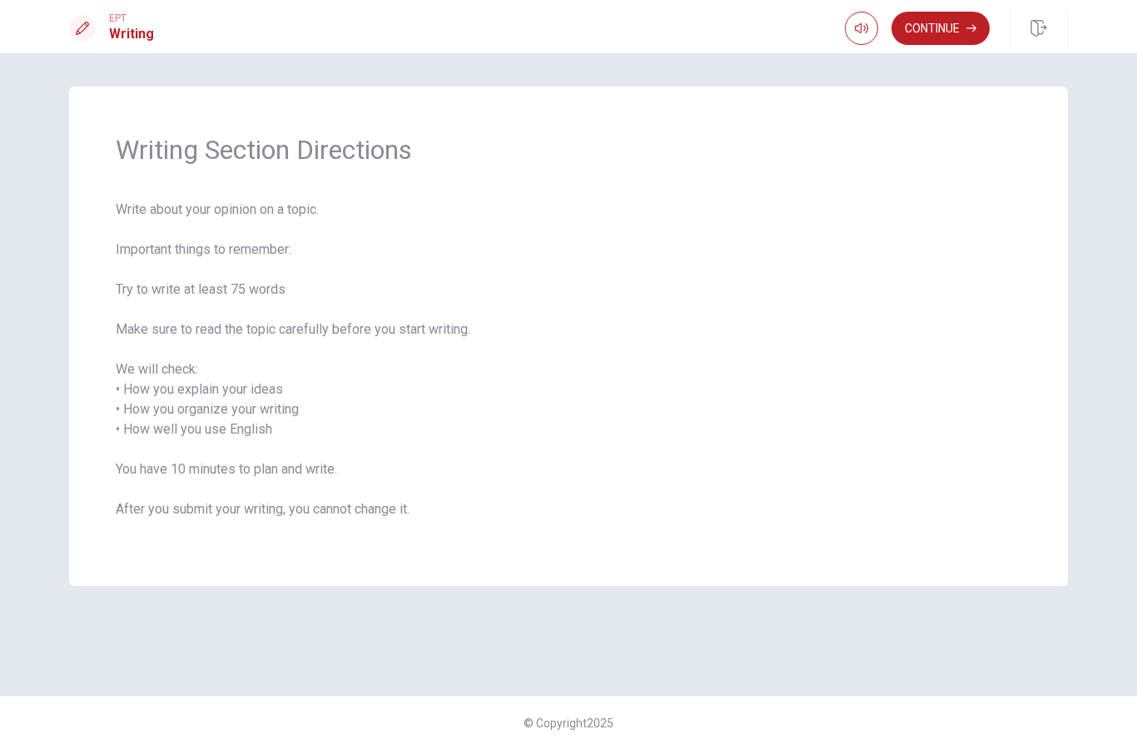
click at [935, 32] on button "Continue" at bounding box center [940, 28] width 98 height 33
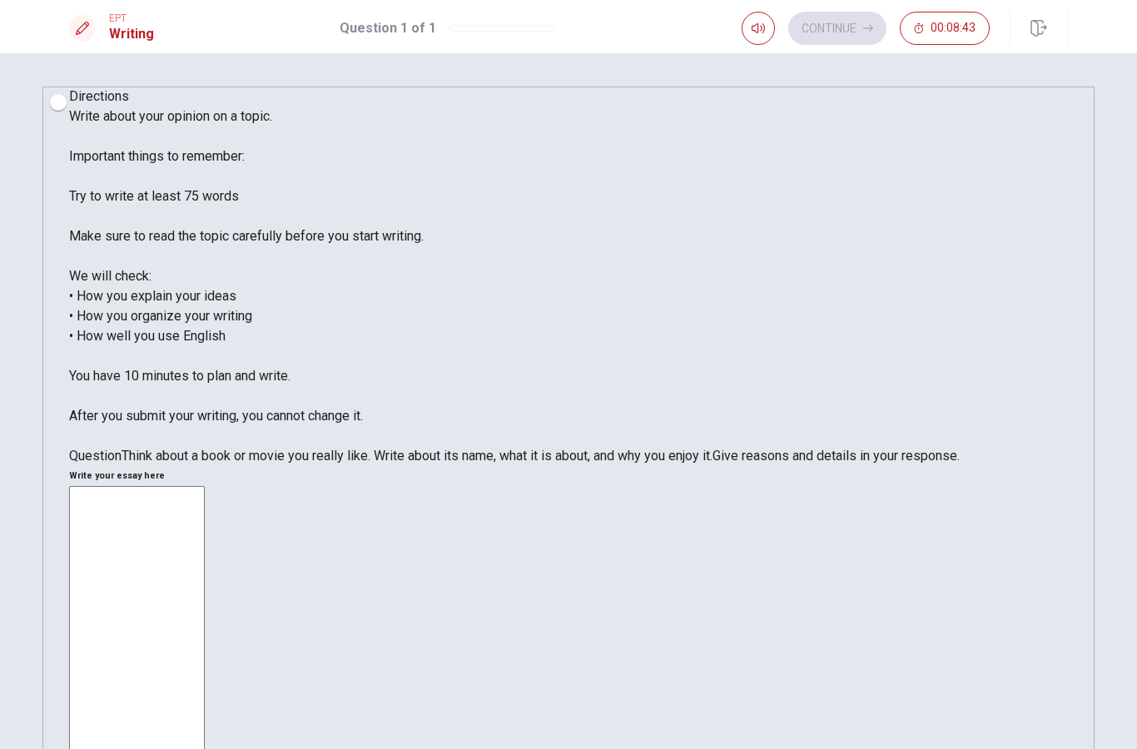
click at [205, 486] on textarea at bounding box center [137, 730] width 136 height 489
type textarea "I"
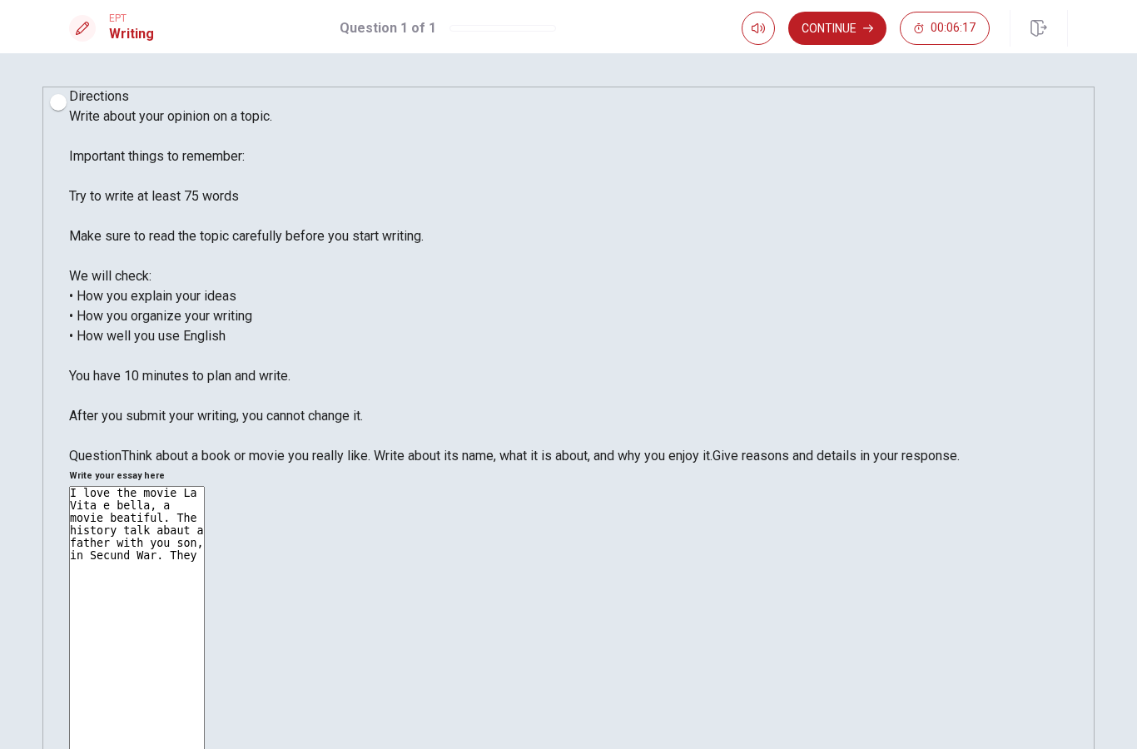
click at [205, 486] on textarea "I love the movie La Vita e bella, a movie beatiful. The history talk abaut a fa…" at bounding box center [137, 730] width 136 height 489
click at [205, 486] on textarea "I love the movie La Vita e bella, a movie beatiful an Italian. The history talk…" at bounding box center [137, 730] width 136 height 489
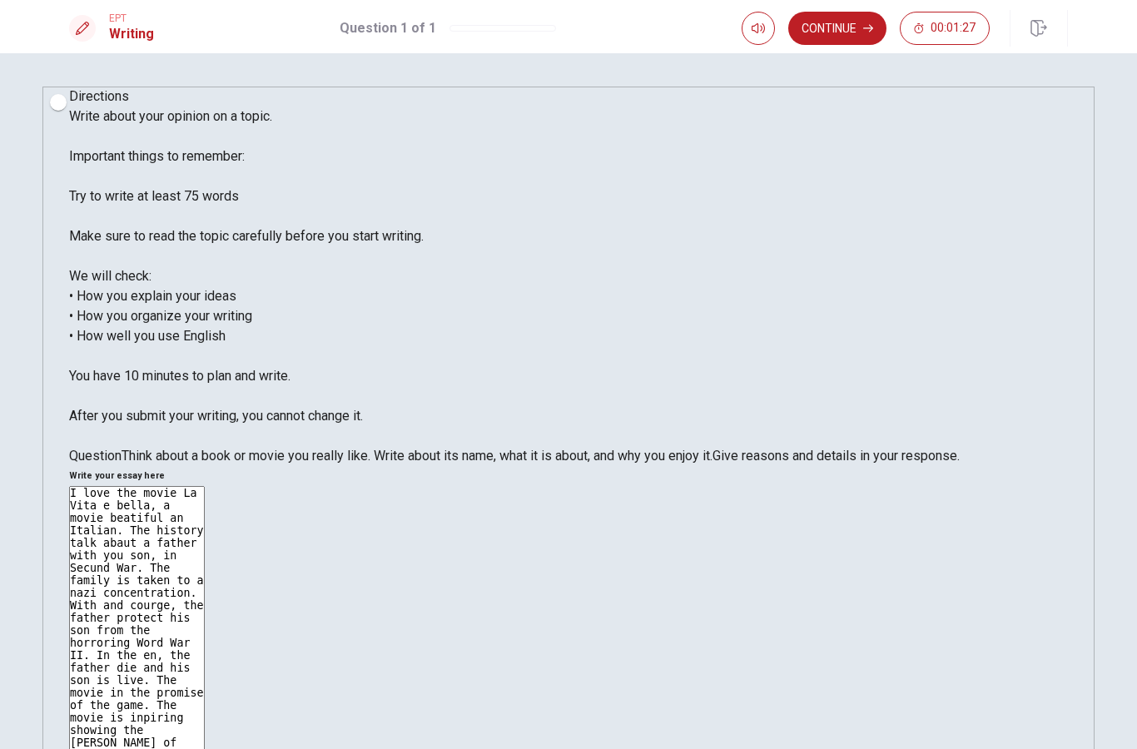
type textarea "I love the movie La Vita e bella, a movie beatiful an Italian. The history talk…"
